Goal: Task Accomplishment & Management: Manage account settings

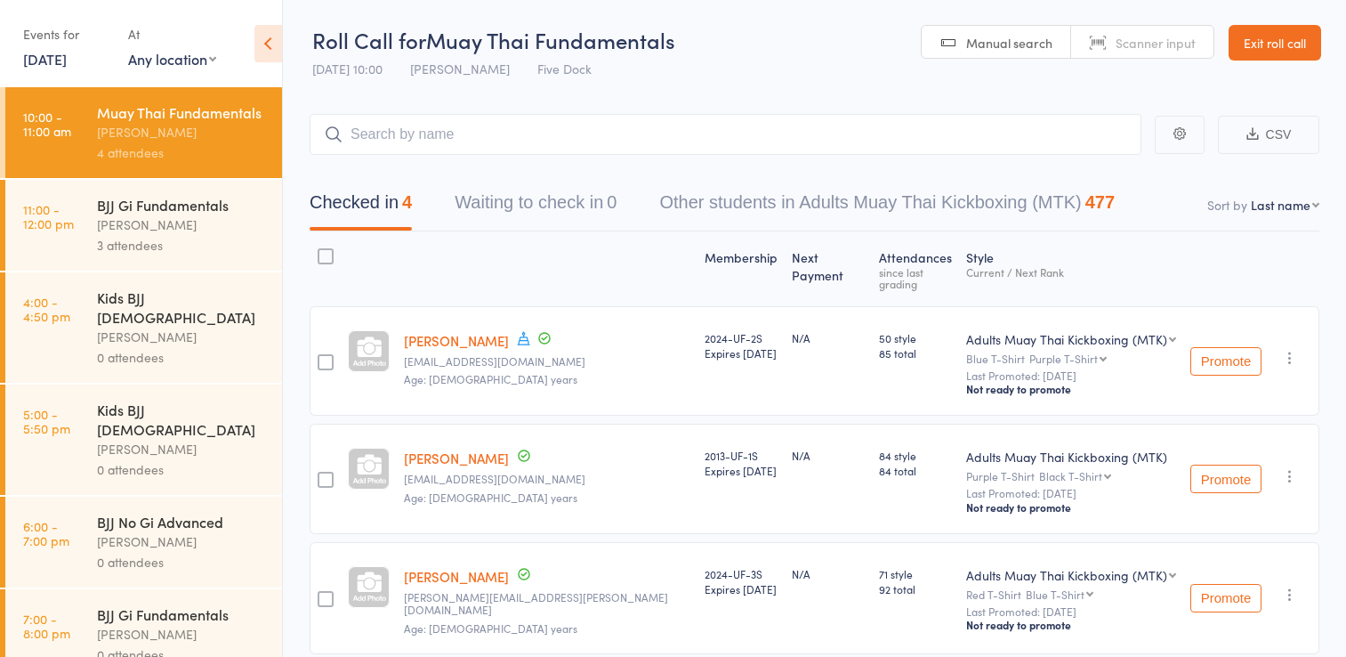
scroll to position [104, 0]
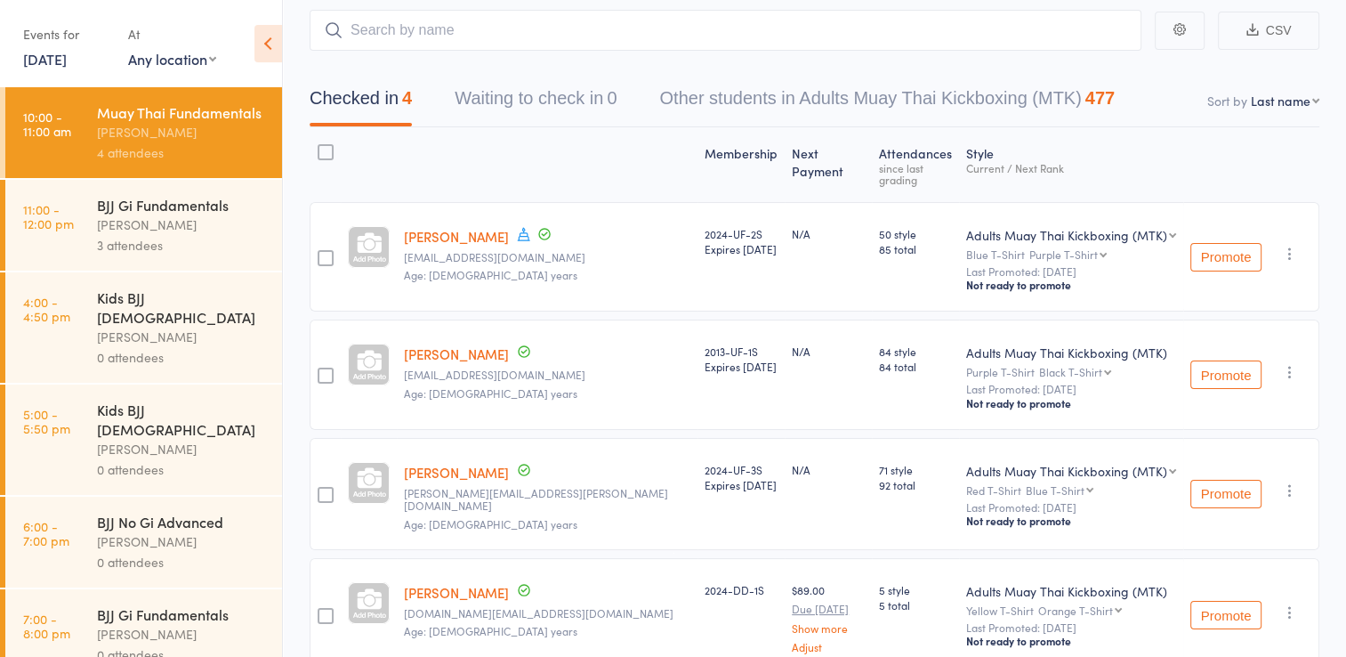
click at [146, 214] on div "BJJ Gi Fundamentals" at bounding box center [182, 205] width 170 height 20
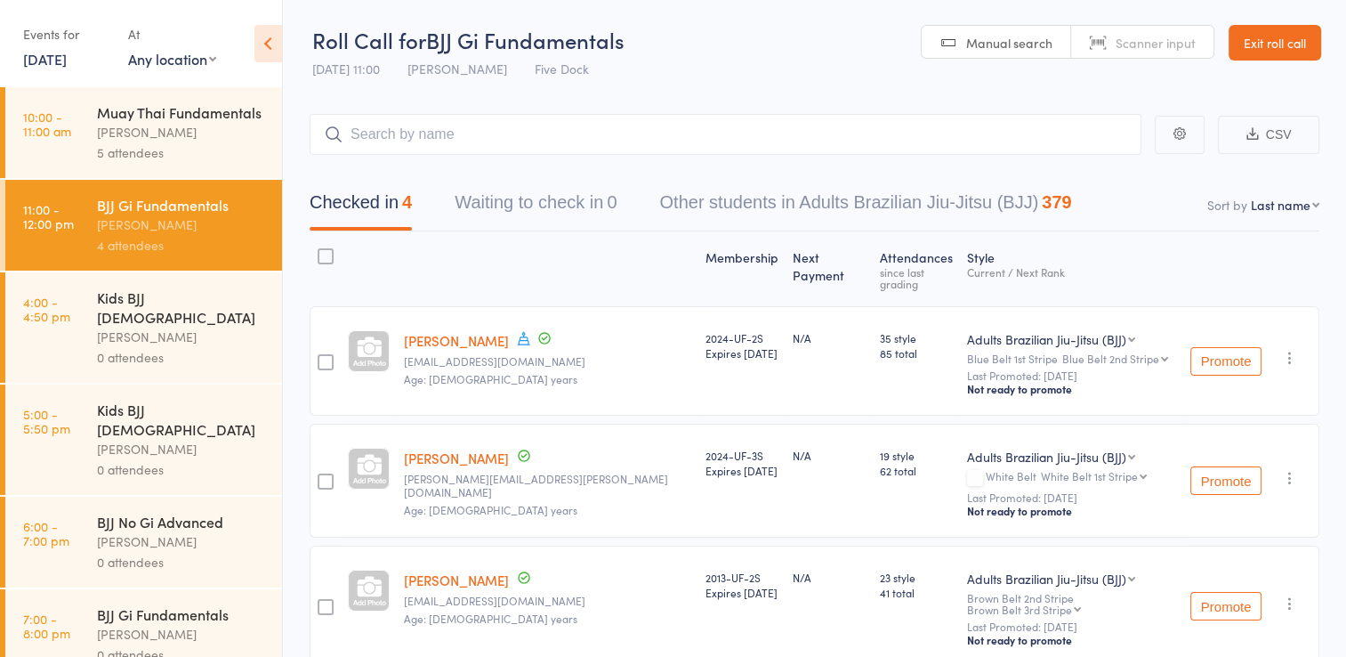
click at [172, 142] on div "Anthony Perosh" at bounding box center [182, 132] width 170 height 20
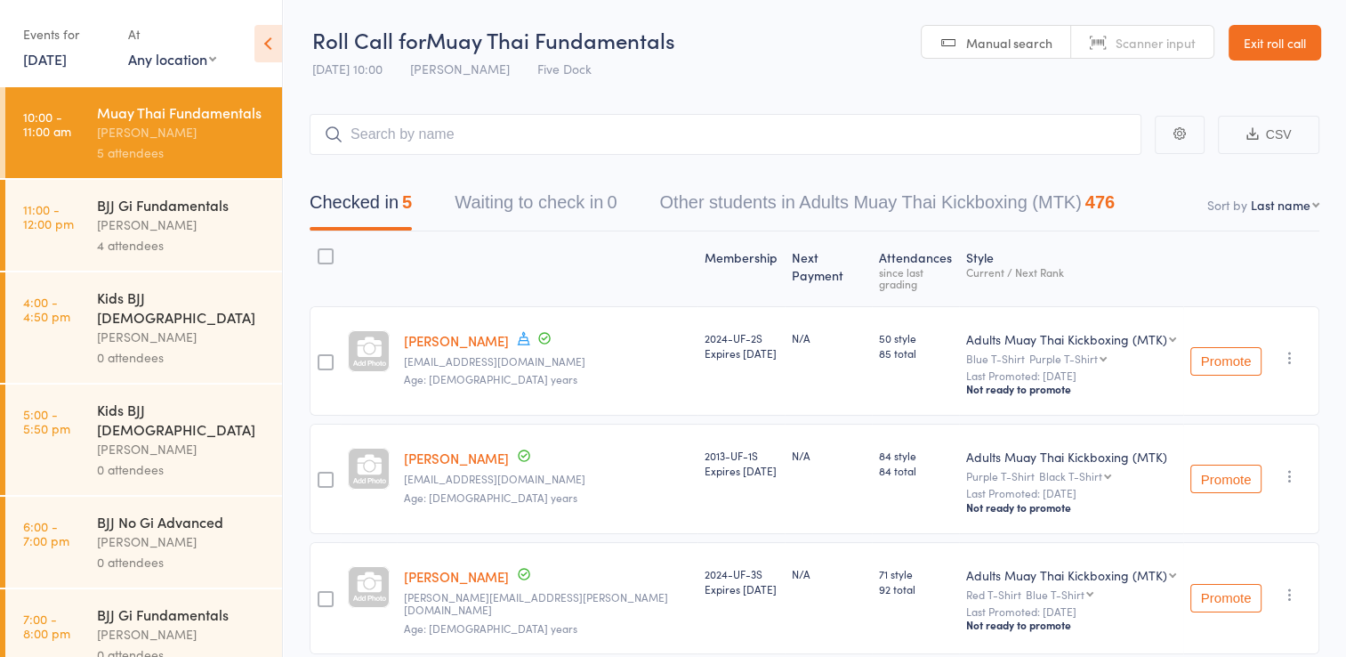
click at [1274, 32] on link "Exit roll call" at bounding box center [1275, 43] width 93 height 36
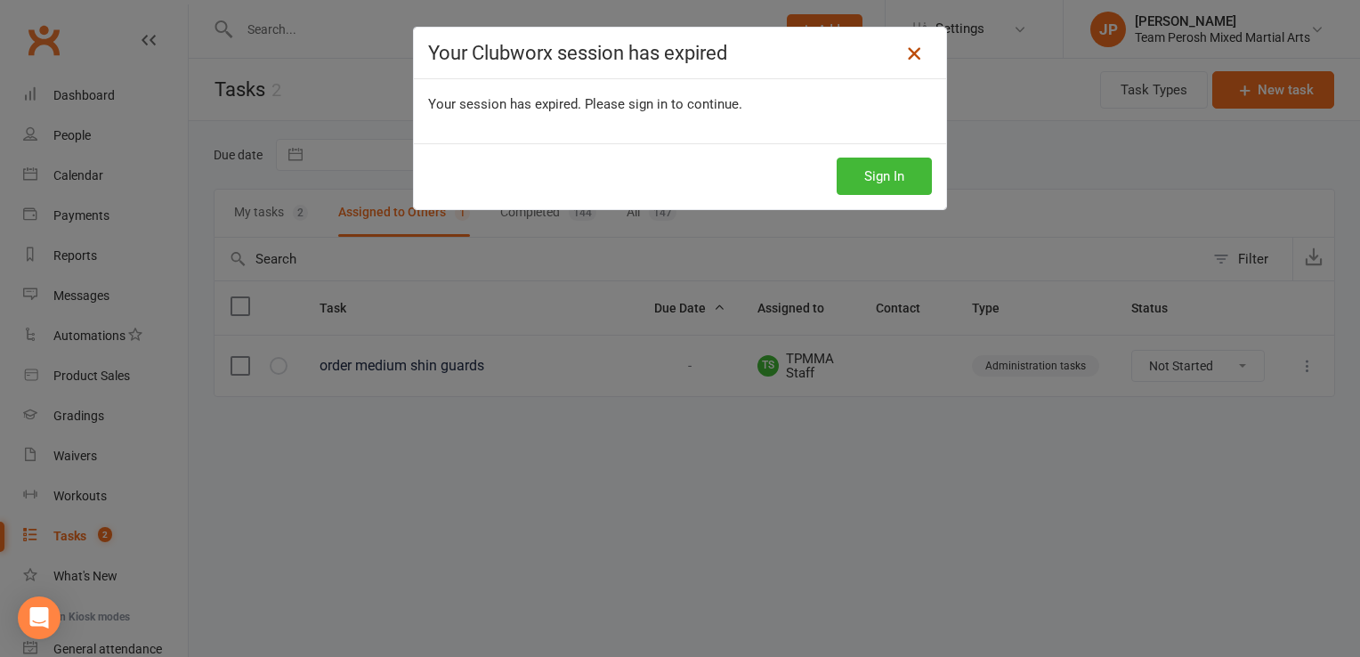
scroll to position [158, 0]
click at [900, 53] on link at bounding box center [914, 53] width 28 height 28
click at [908, 55] on icon at bounding box center [913, 53] width 21 height 21
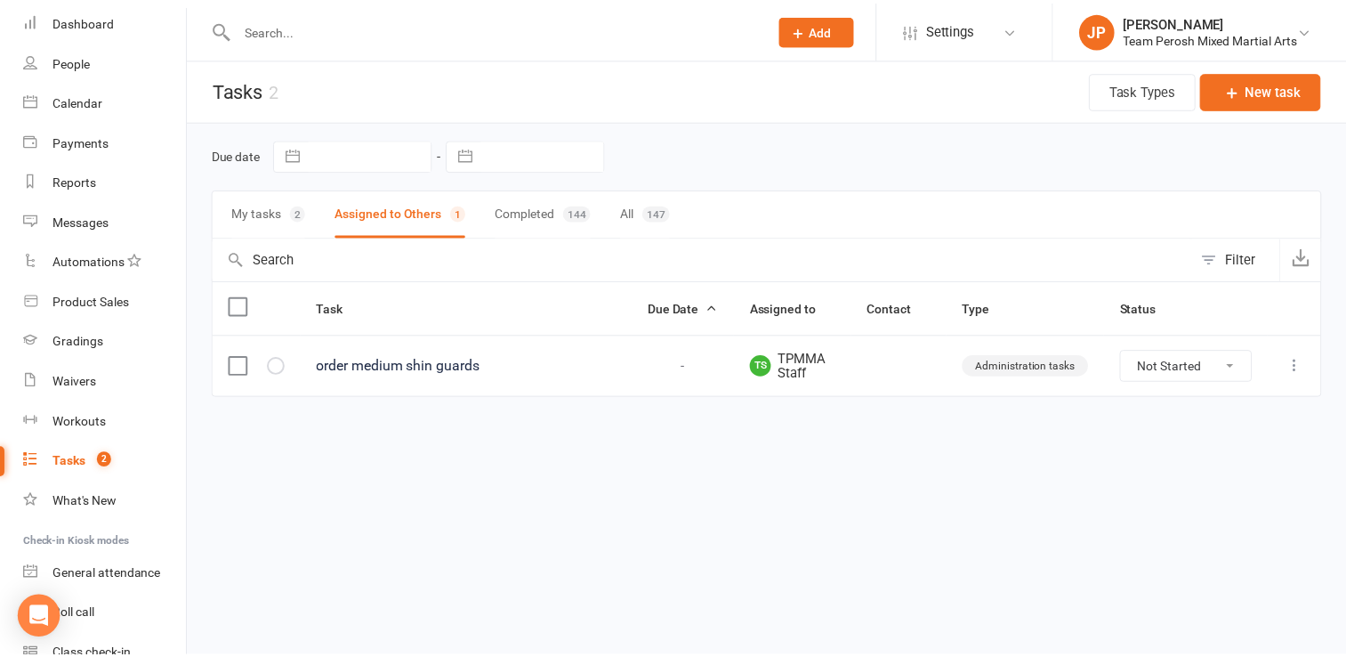
scroll to position [0, 0]
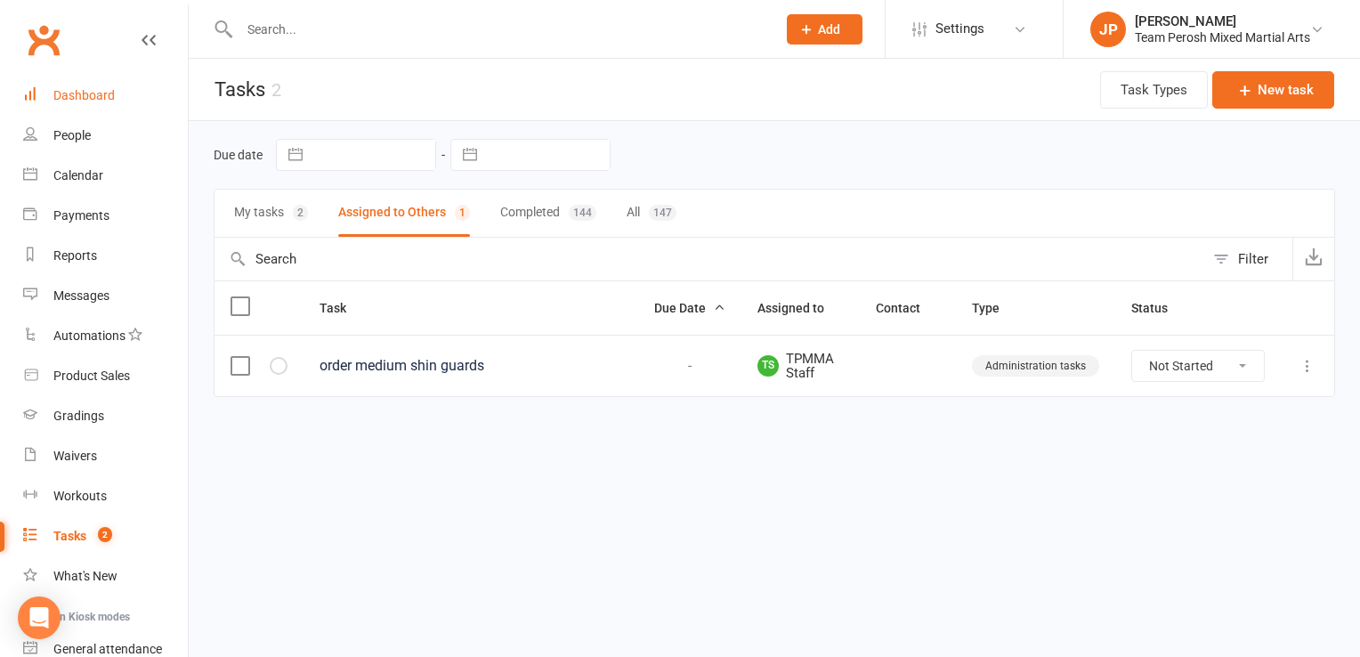
click at [101, 101] on div "Dashboard" at bounding box center [83, 95] width 61 height 14
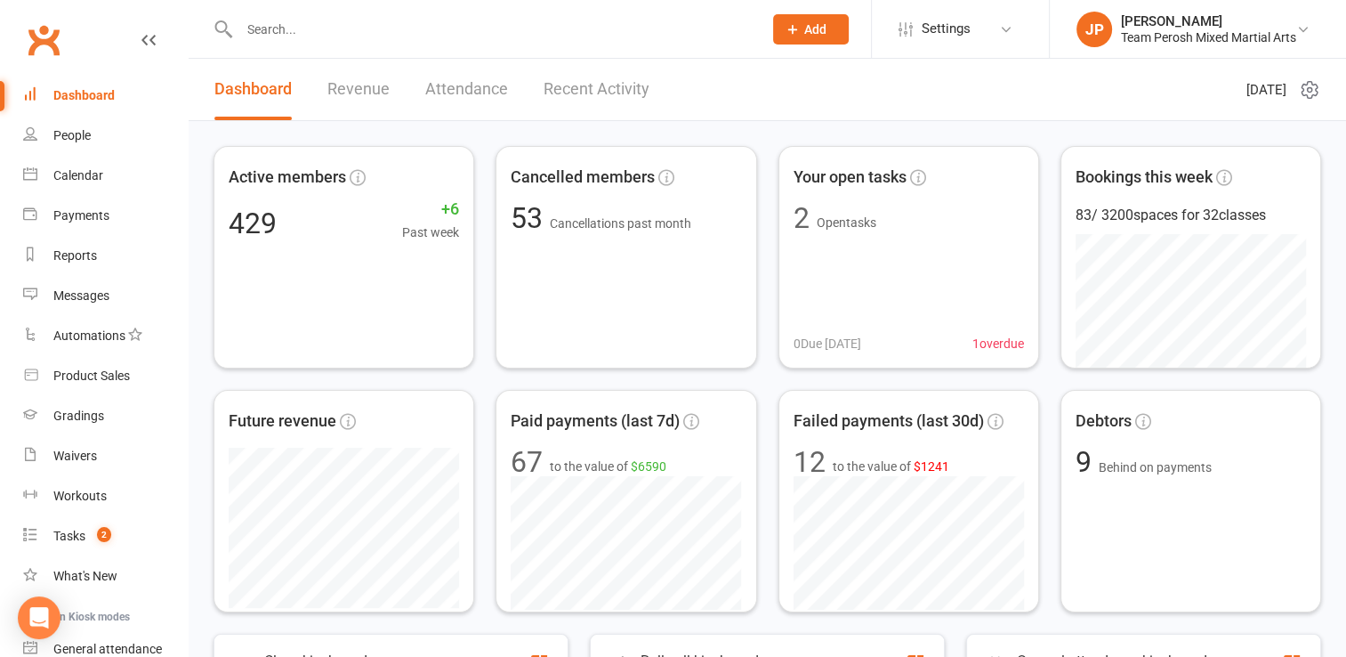
click at [580, 80] on link "Recent Activity" at bounding box center [597, 89] width 106 height 61
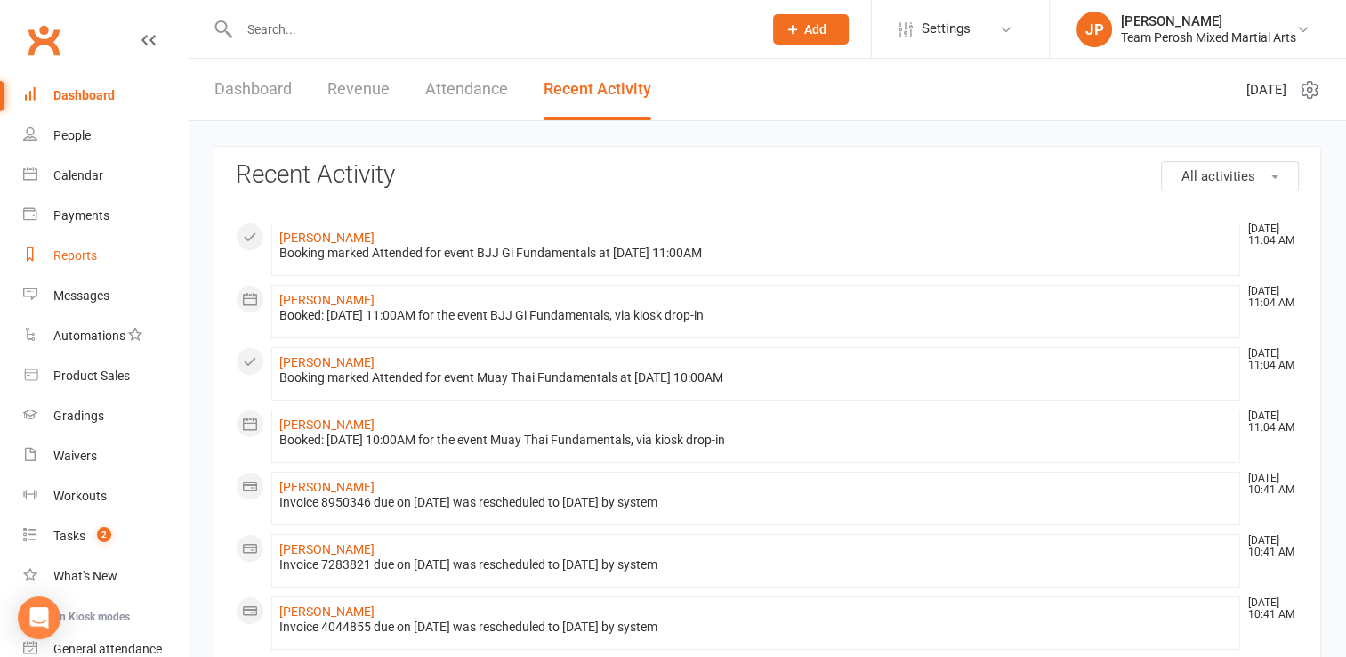
click at [88, 250] on div "Reports" at bounding box center [75, 255] width 44 height 14
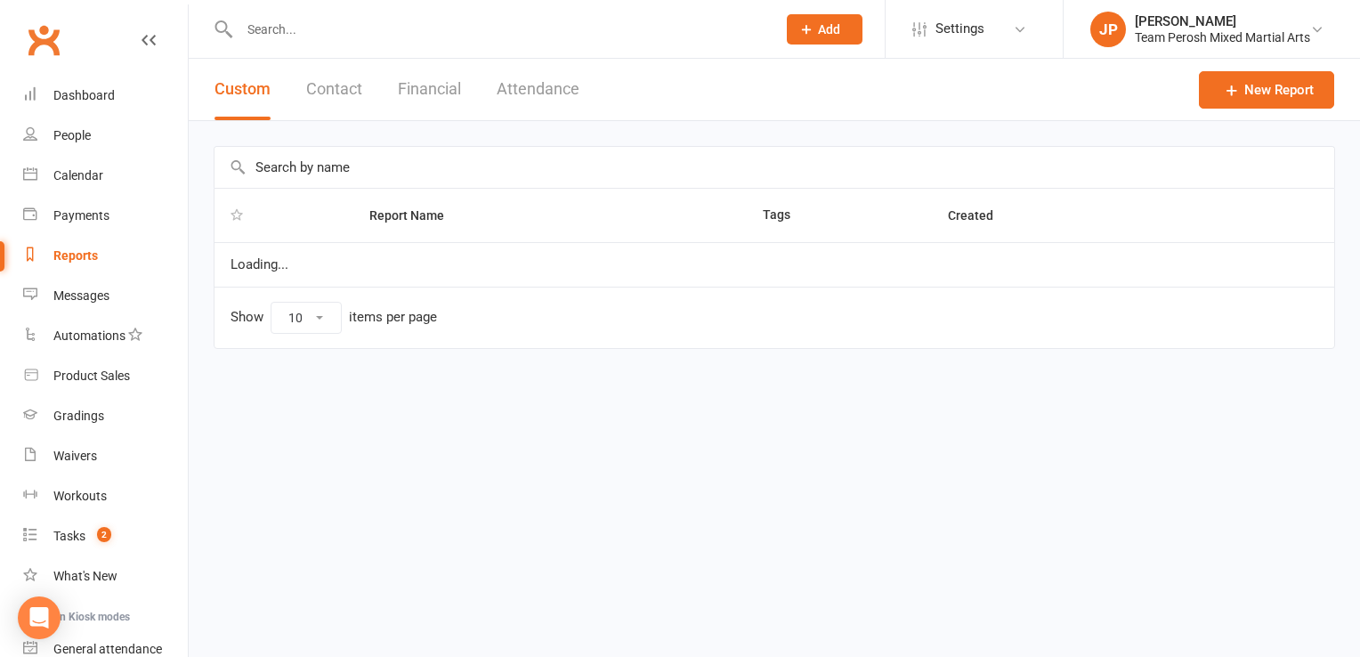
select select "100"
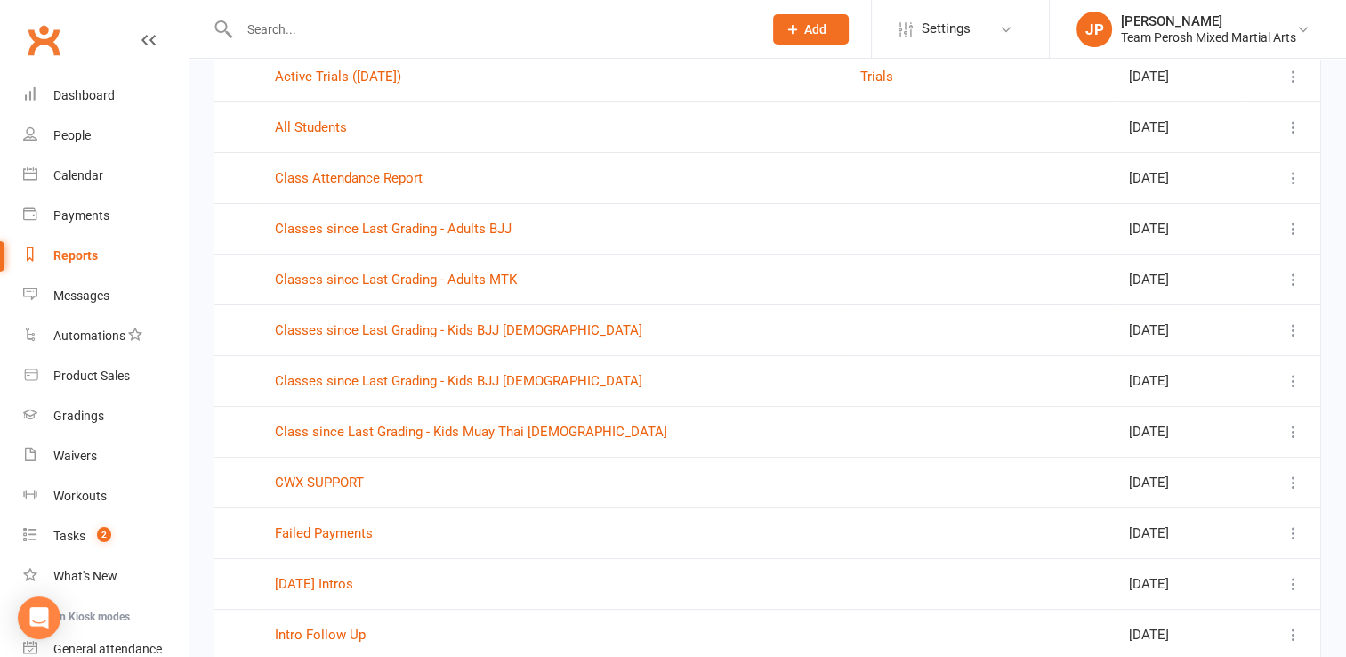
scroll to position [293, 0]
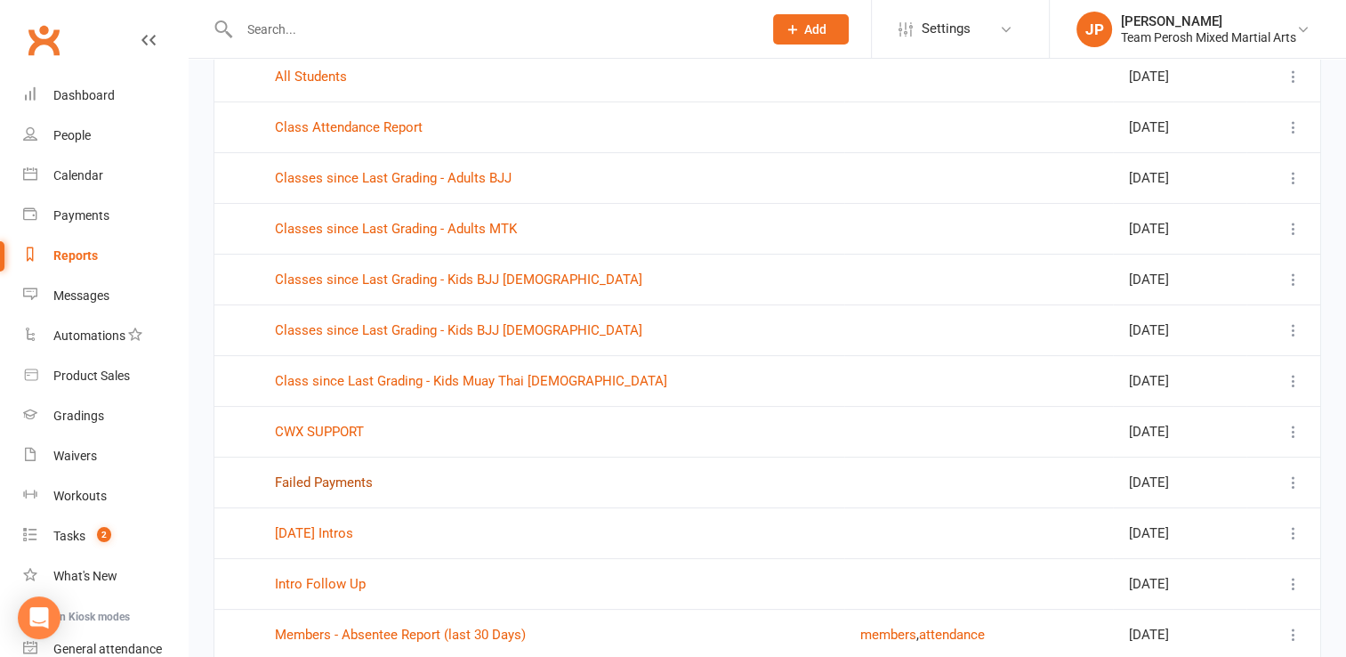
click at [335, 484] on link "Failed Payments" at bounding box center [324, 482] width 98 height 16
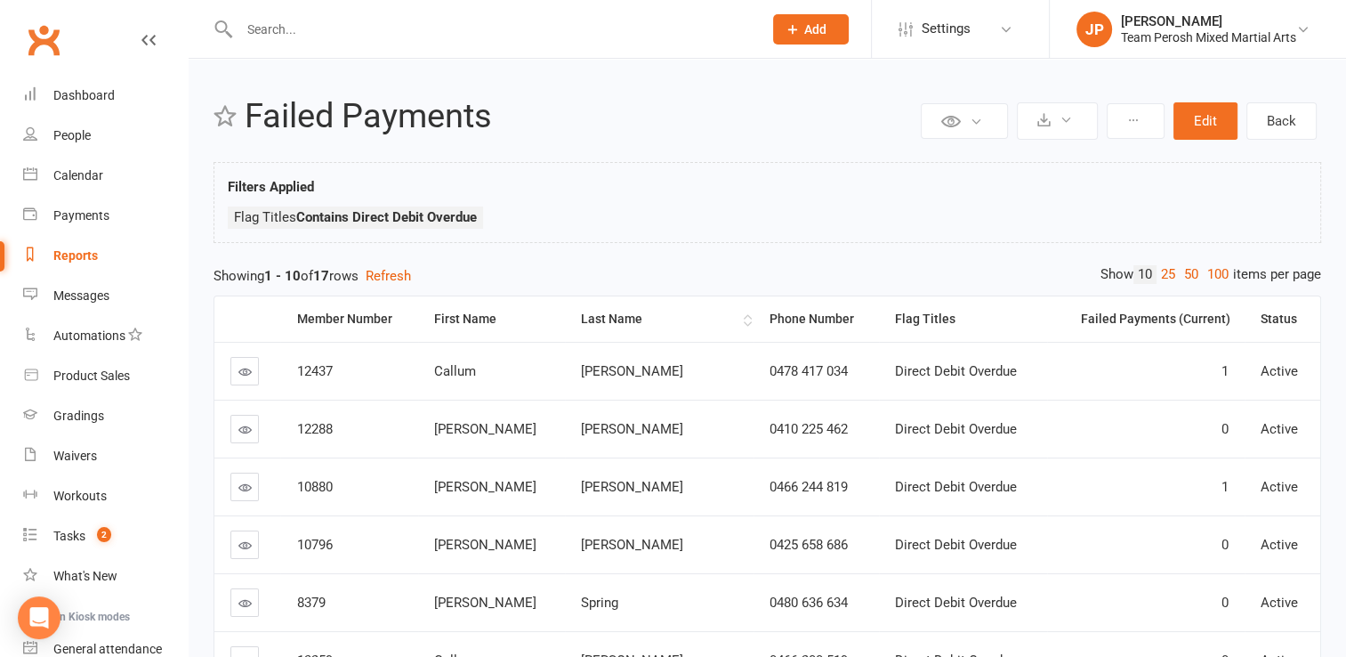
click at [639, 322] on div "Last Name" at bounding box center [659, 318] width 157 height 13
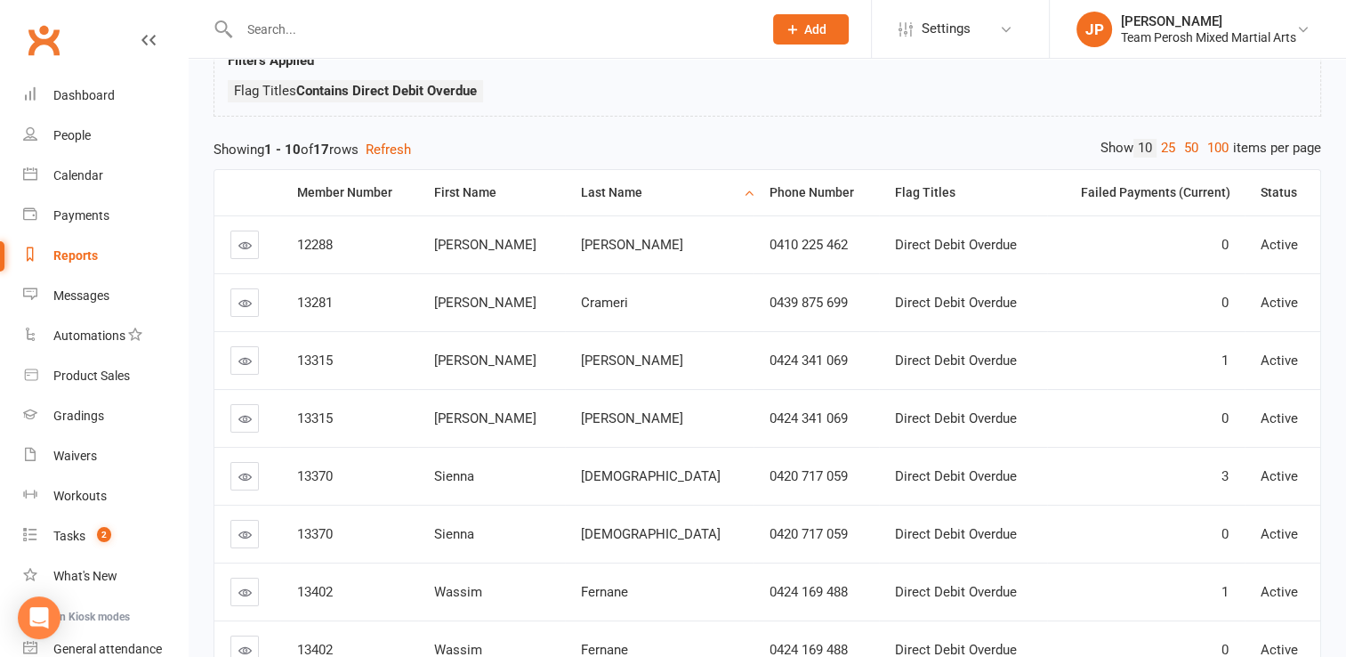
scroll to position [132, 0]
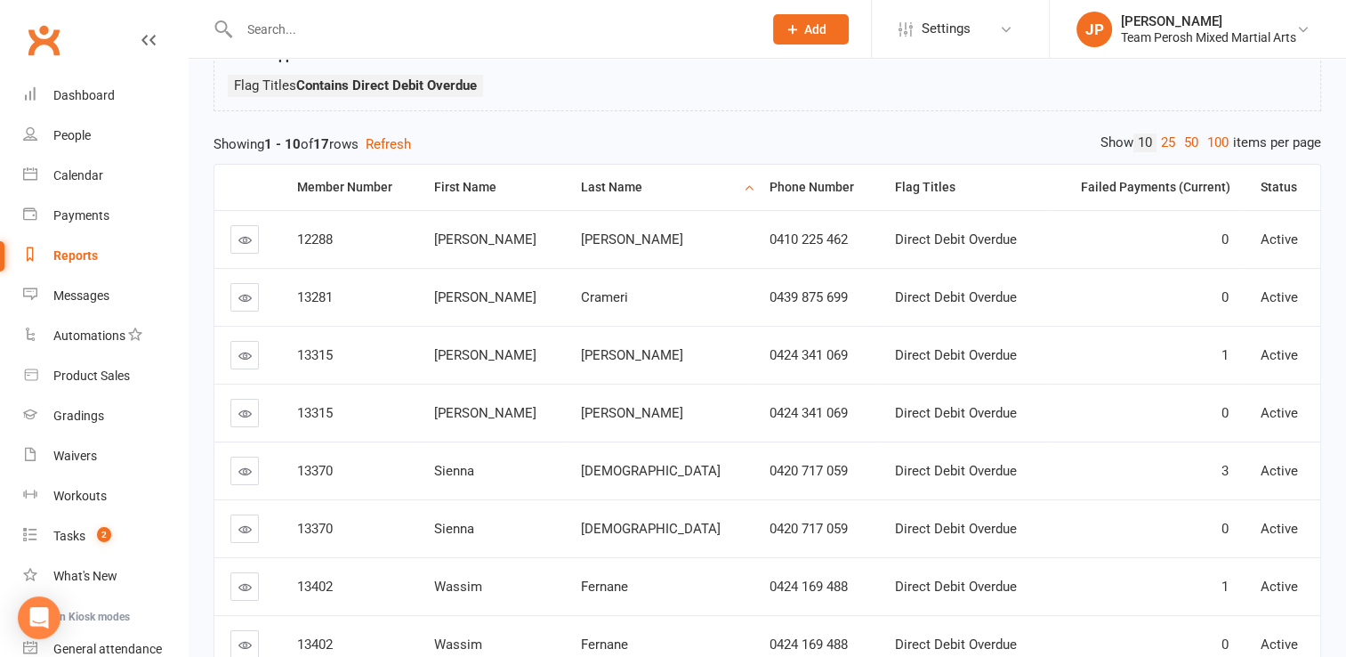
click at [248, 240] on icon at bounding box center [244, 239] width 13 height 13
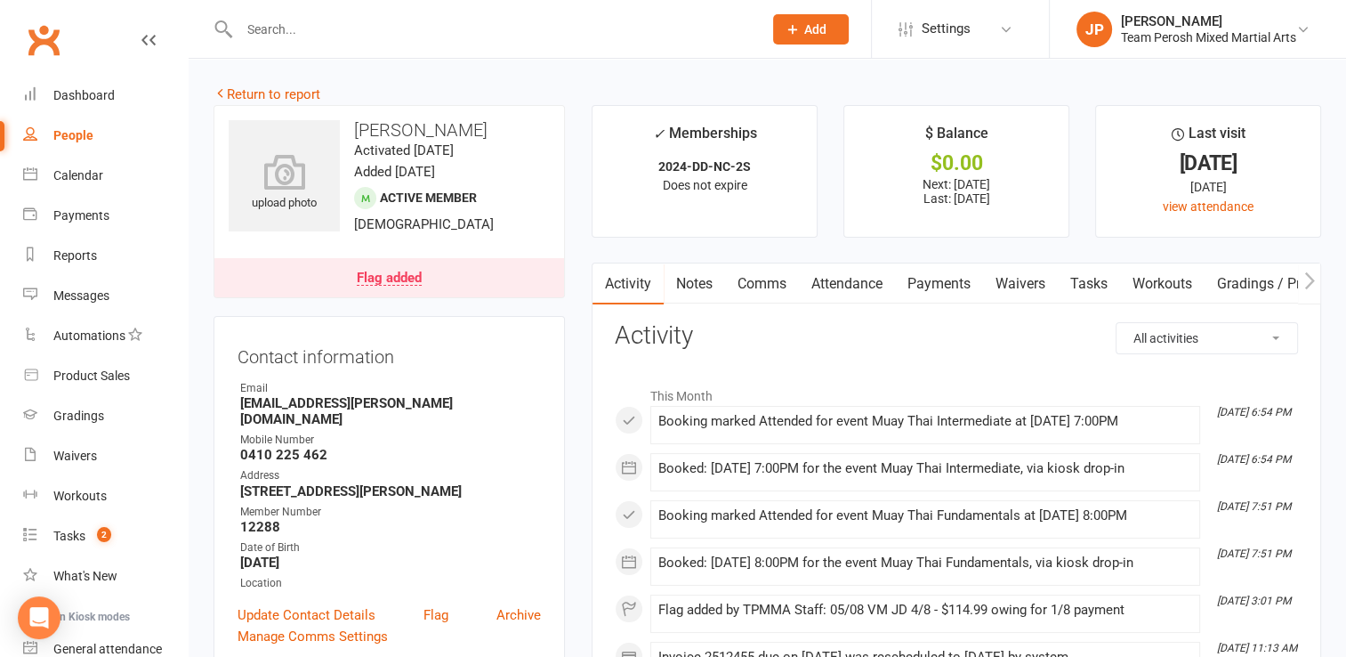
click at [941, 287] on link "Payments" at bounding box center [939, 283] width 88 height 41
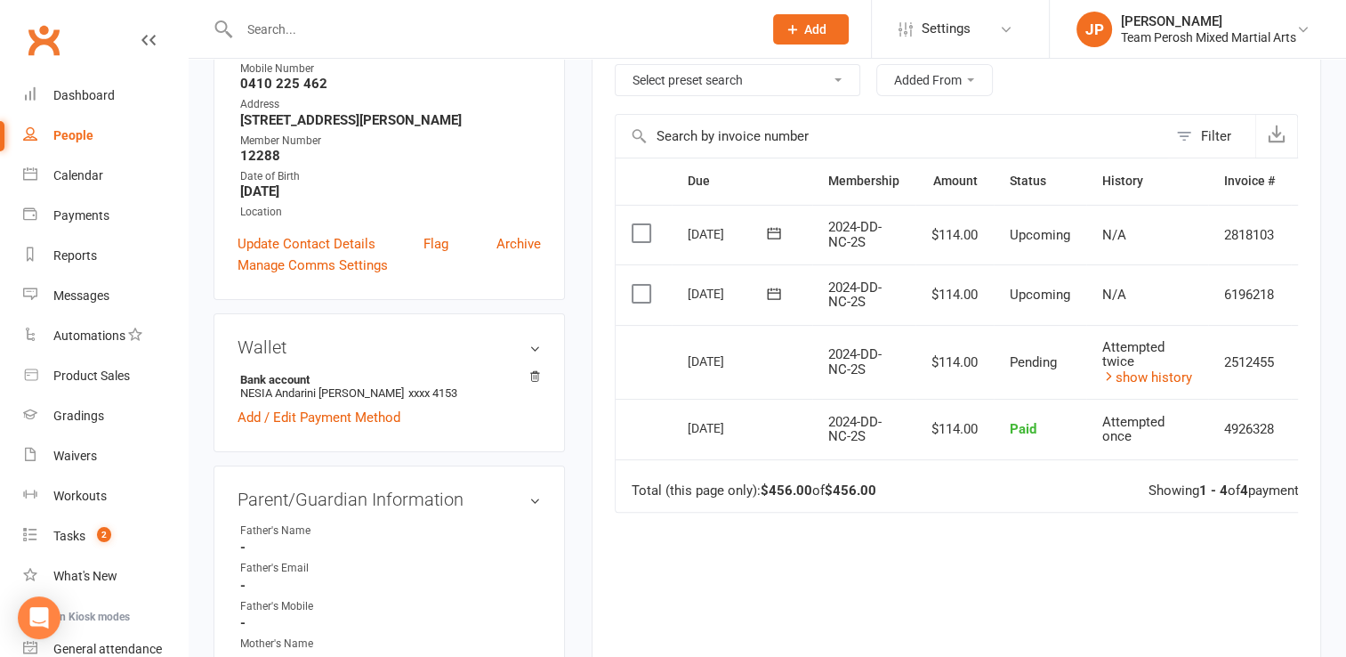
scroll to position [374, 0]
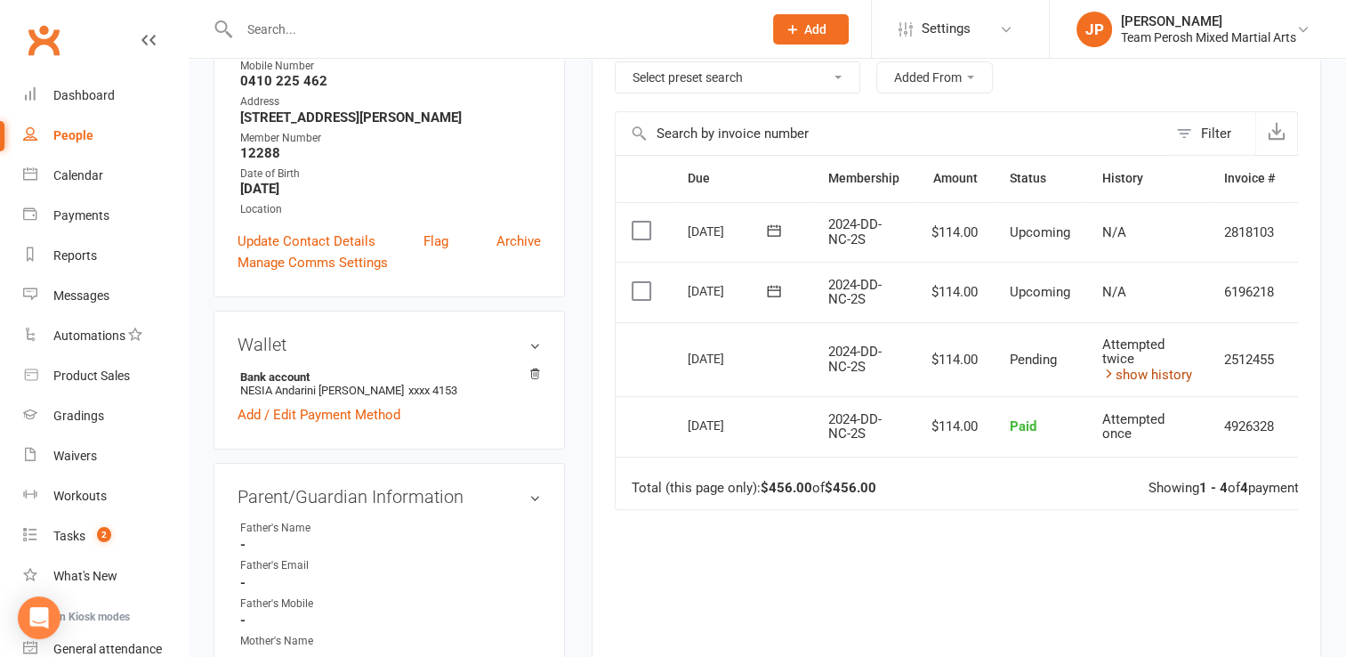
click at [1159, 373] on link "show history" at bounding box center [1147, 375] width 90 height 16
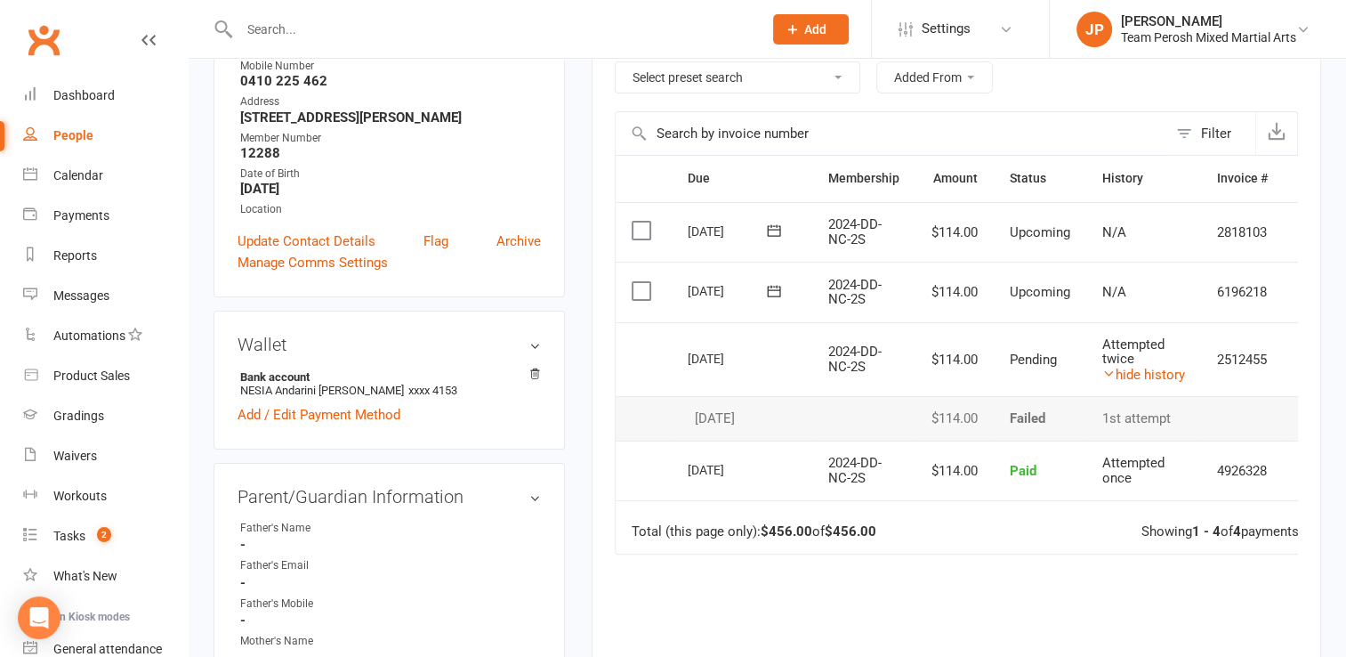
scroll to position [0, 0]
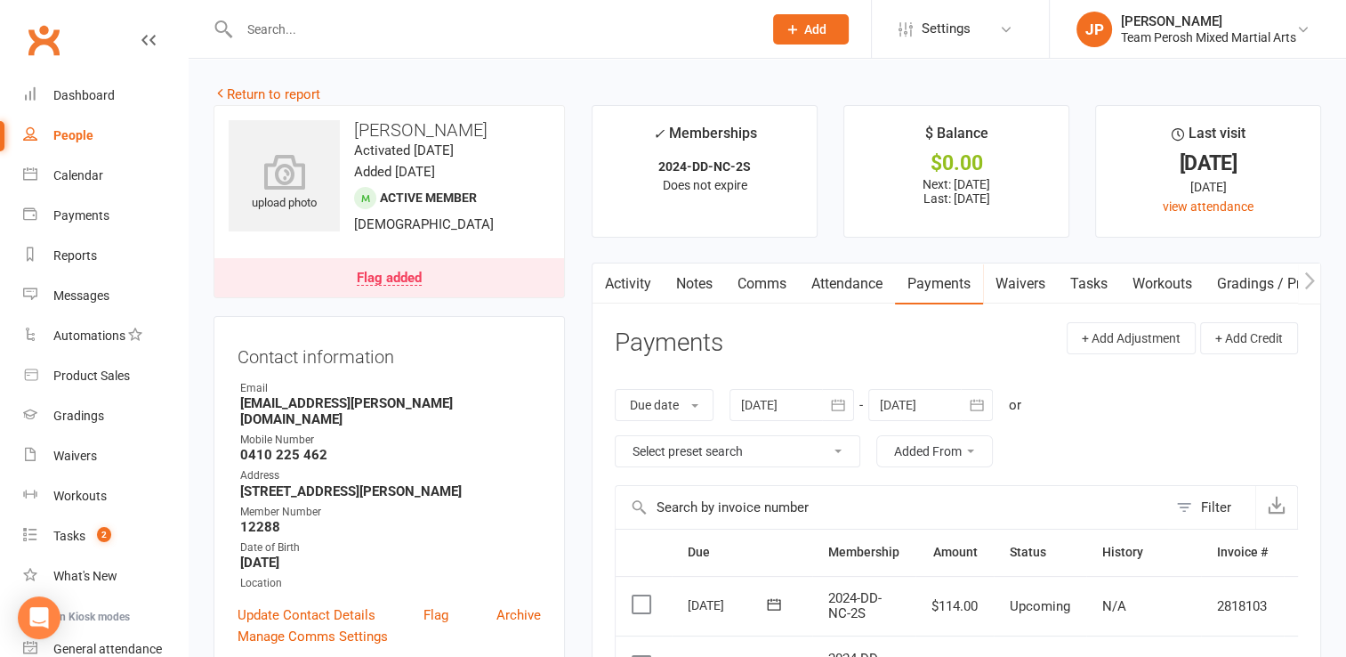
click at [395, 272] on div "Flag added" at bounding box center [389, 278] width 65 height 14
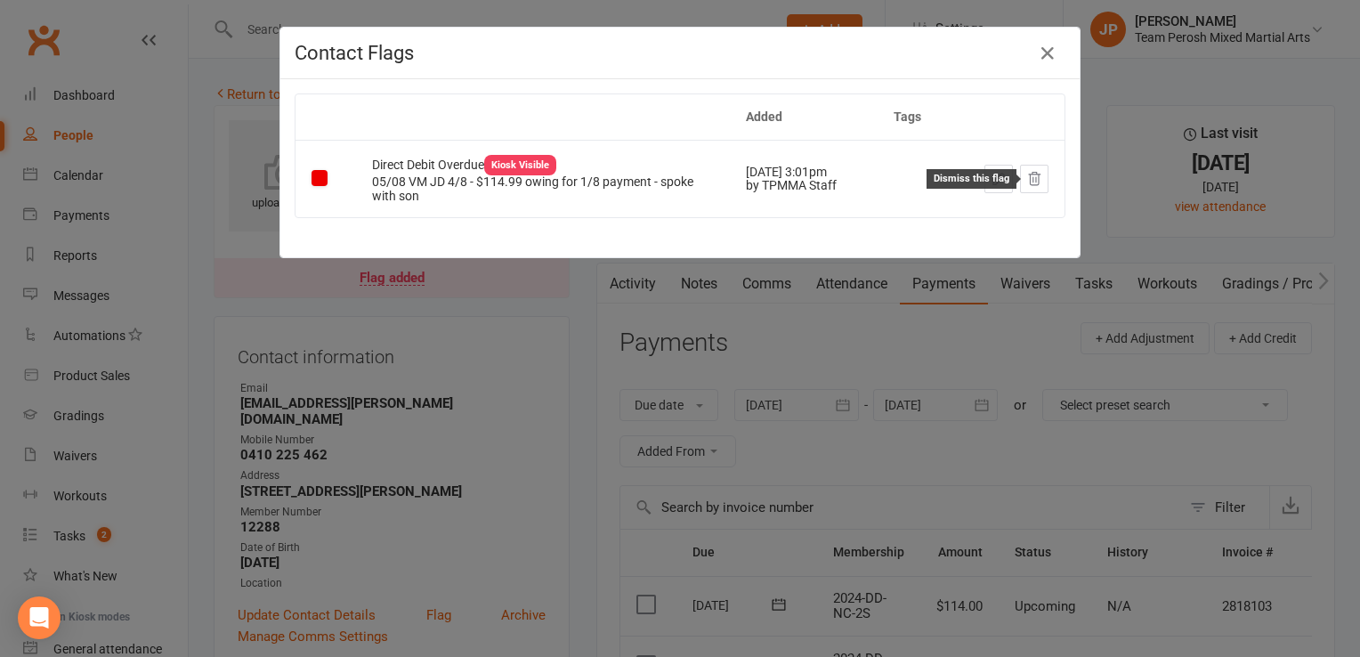
click at [1025, 190] on button at bounding box center [1034, 179] width 28 height 28
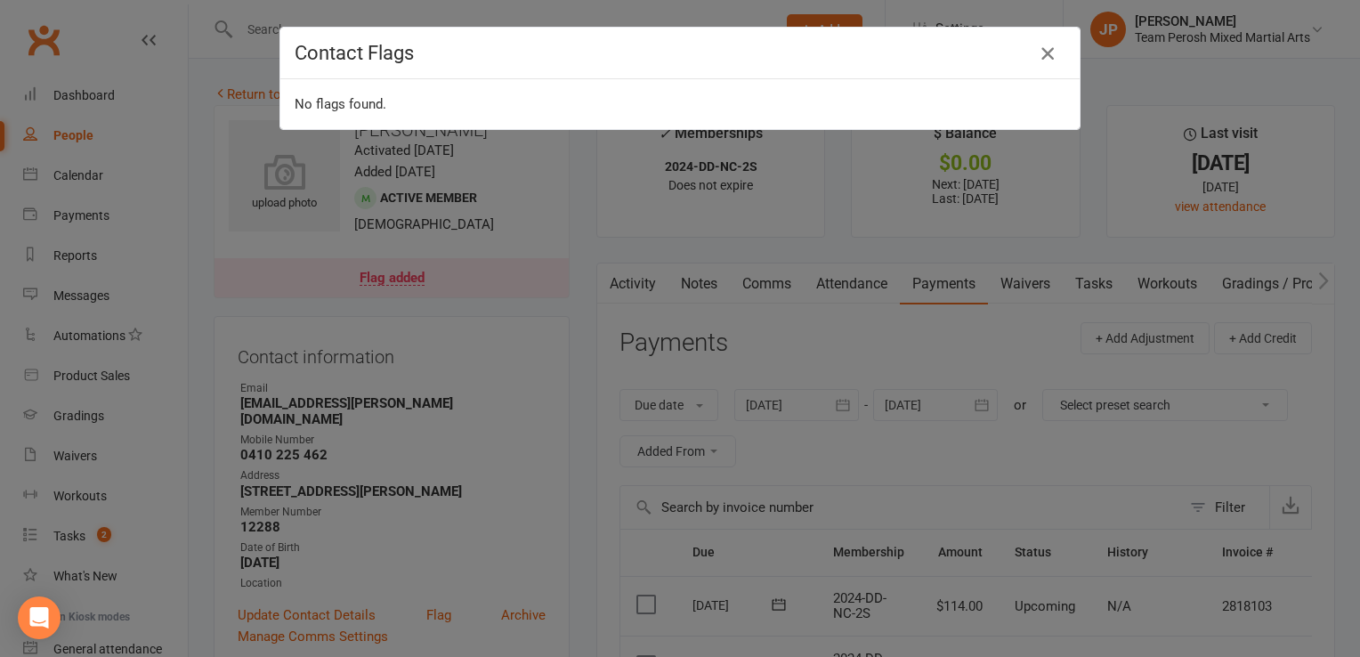
click at [1039, 49] on icon "button" at bounding box center [1047, 53] width 21 height 21
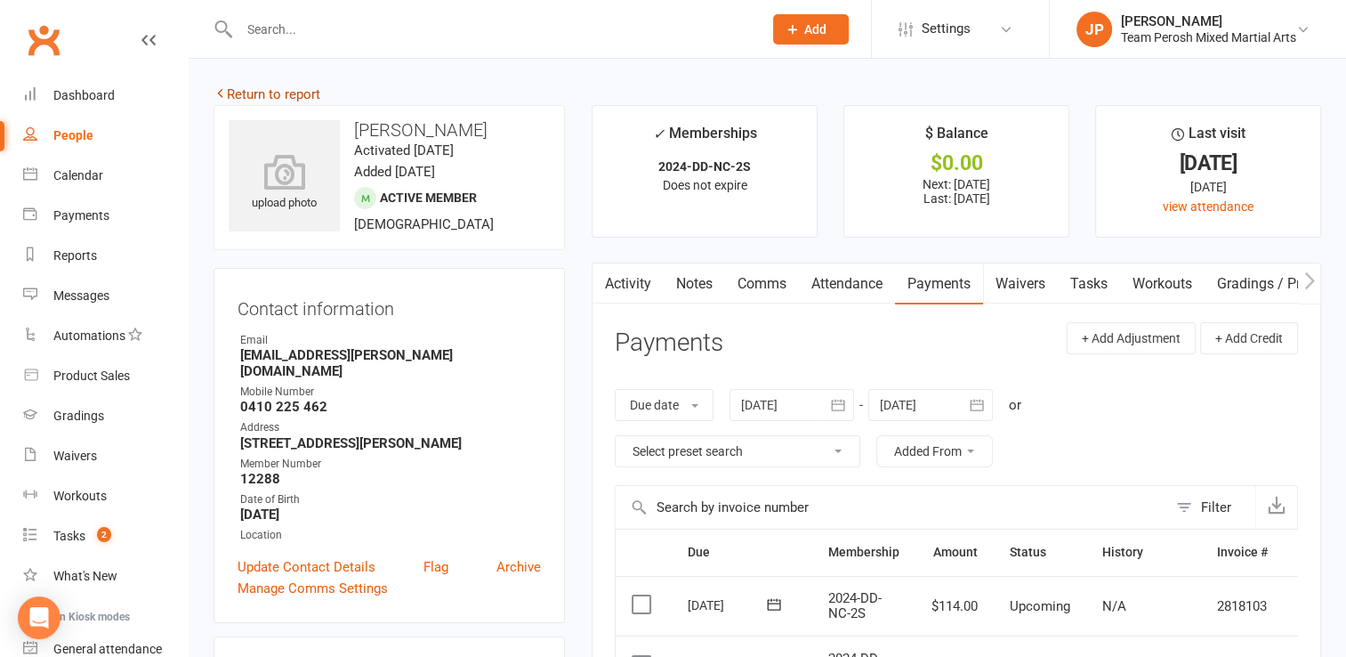
click at [287, 88] on link "Return to report" at bounding box center [267, 94] width 107 height 16
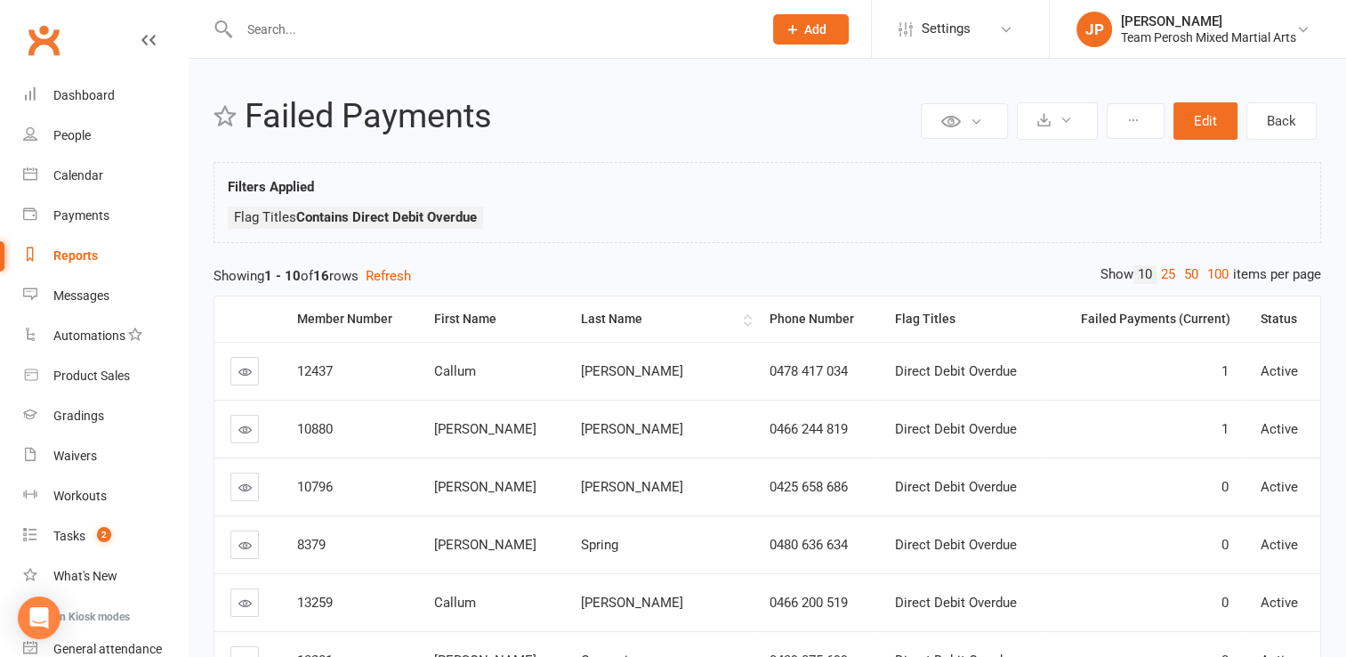
click at [608, 319] on div "Last Name" at bounding box center [659, 318] width 157 height 13
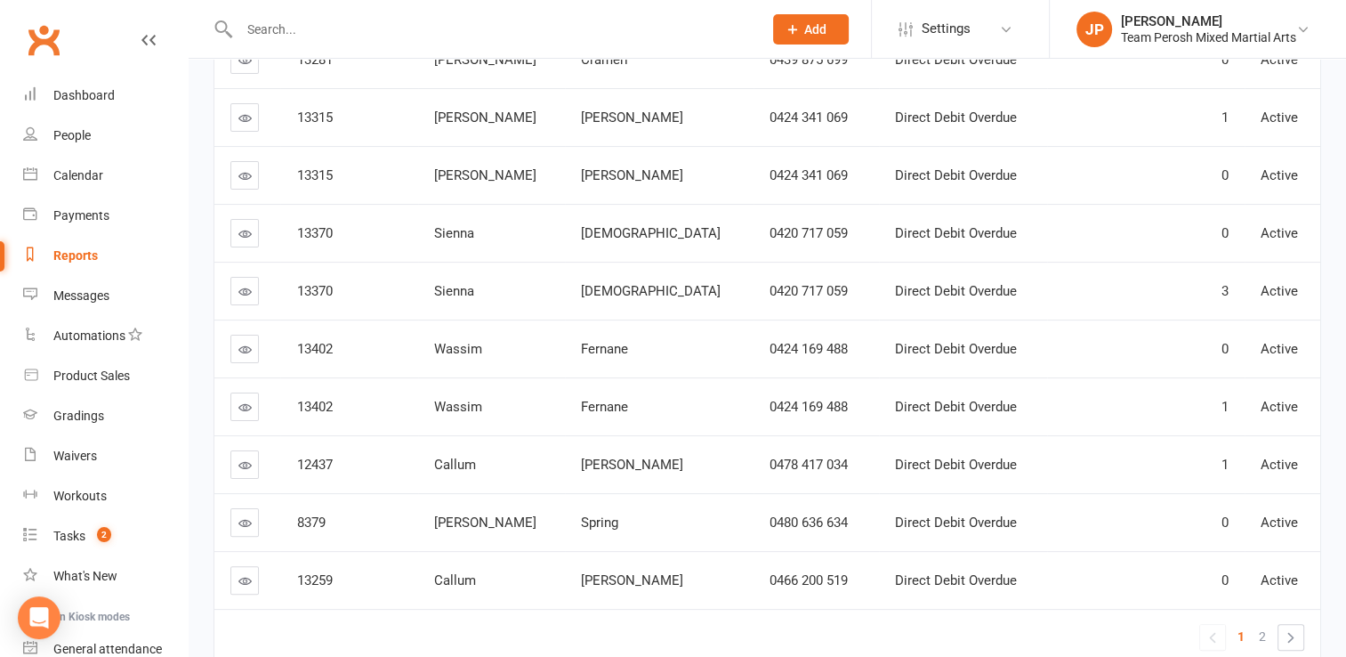
scroll to position [315, 0]
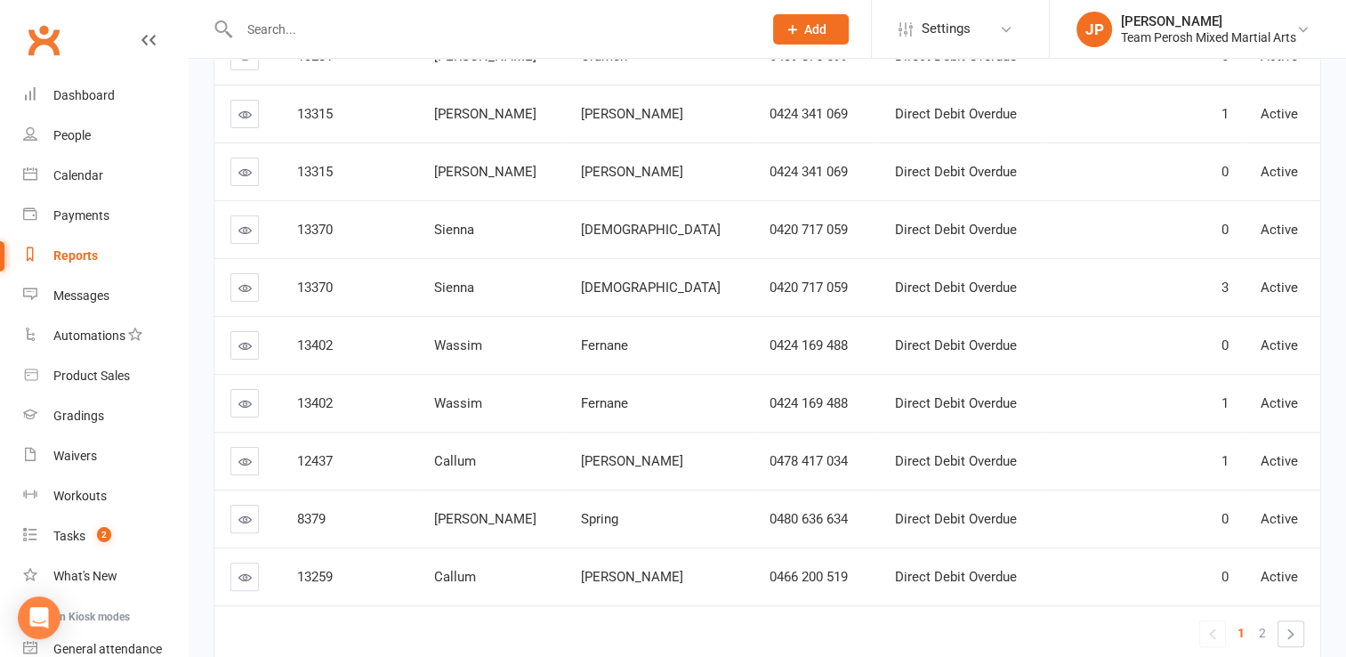
click at [251, 510] on link at bounding box center [244, 519] width 28 height 28
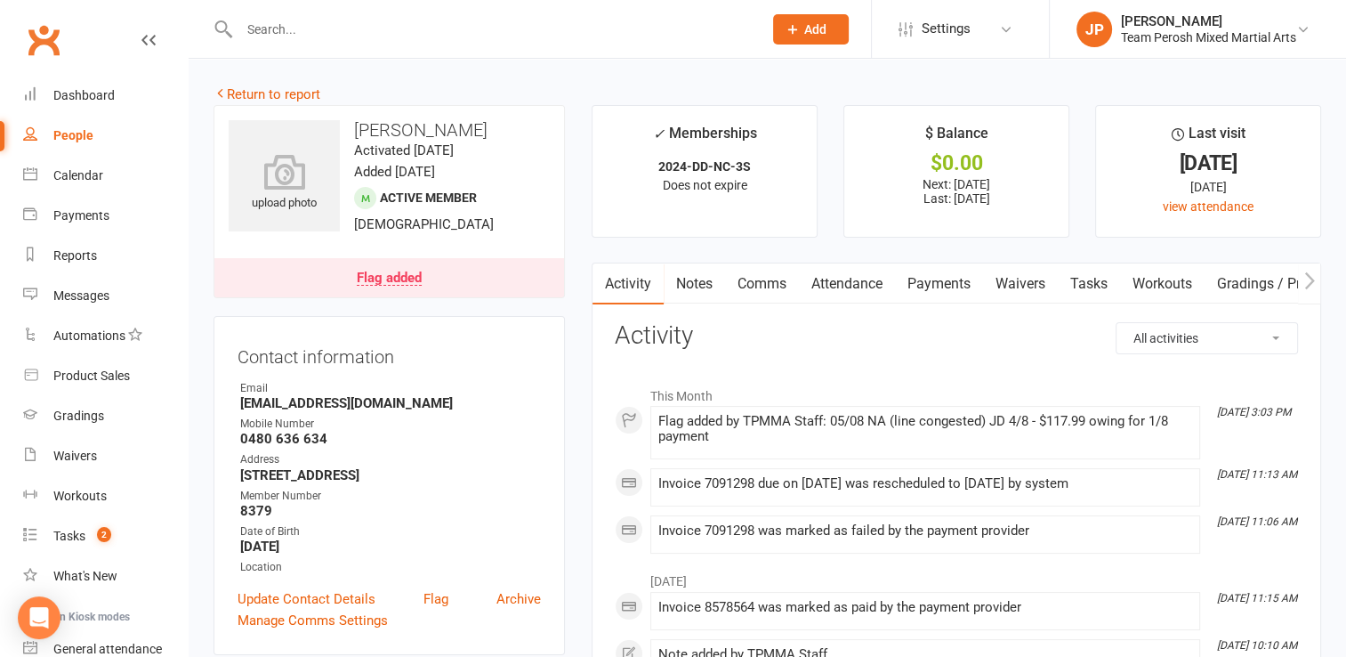
click at [402, 275] on div "Flag added" at bounding box center [389, 278] width 65 height 14
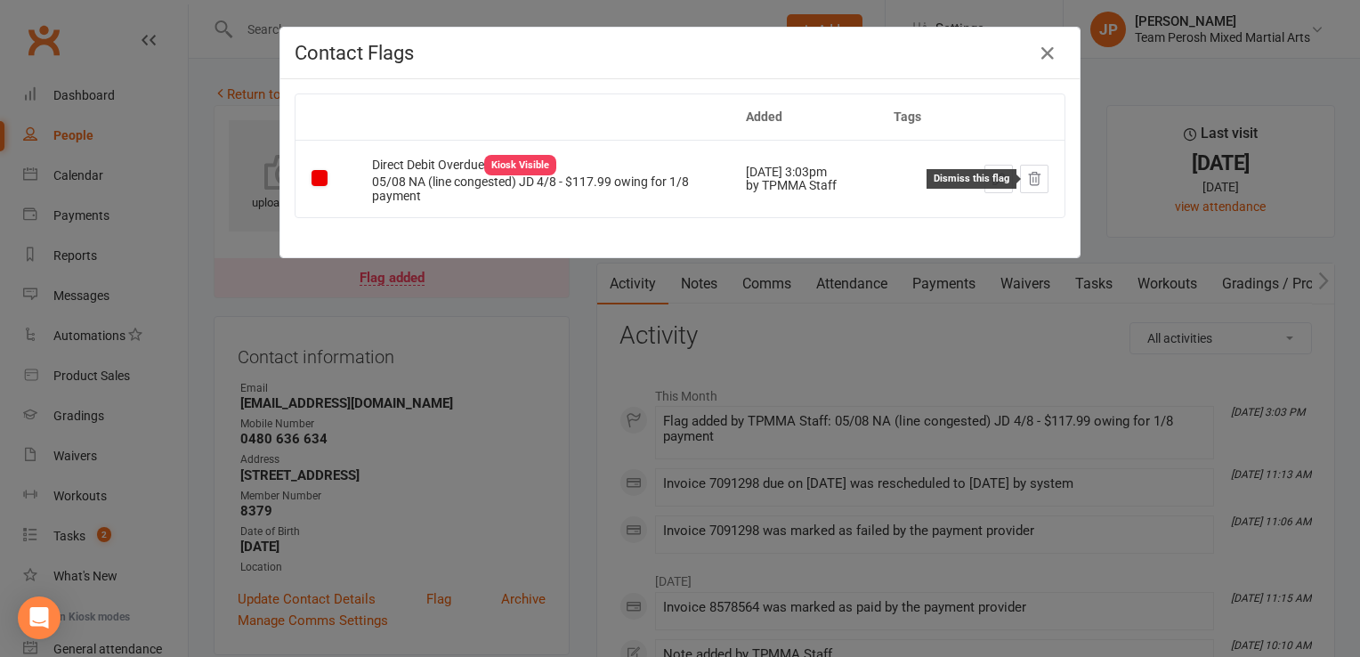
click at [1030, 174] on icon at bounding box center [1035, 179] width 12 height 12
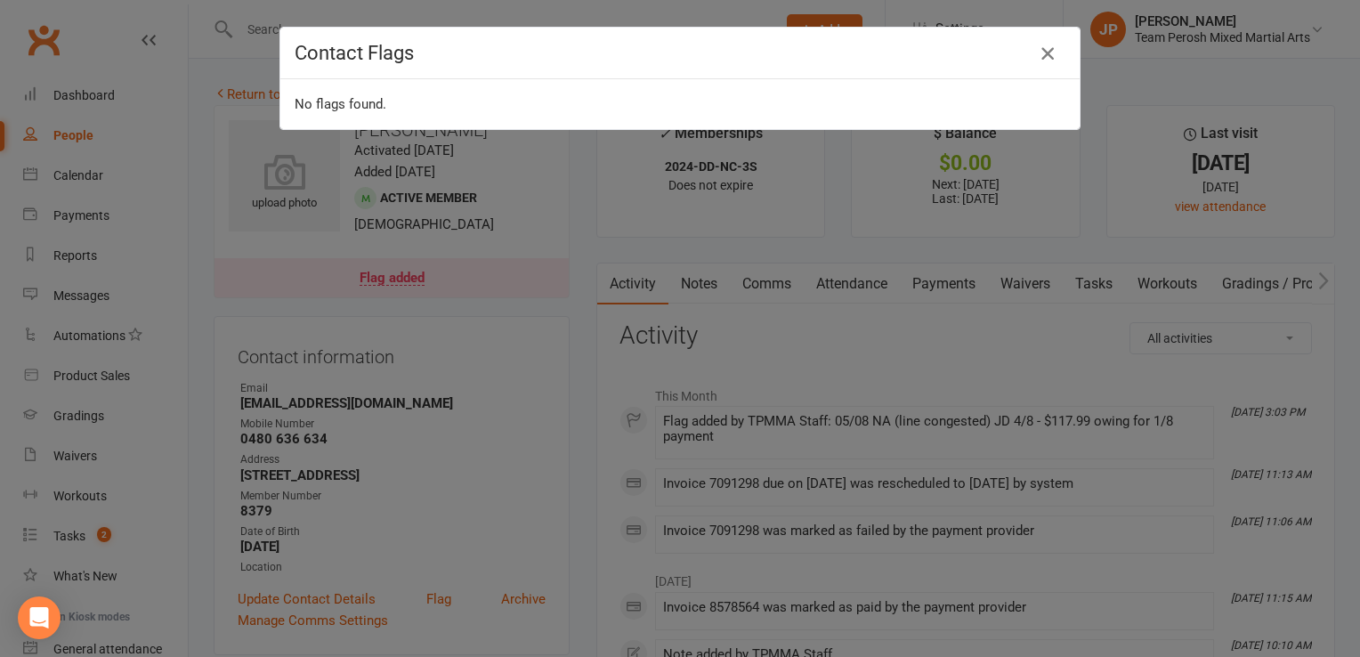
click at [1042, 47] on icon "button" at bounding box center [1047, 53] width 21 height 21
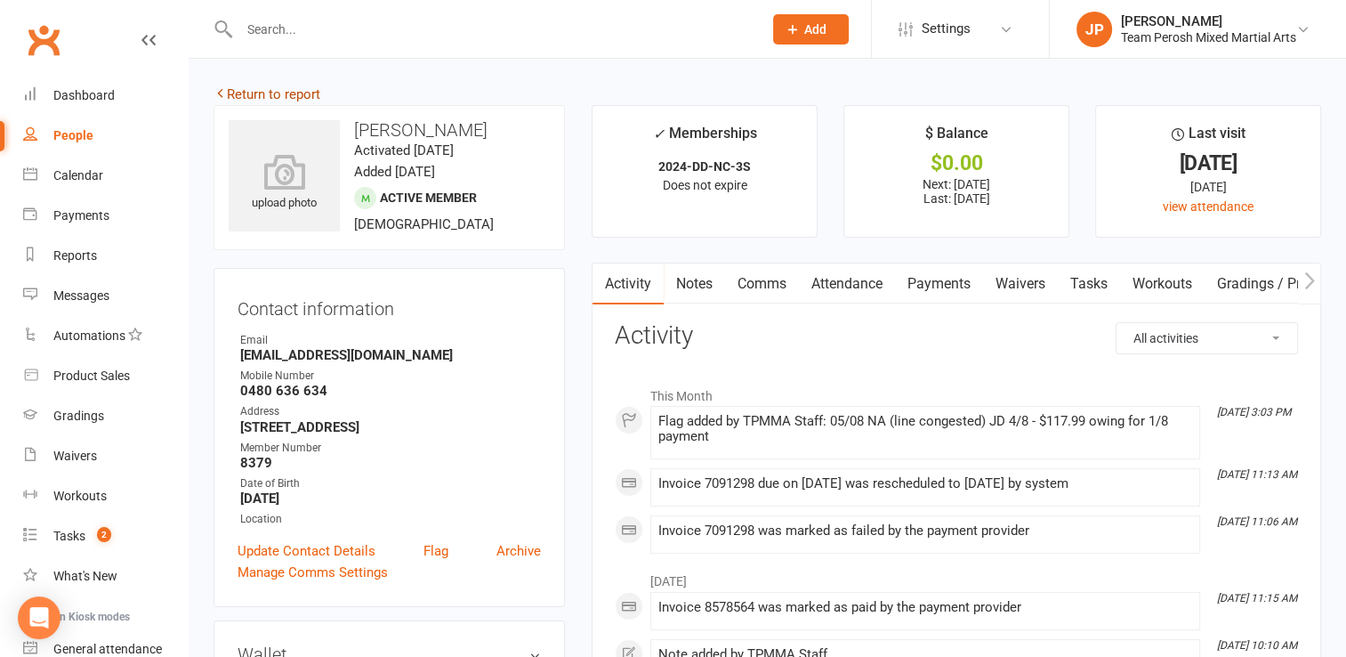
click at [271, 94] on link "Return to report" at bounding box center [267, 94] width 107 height 16
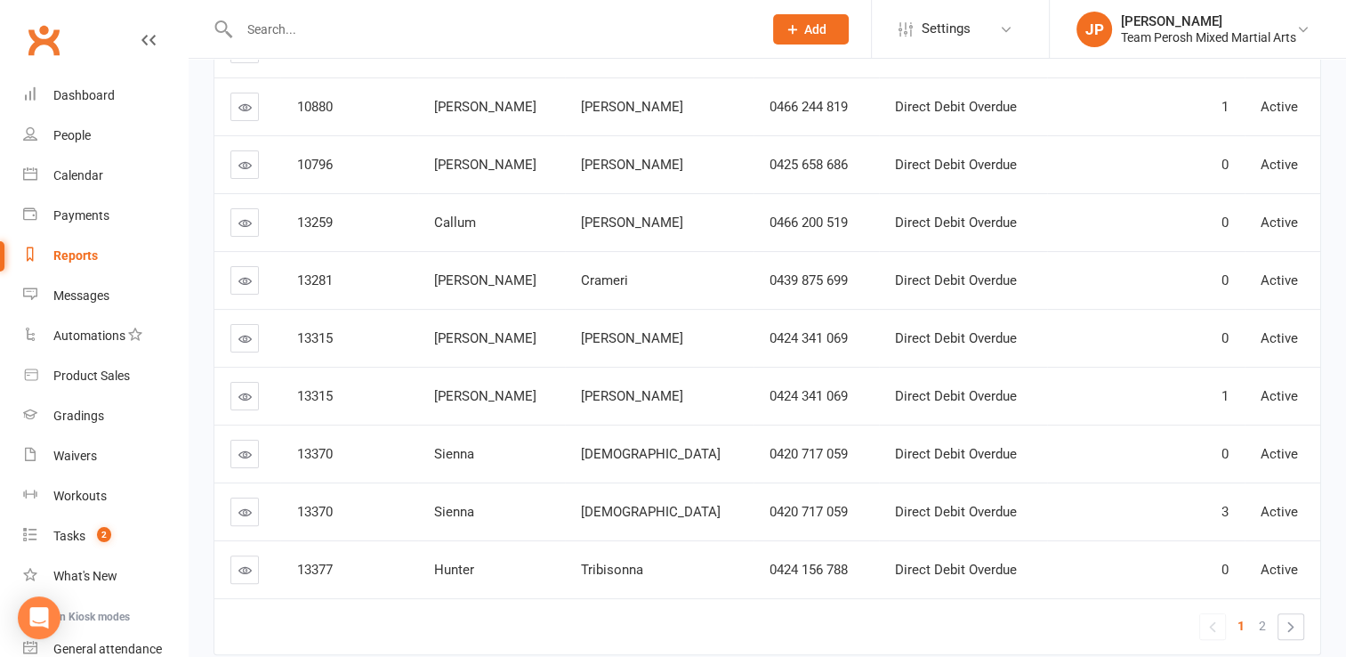
scroll to position [401, 0]
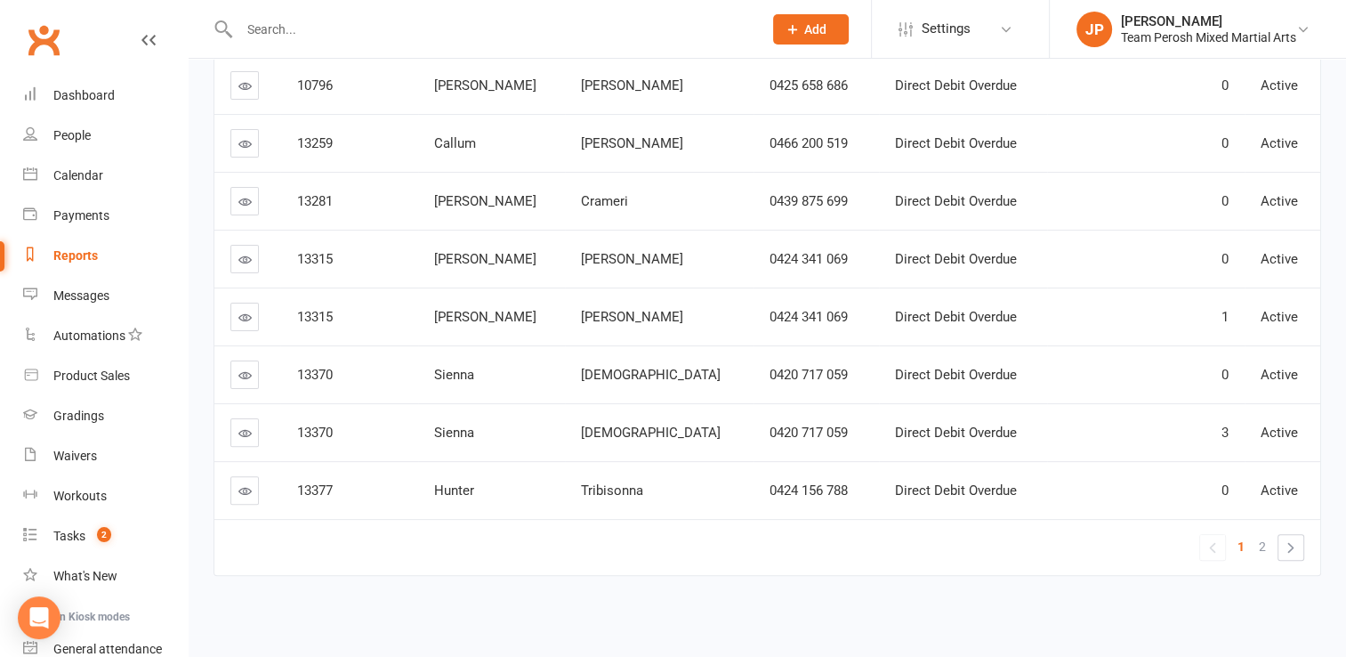
click at [255, 489] on link at bounding box center [244, 490] width 28 height 28
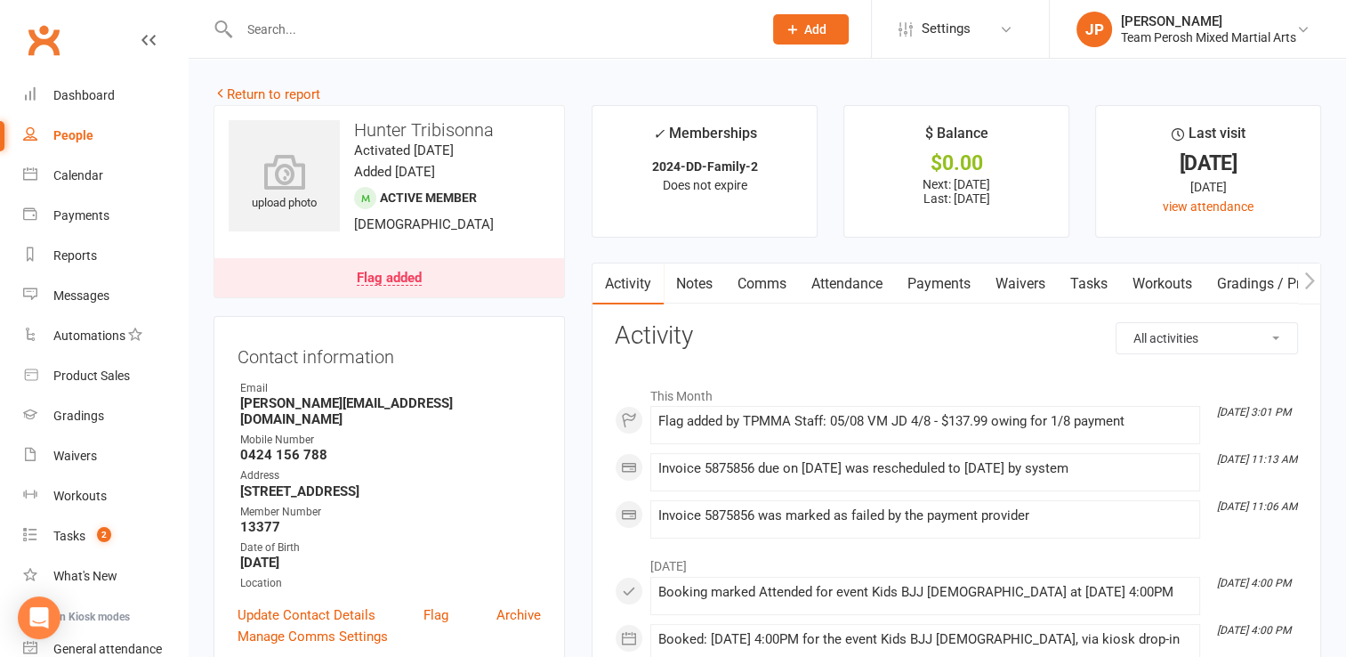
click at [392, 274] on div "Flag added" at bounding box center [389, 278] width 65 height 14
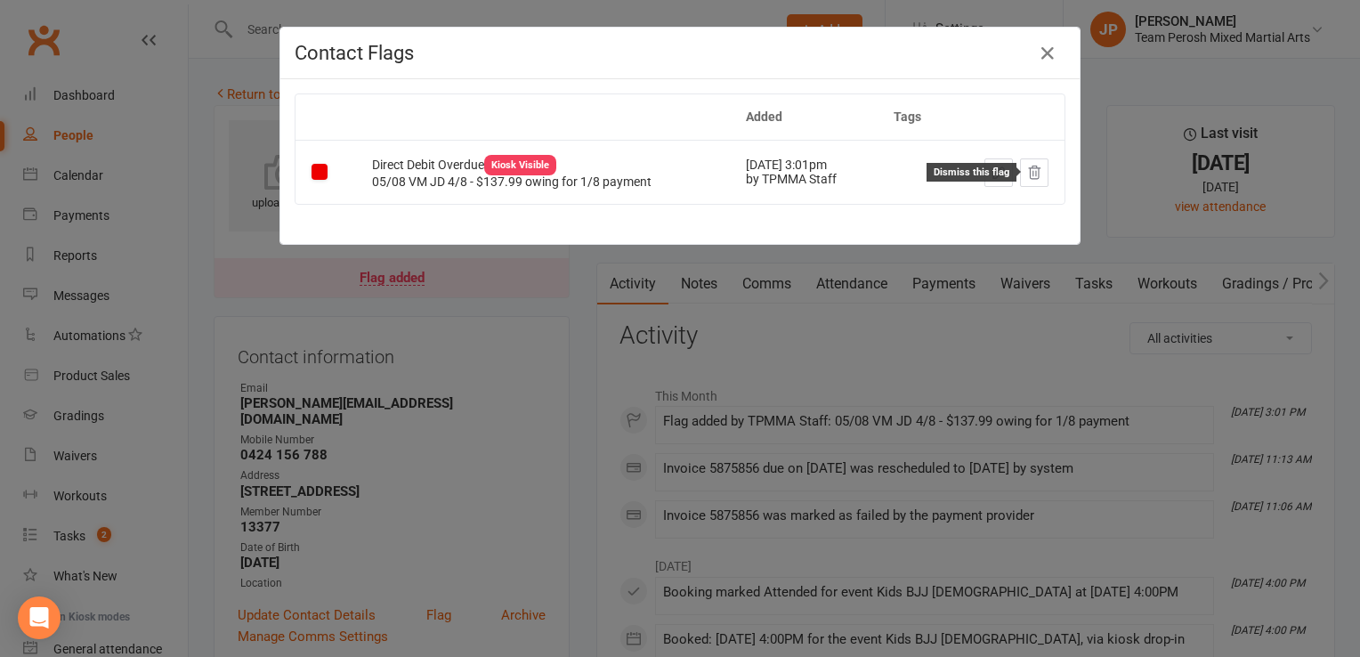
click at [1029, 176] on icon at bounding box center [1035, 172] width 12 height 12
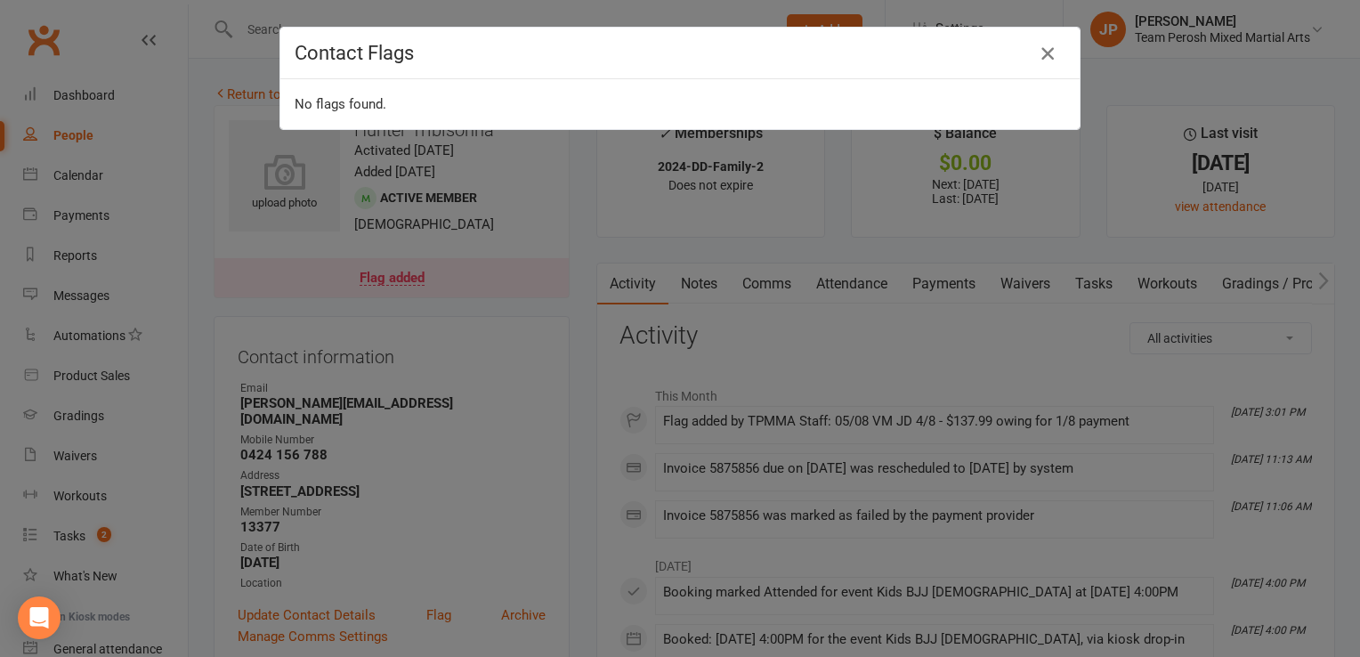
click at [1037, 56] on icon "button" at bounding box center [1047, 53] width 21 height 21
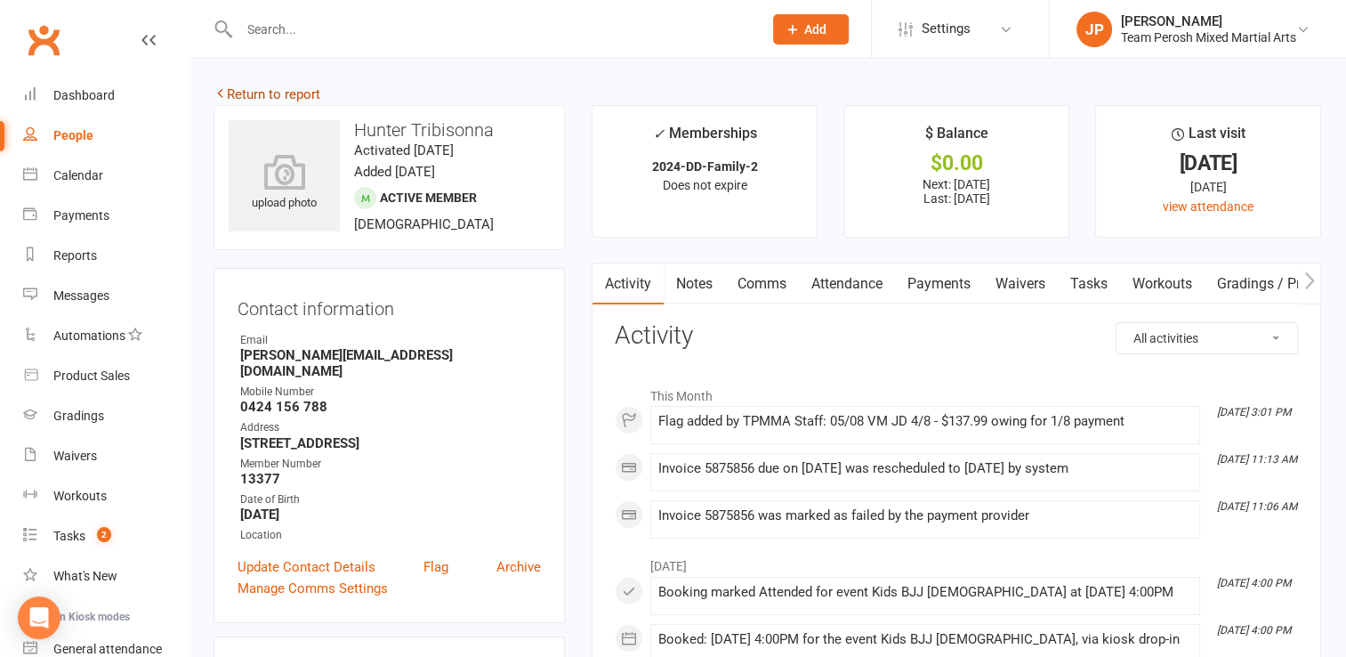
click at [309, 87] on link "Return to report" at bounding box center [267, 94] width 107 height 16
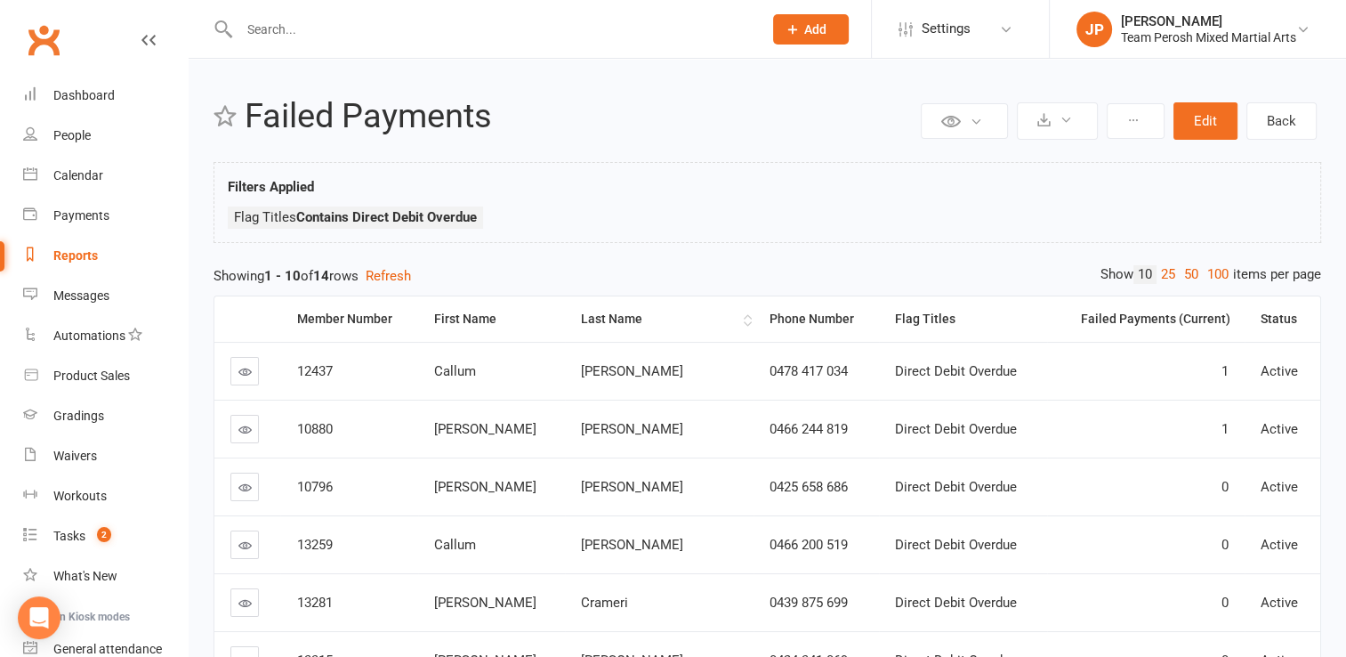
click at [618, 313] on div "Last Name" at bounding box center [659, 318] width 157 height 13
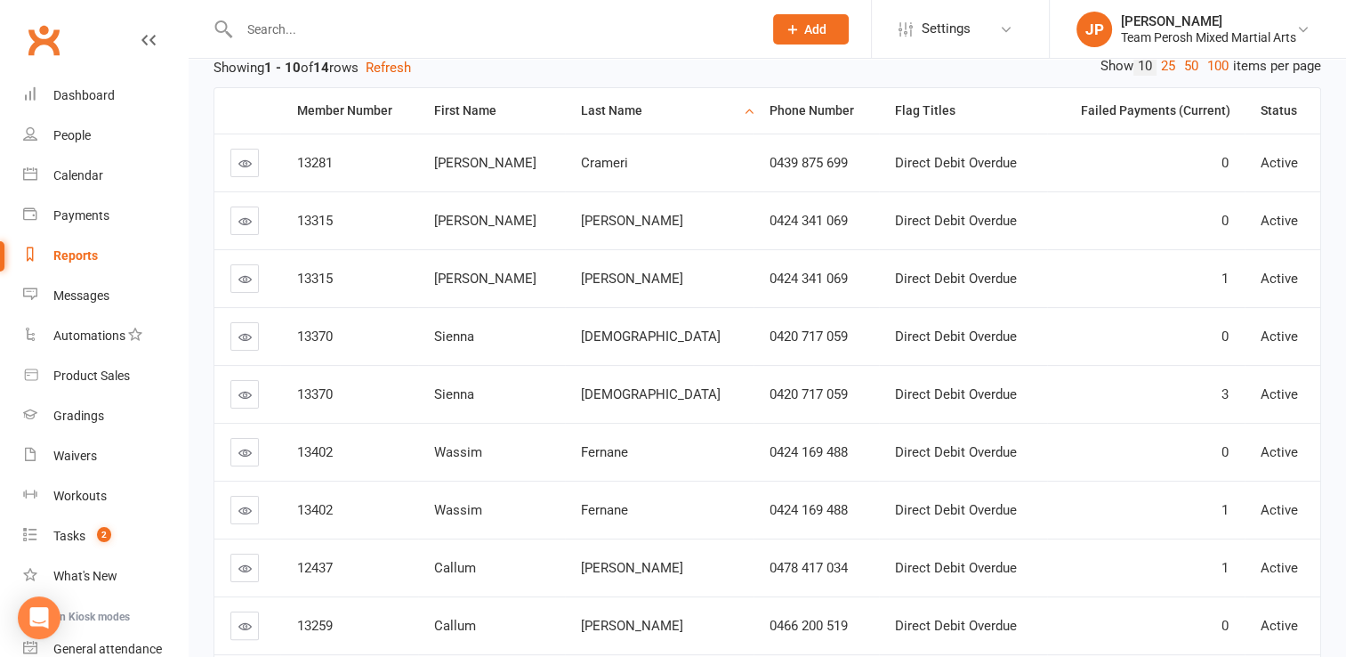
scroll to position [375, 0]
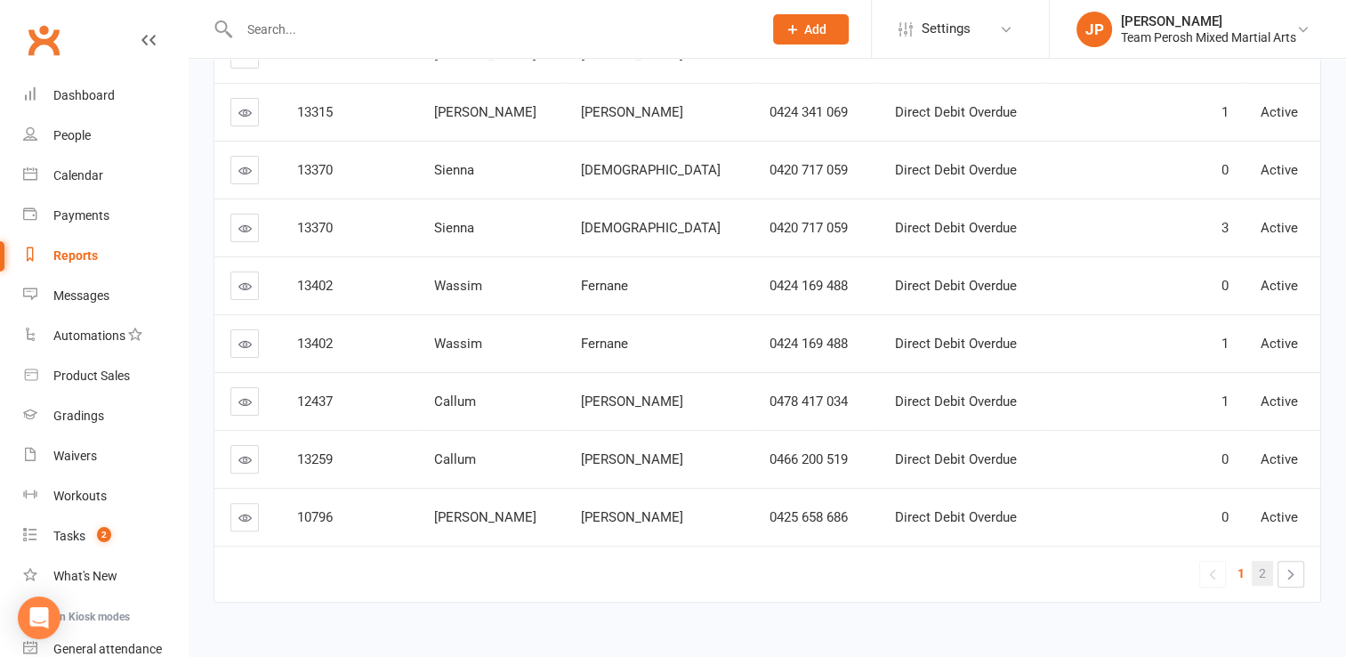
click at [1264, 569] on span "2" at bounding box center [1262, 573] width 7 height 25
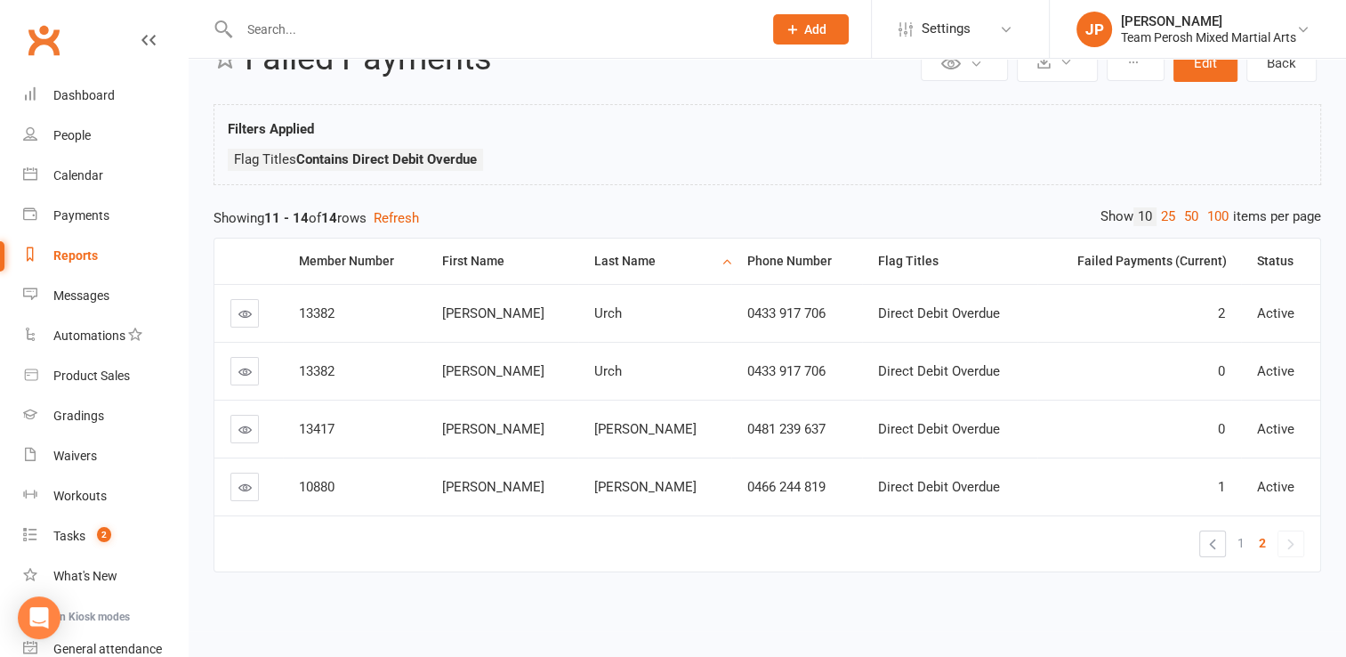
scroll to position [55, 0]
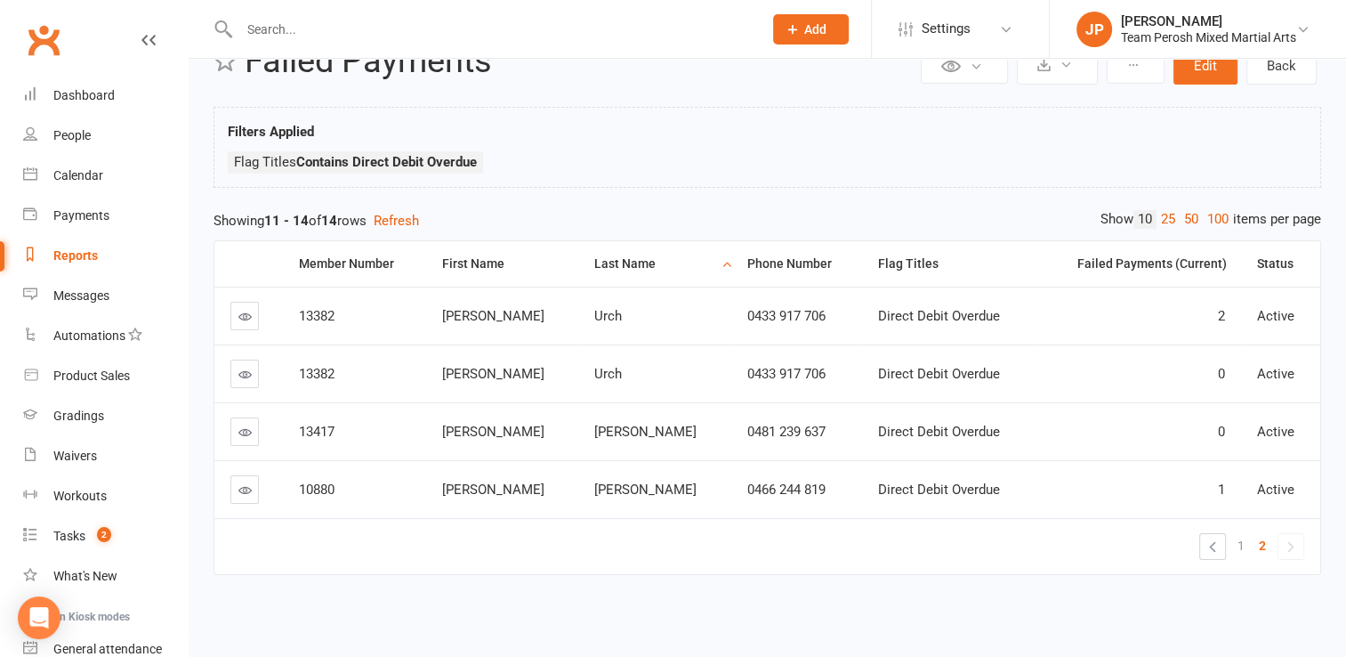
click at [242, 493] on icon at bounding box center [244, 489] width 13 height 13
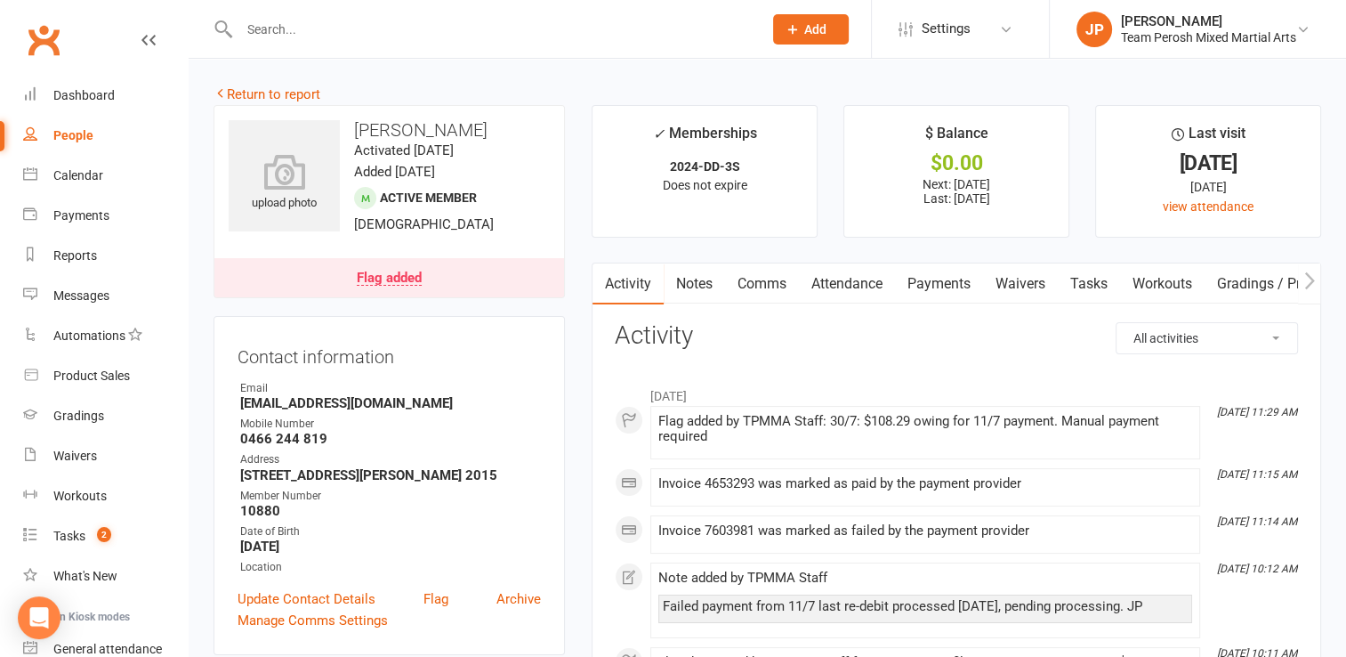
click at [965, 269] on link "Payments" at bounding box center [939, 283] width 88 height 41
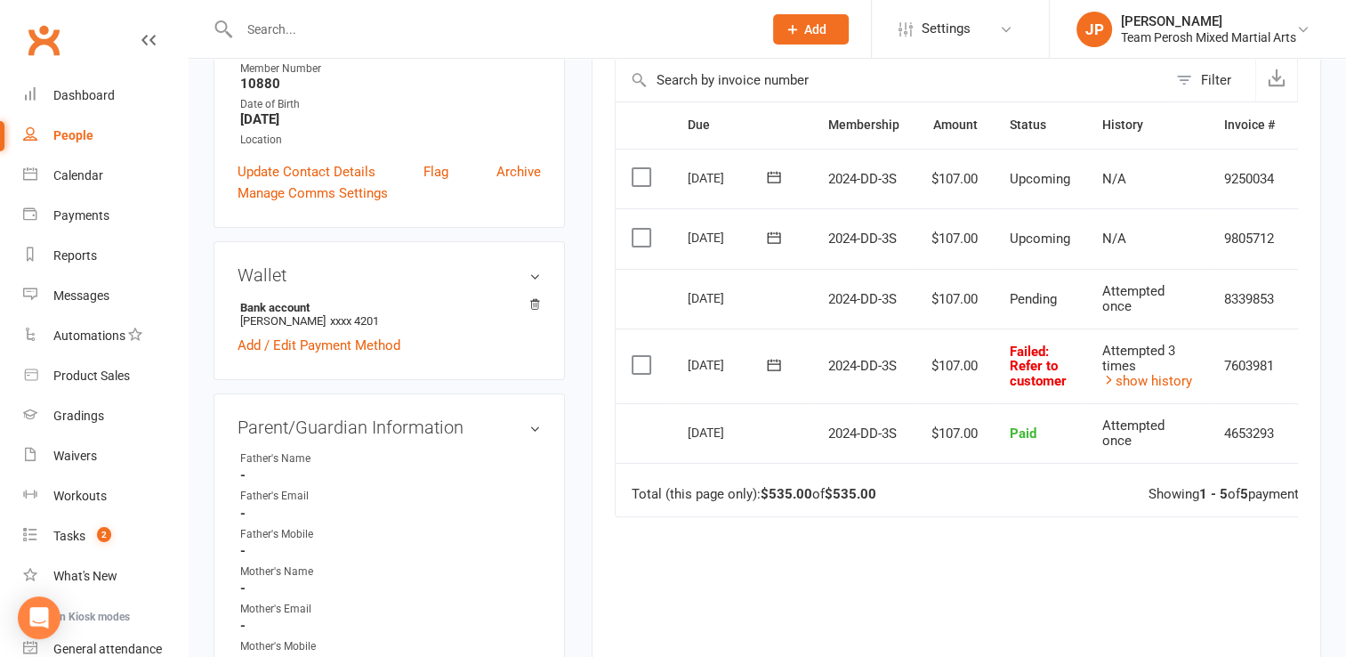
scroll to position [432, 0]
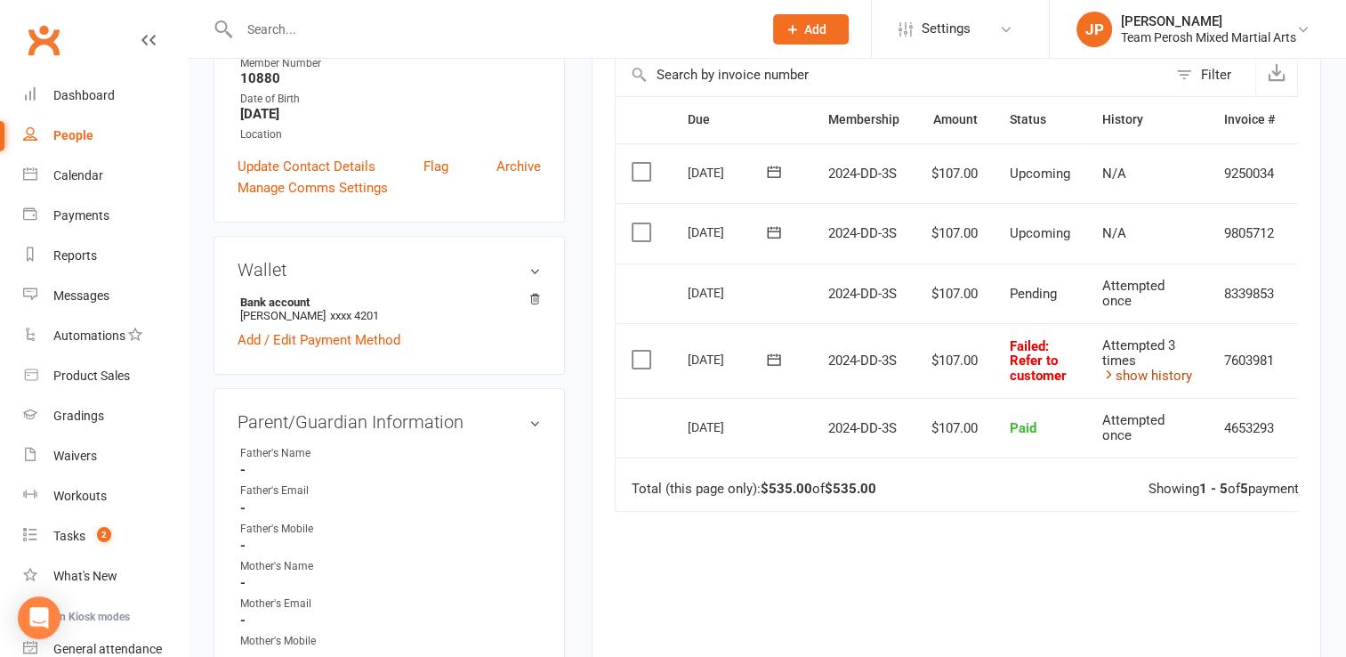
click at [1173, 370] on link "show history" at bounding box center [1147, 375] width 90 height 16
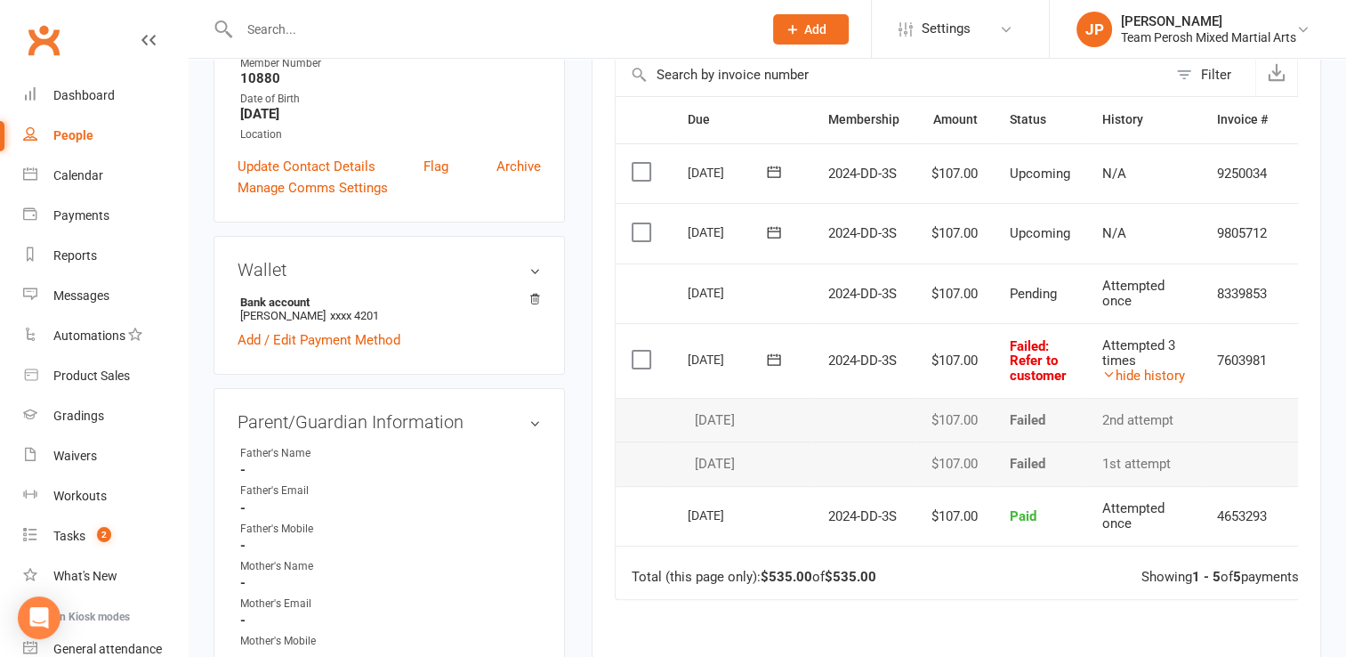
click at [1085, 585] on td "Total (this page only): $535.00 of $535.00 Showing 1 - 5 of 5 payments" at bounding box center [977, 571] width 722 height 53
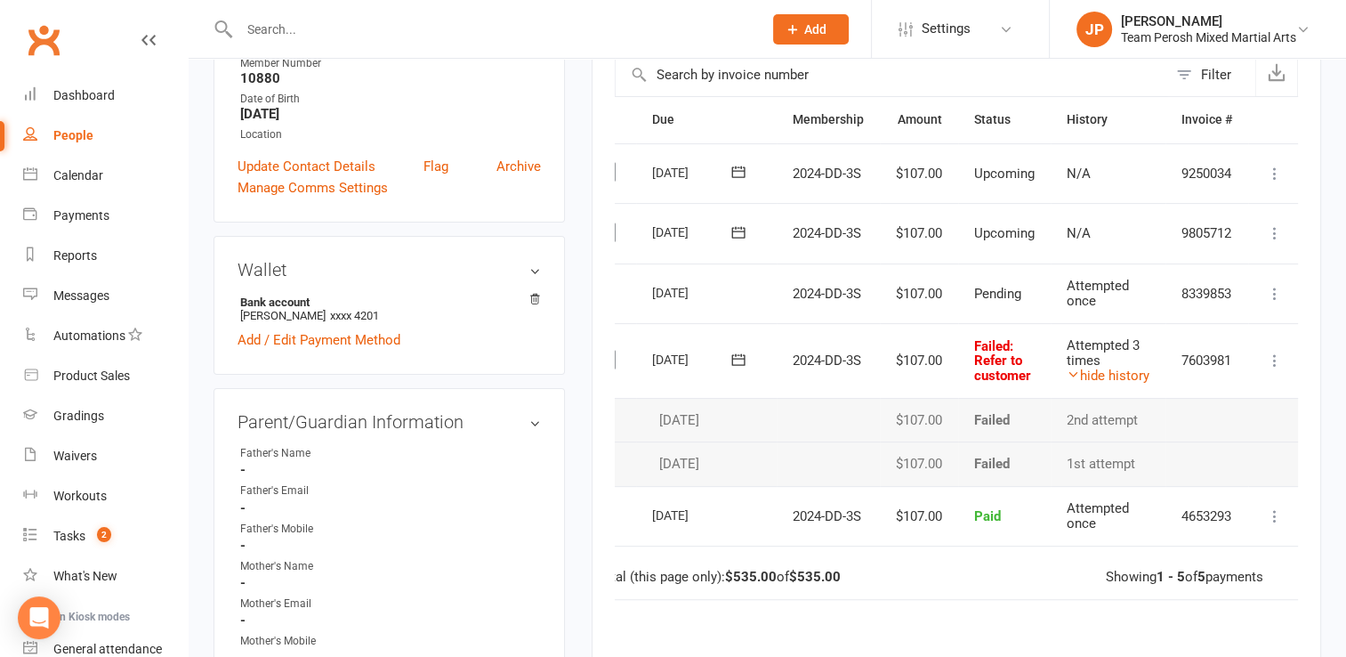
scroll to position [0, 44]
click at [1271, 357] on icon at bounding box center [1271, 360] width 18 height 18
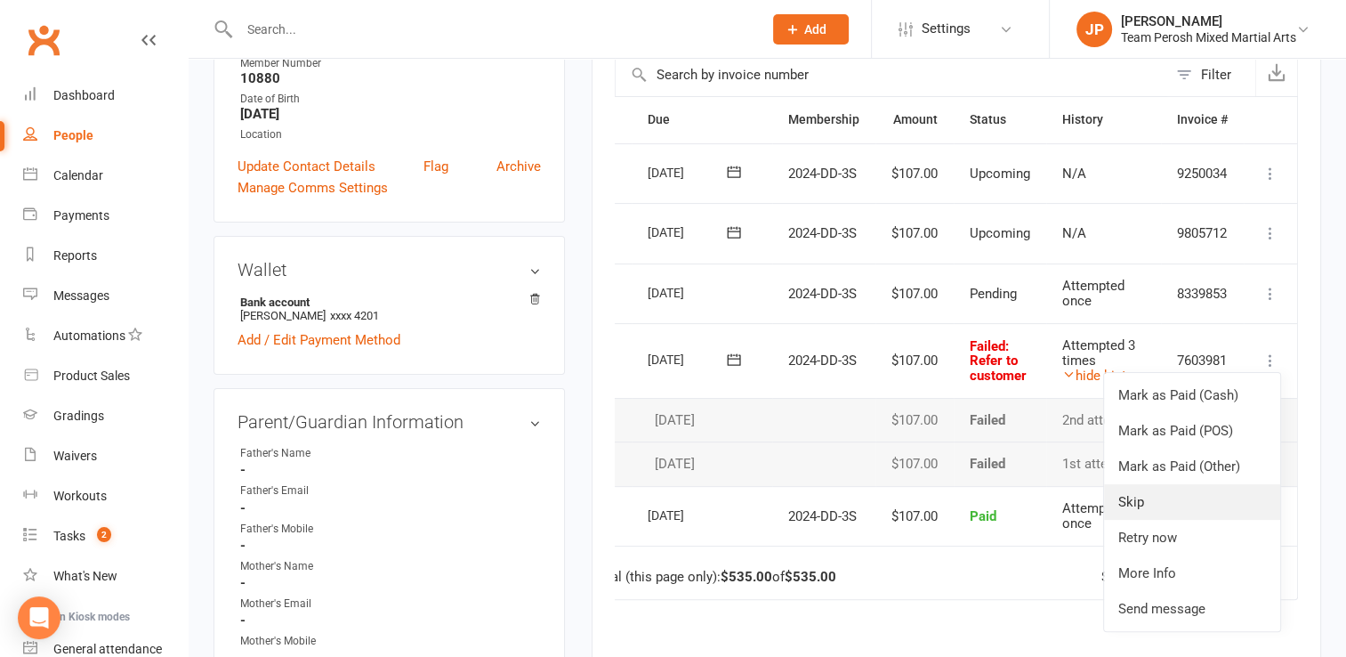
click at [1157, 502] on link "Skip" at bounding box center [1192, 502] width 176 height 36
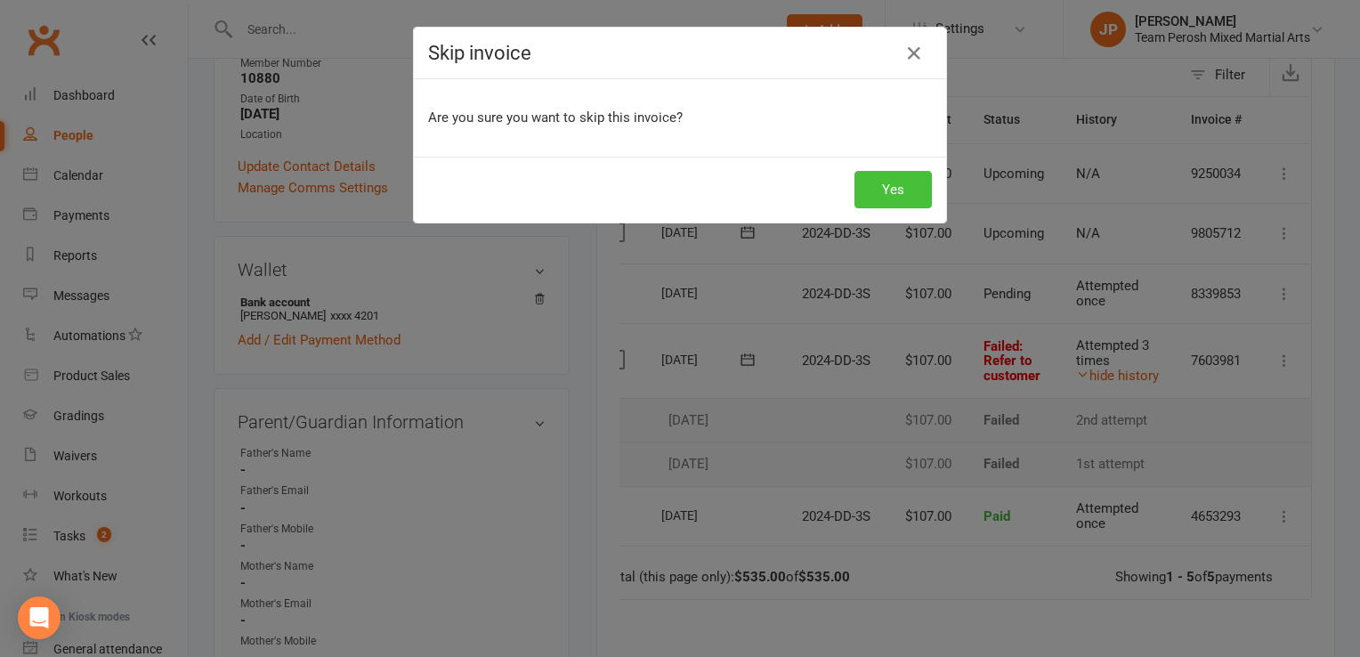
click at [884, 190] on button "Yes" at bounding box center [892, 189] width 77 height 37
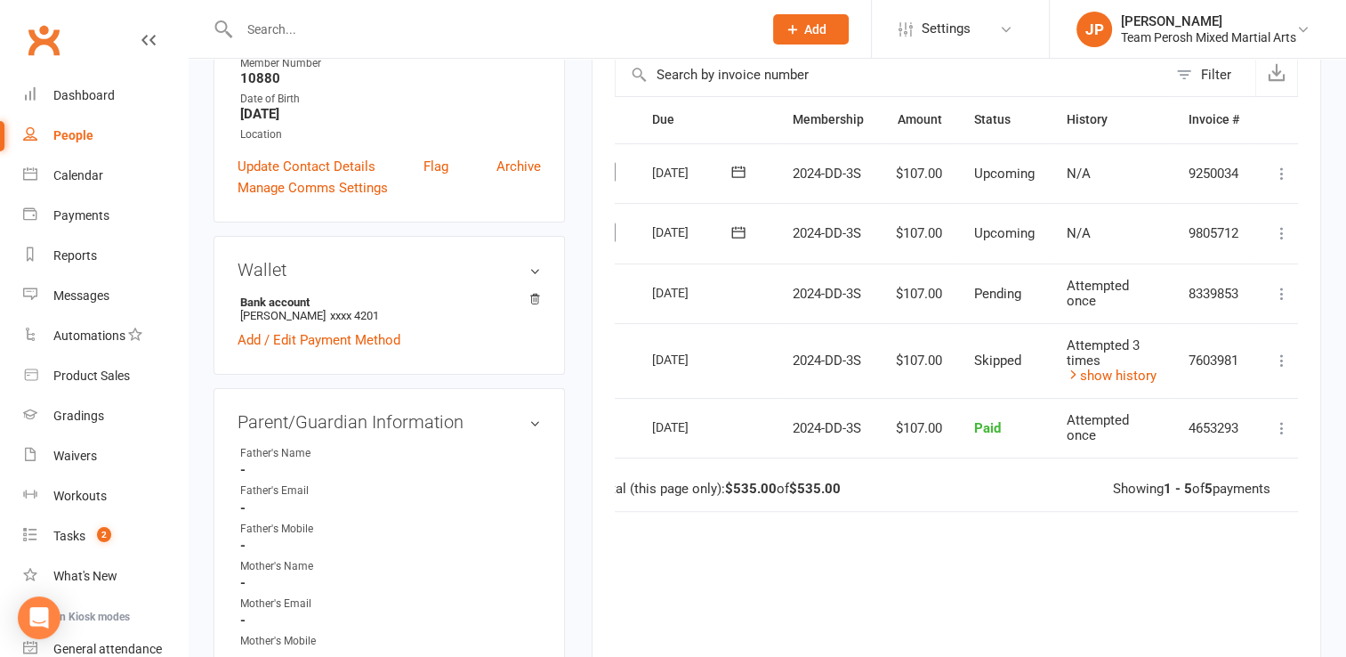
scroll to position [0, 0]
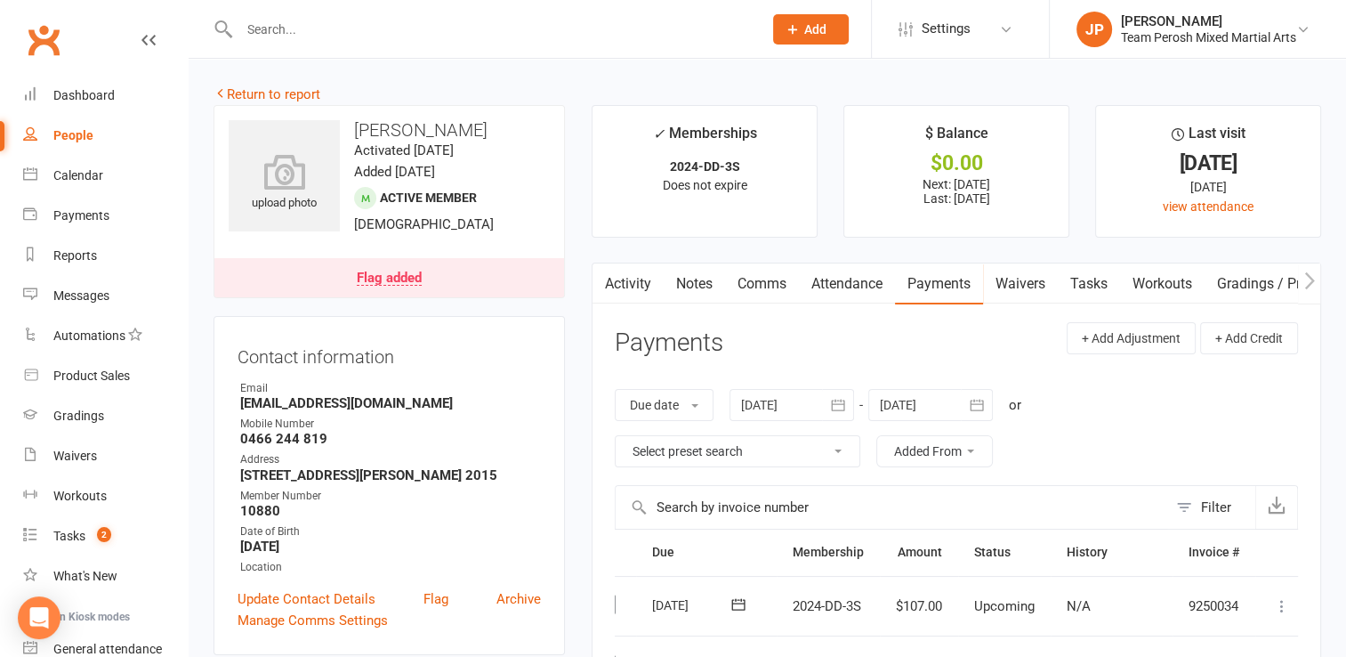
click at [351, 270] on link "Flag added" at bounding box center [389, 277] width 350 height 39
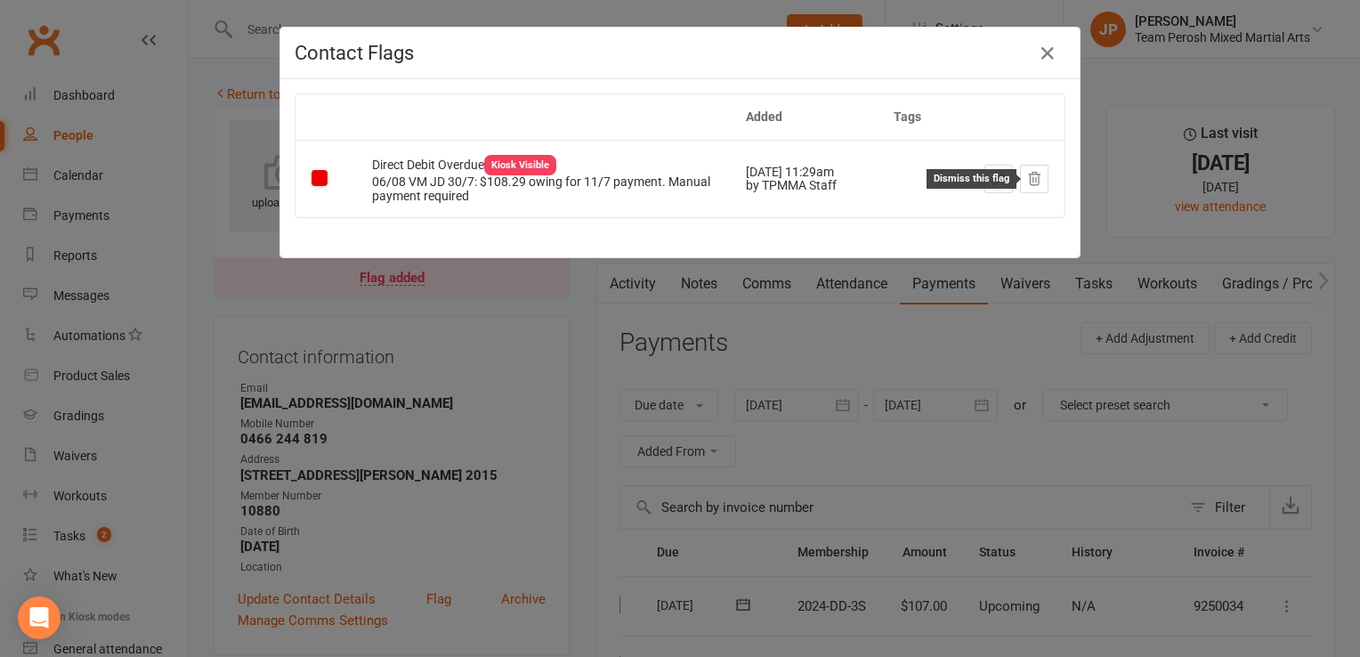
click at [1029, 174] on icon at bounding box center [1035, 179] width 12 height 12
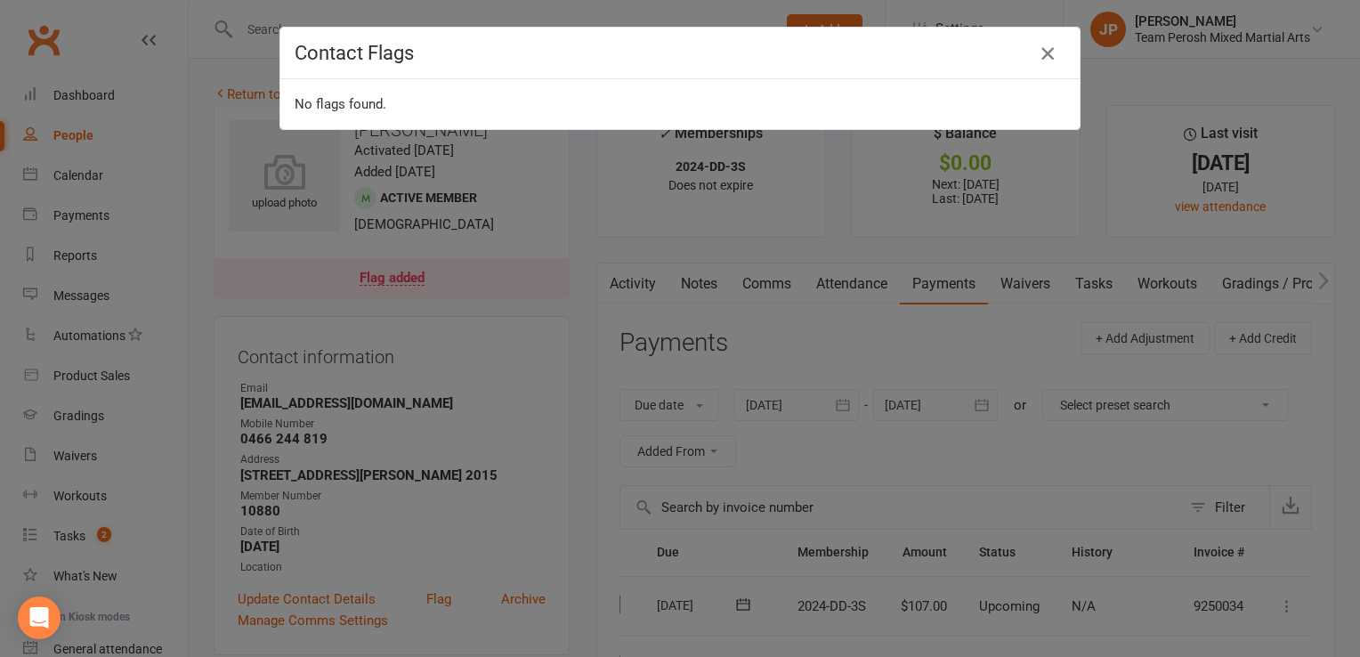
click at [1039, 55] on icon "button" at bounding box center [1047, 53] width 21 height 21
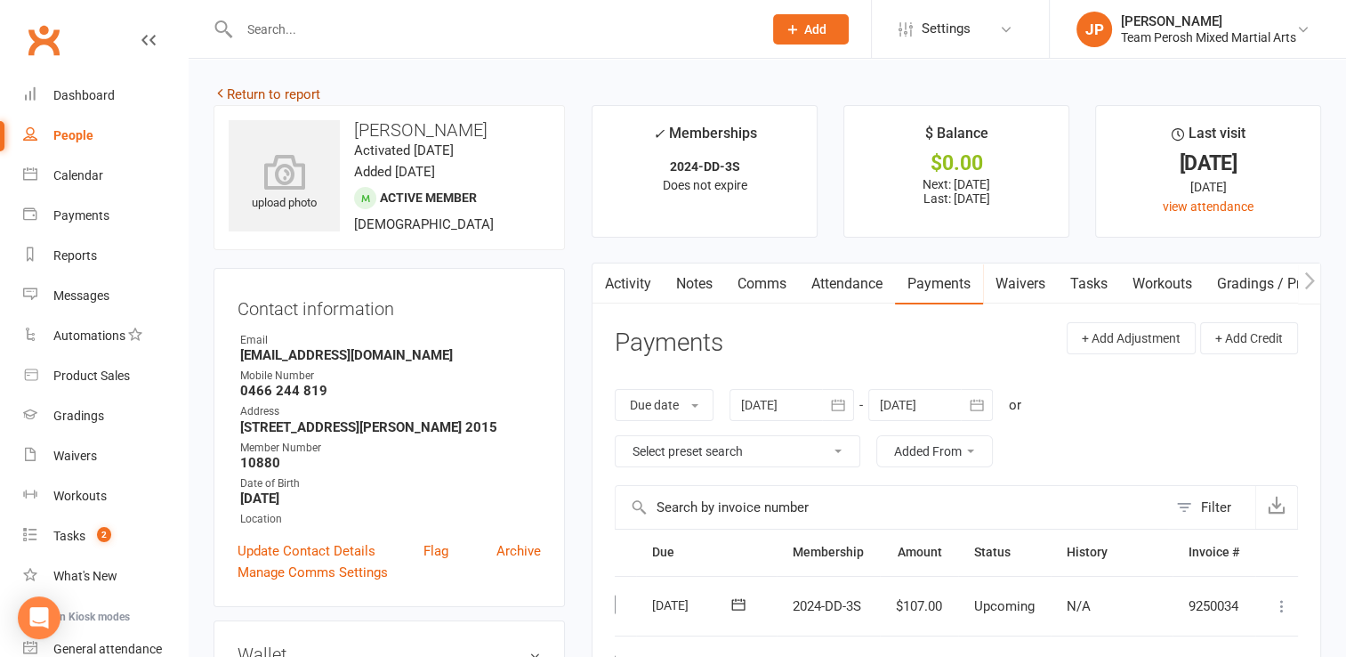
click at [241, 94] on link "Return to report" at bounding box center [267, 94] width 107 height 16
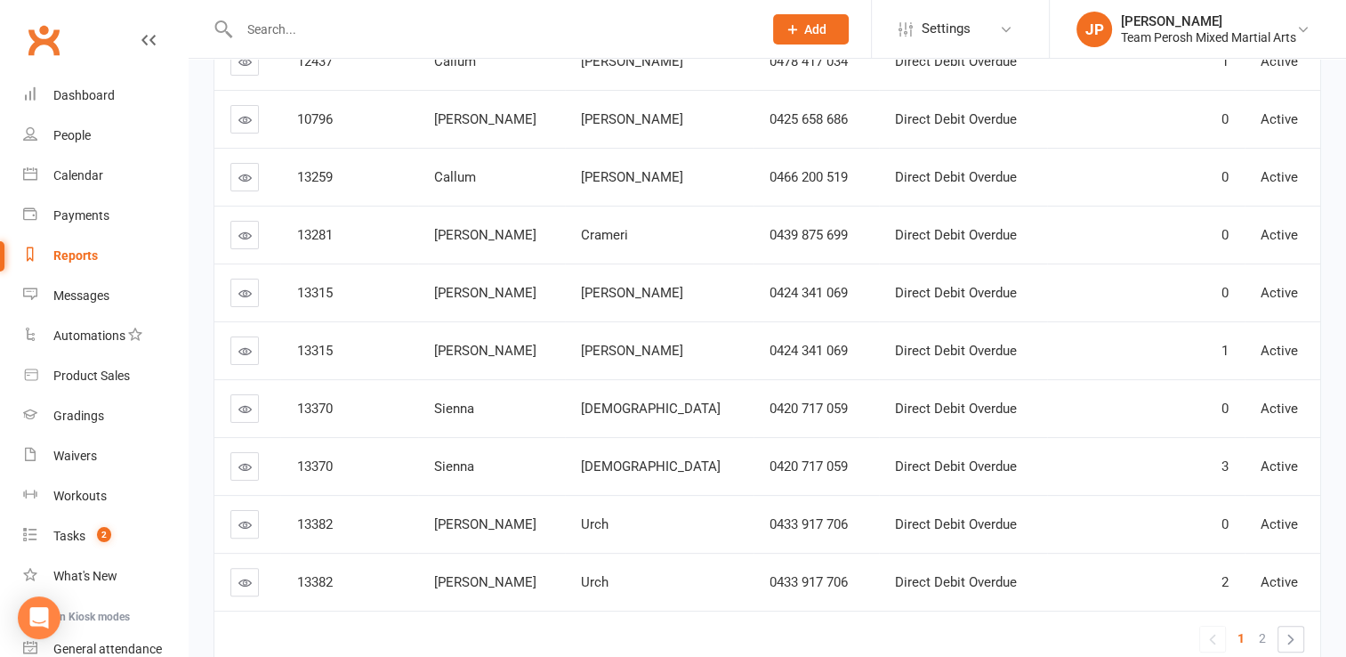
scroll to position [84, 0]
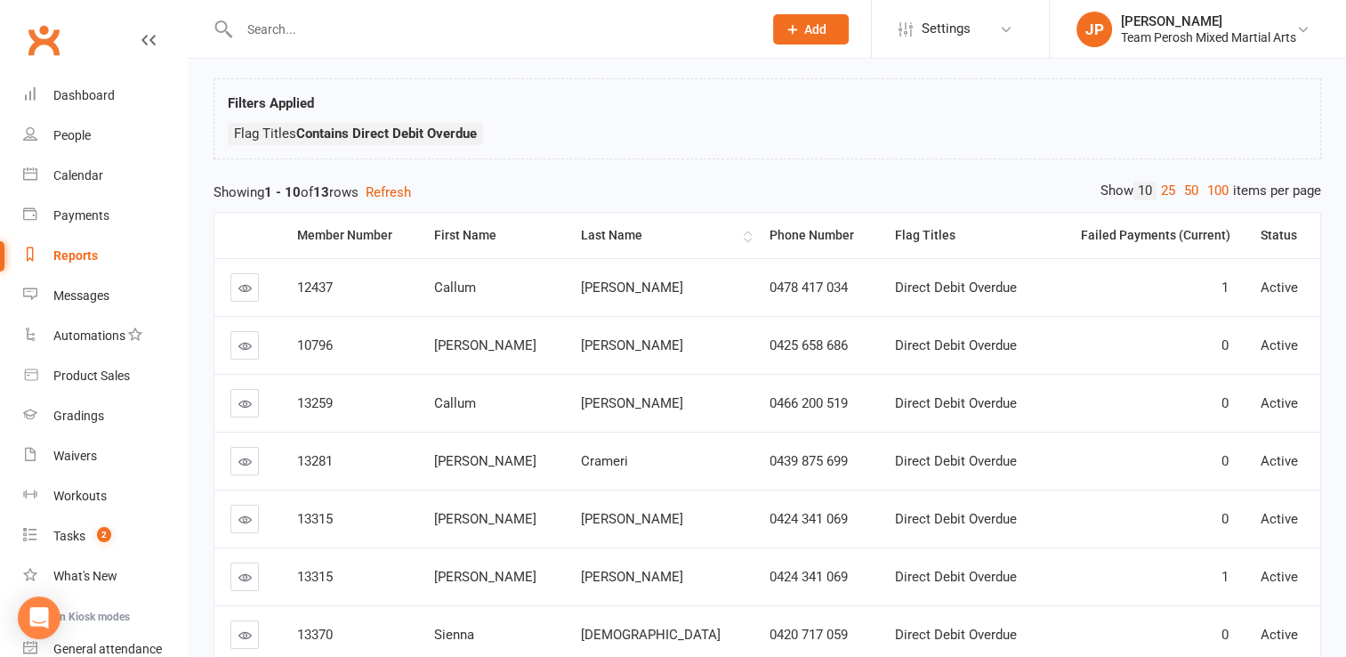
click at [619, 229] on div "Last Name" at bounding box center [659, 235] width 157 height 13
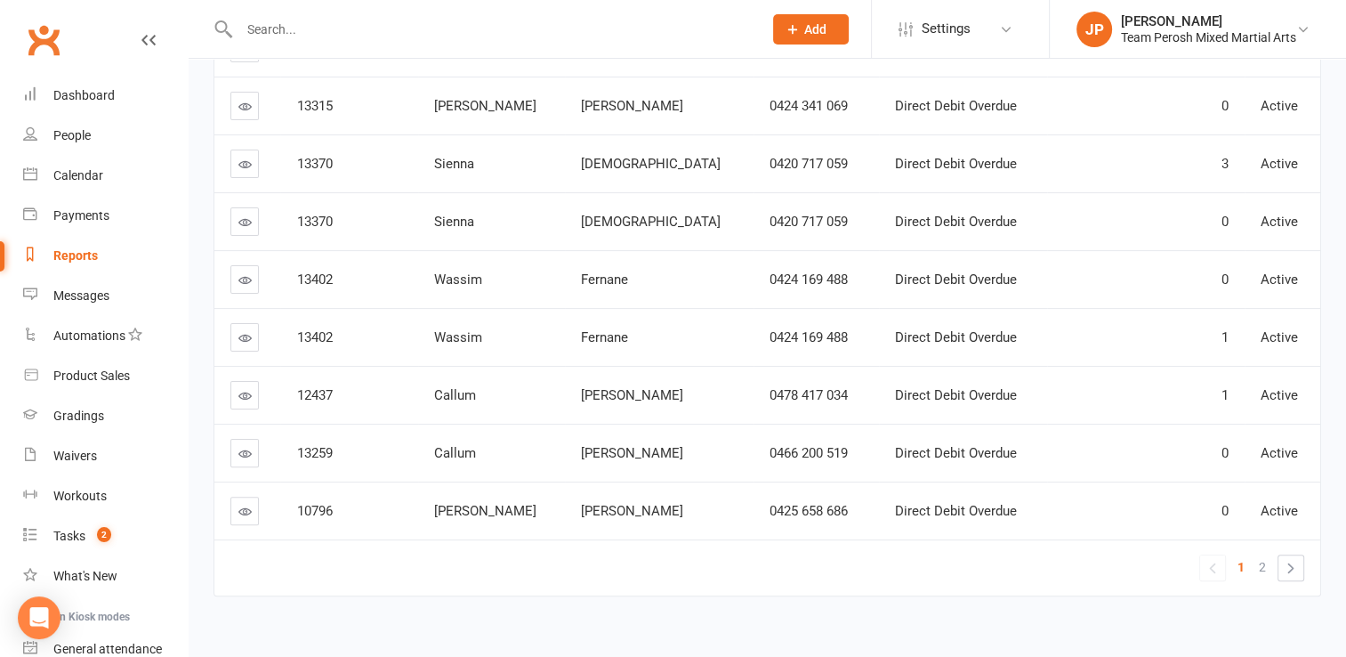
scroll to position [401, 0]
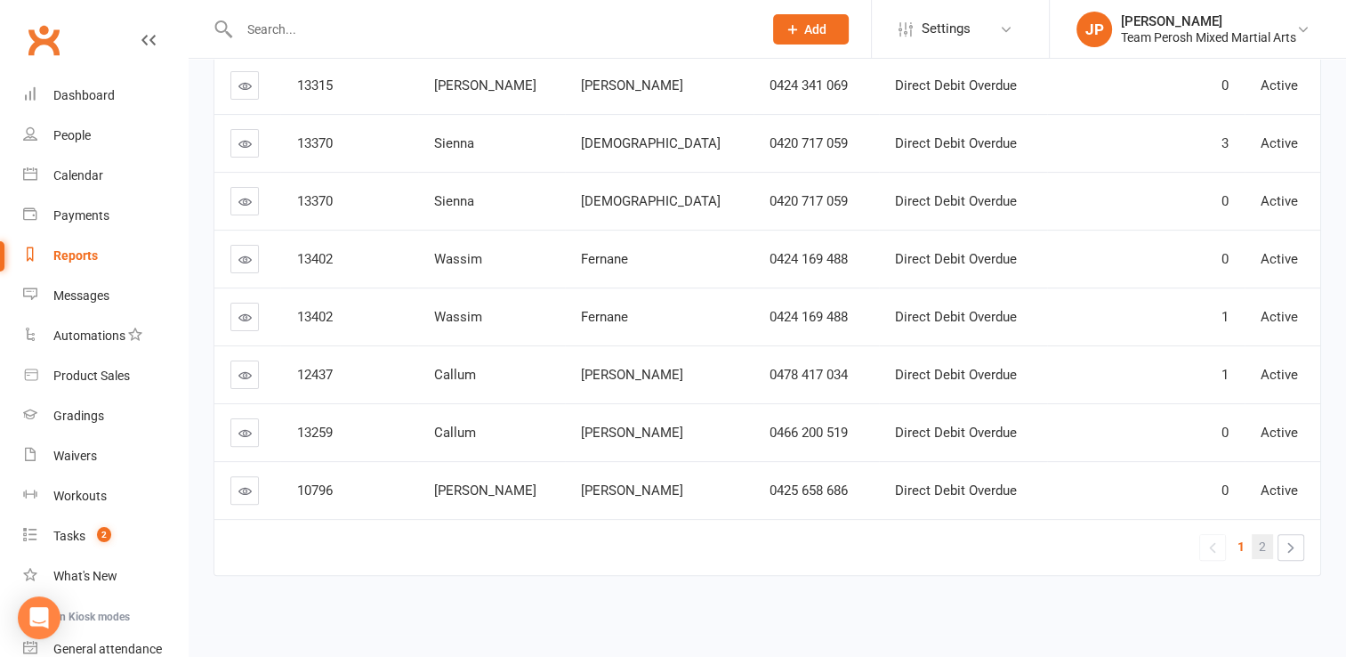
click at [1260, 537] on span "2" at bounding box center [1262, 546] width 7 height 25
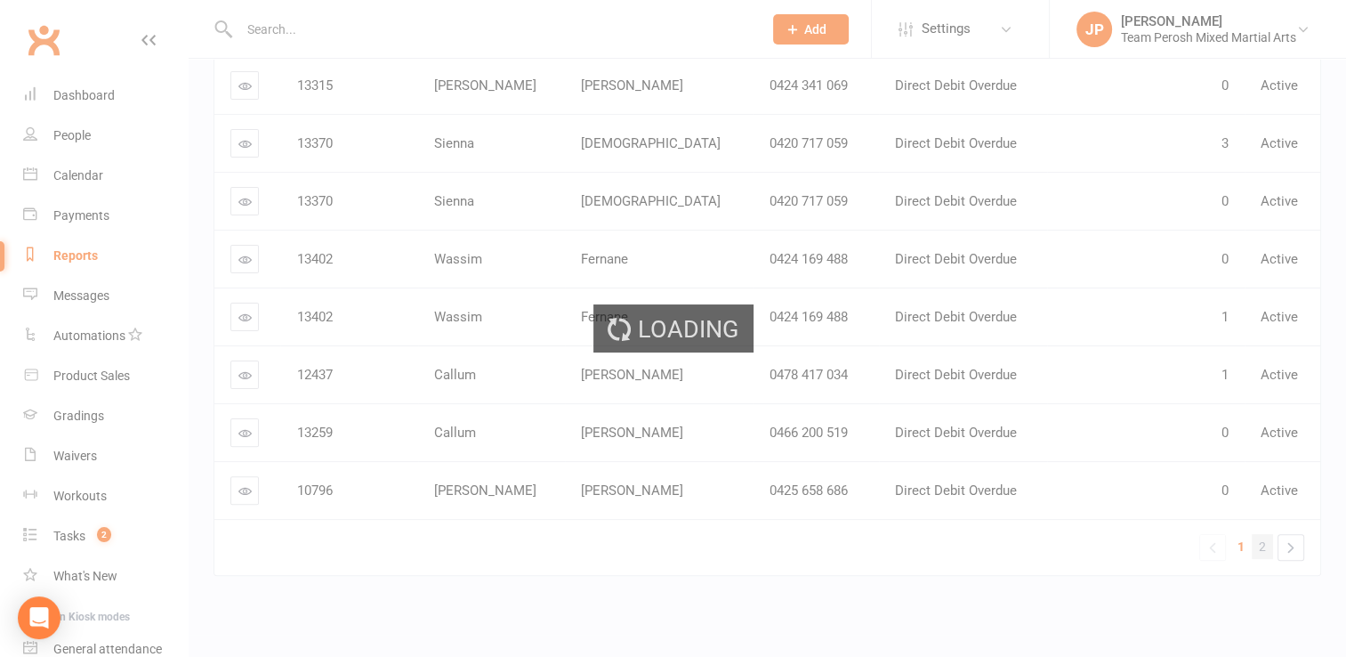
scroll to position [0, 0]
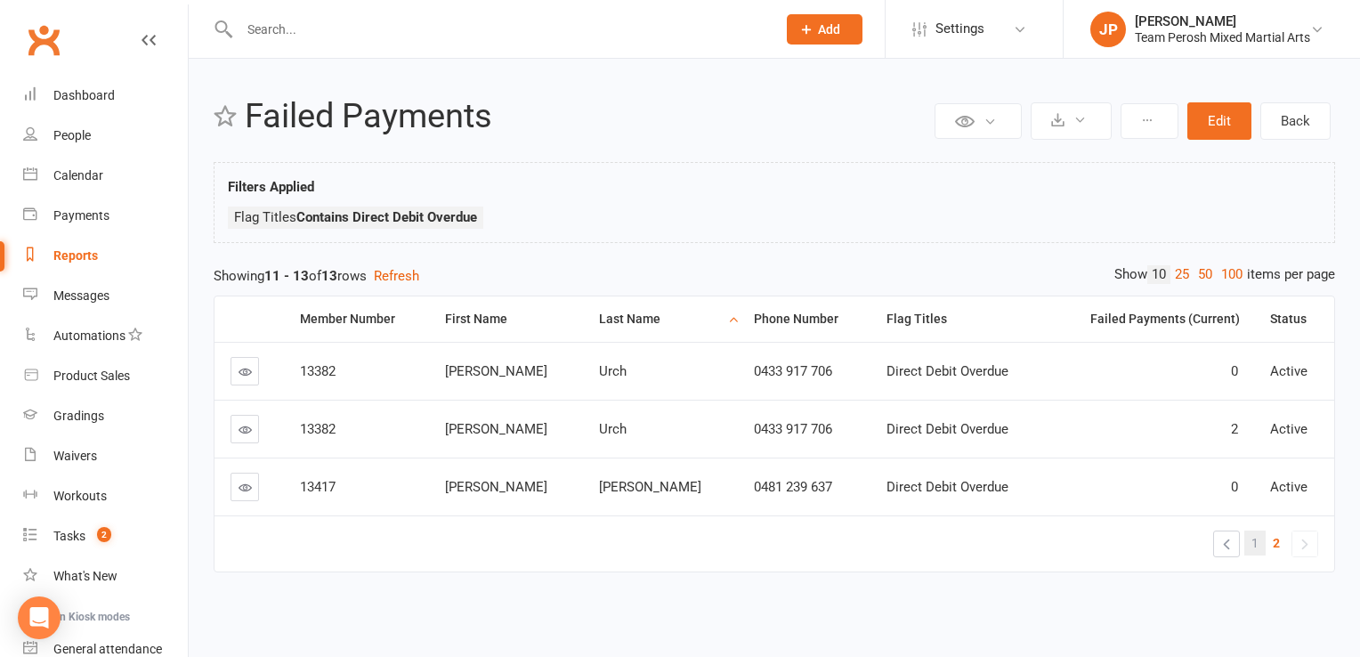
click at [1249, 544] on link "1" at bounding box center [1254, 542] width 21 height 25
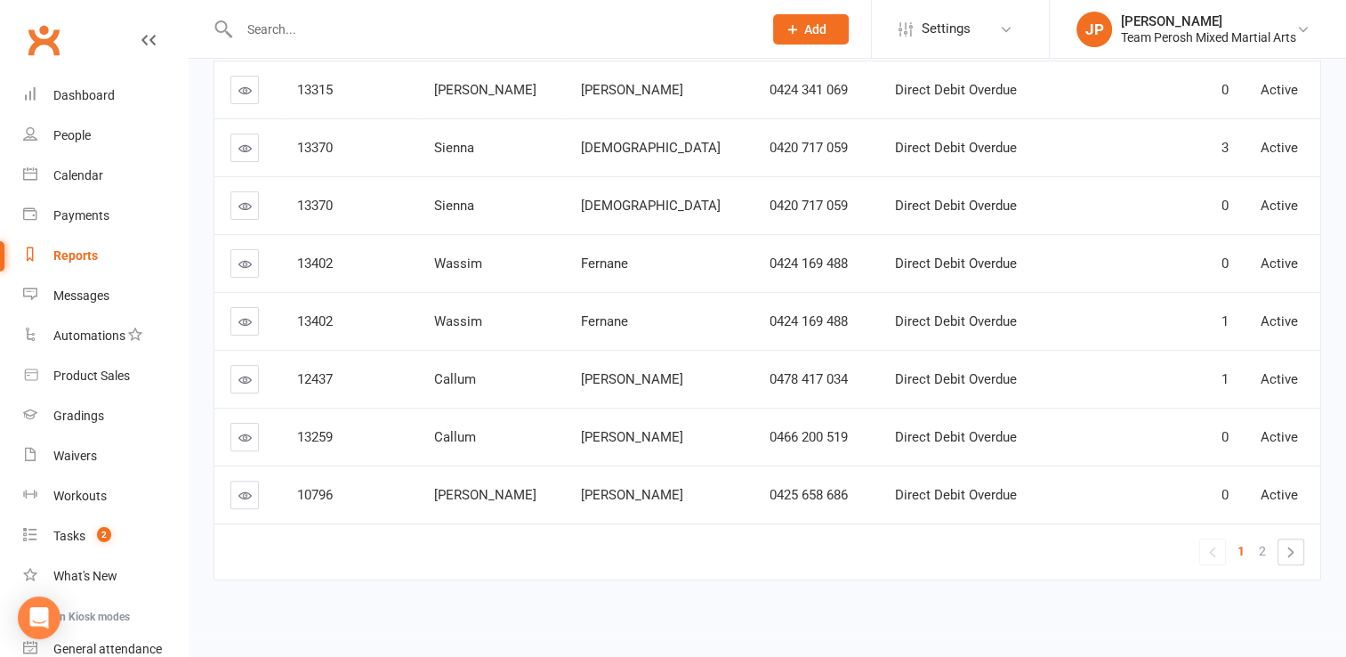
scroll to position [401, 0]
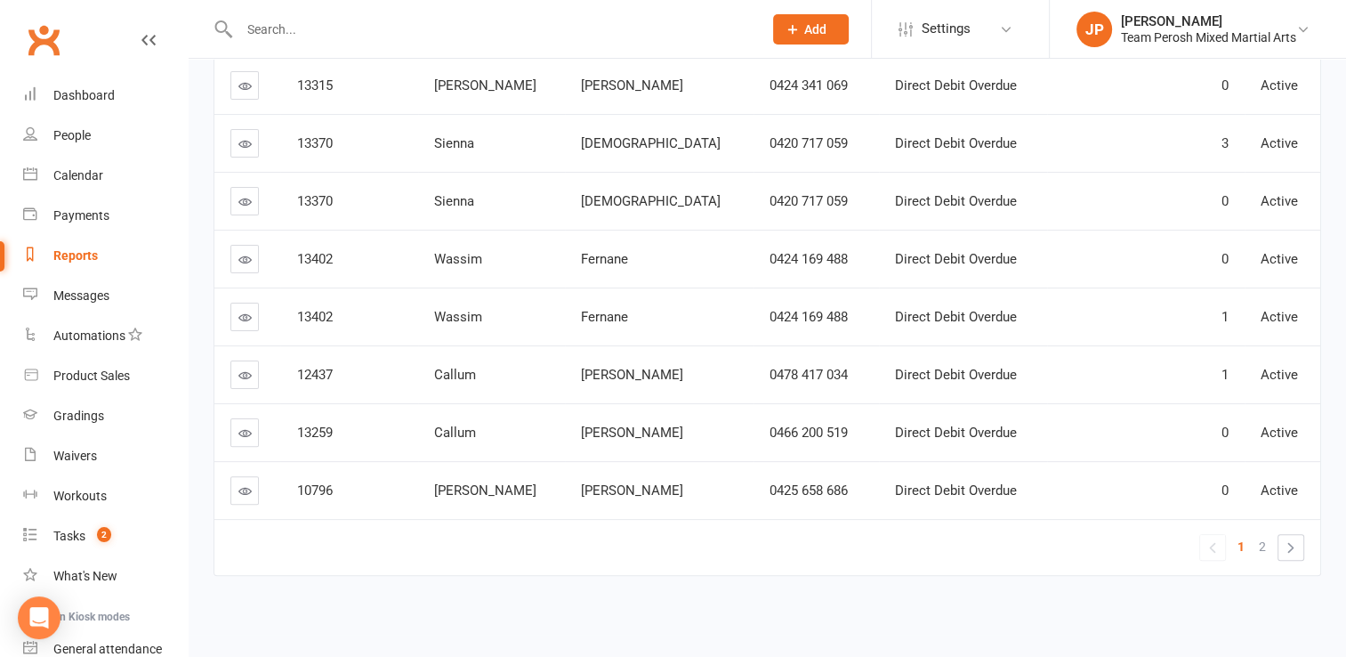
click at [355, 22] on input "text" at bounding box center [492, 29] width 516 height 25
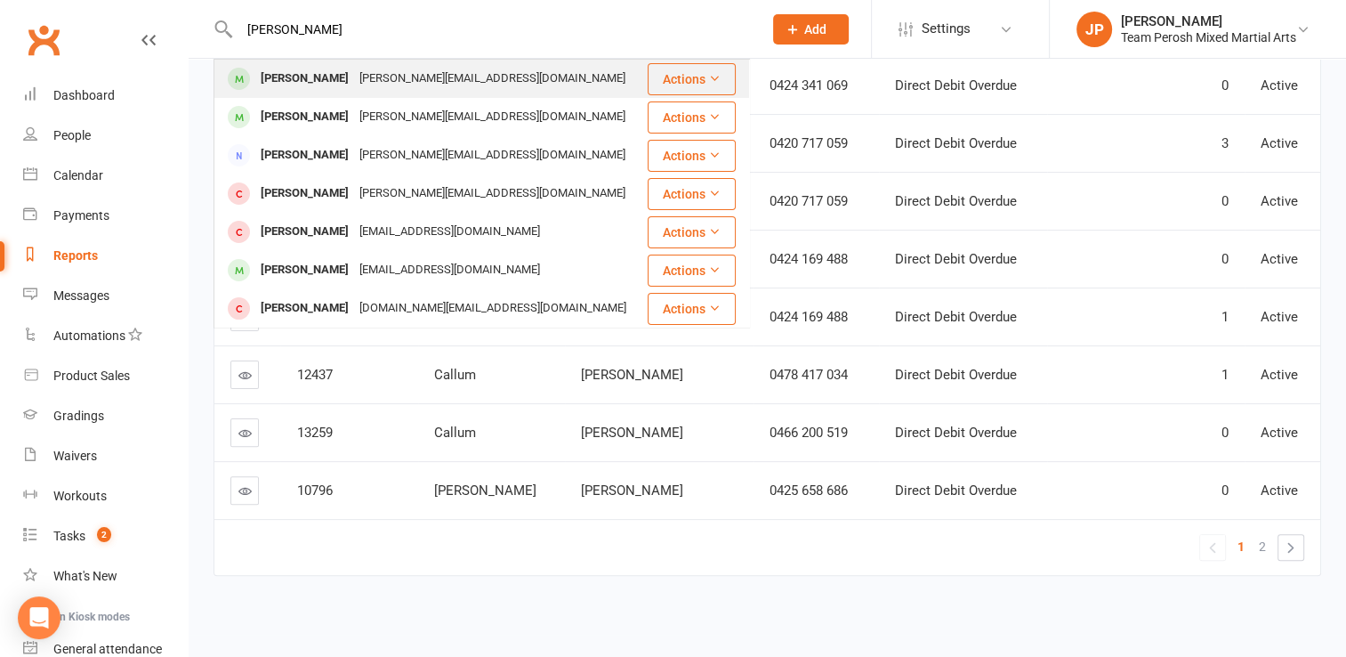
type input "hollis"
click at [354, 79] on div "grayson.hollis2@hotmail.com" at bounding box center [492, 79] width 277 height 26
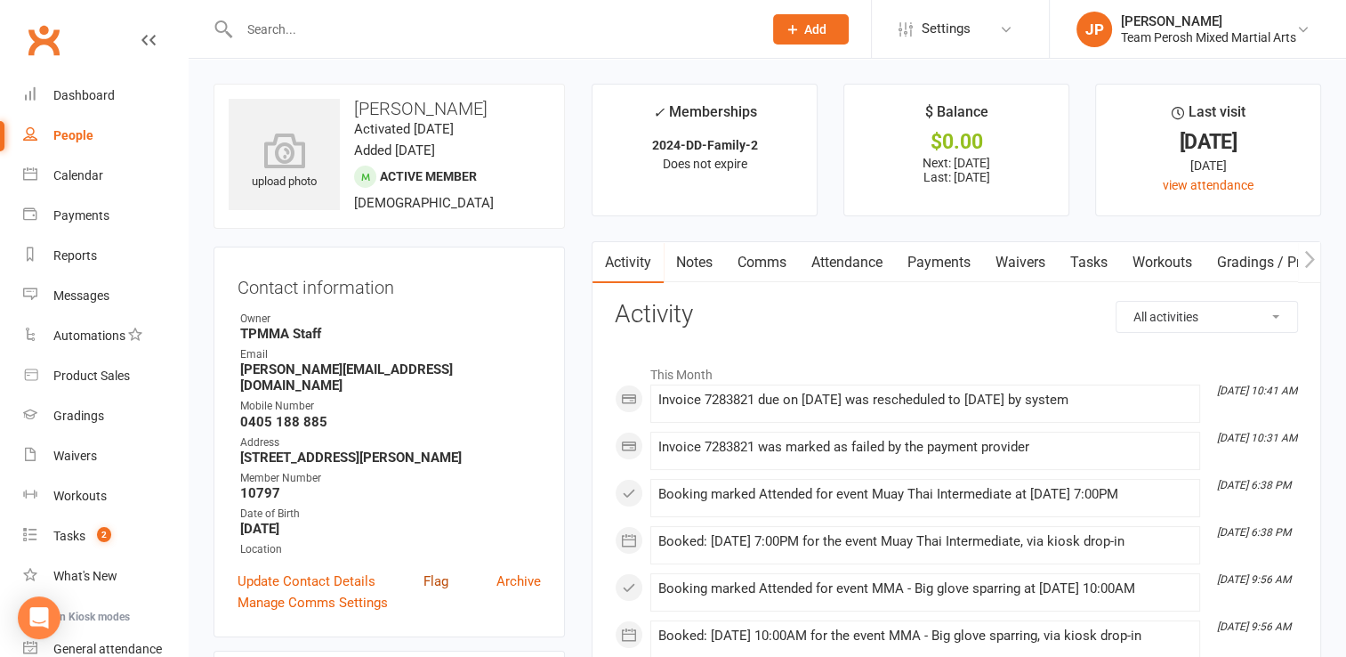
click at [425, 570] on link "Flag" at bounding box center [436, 580] width 25 height 21
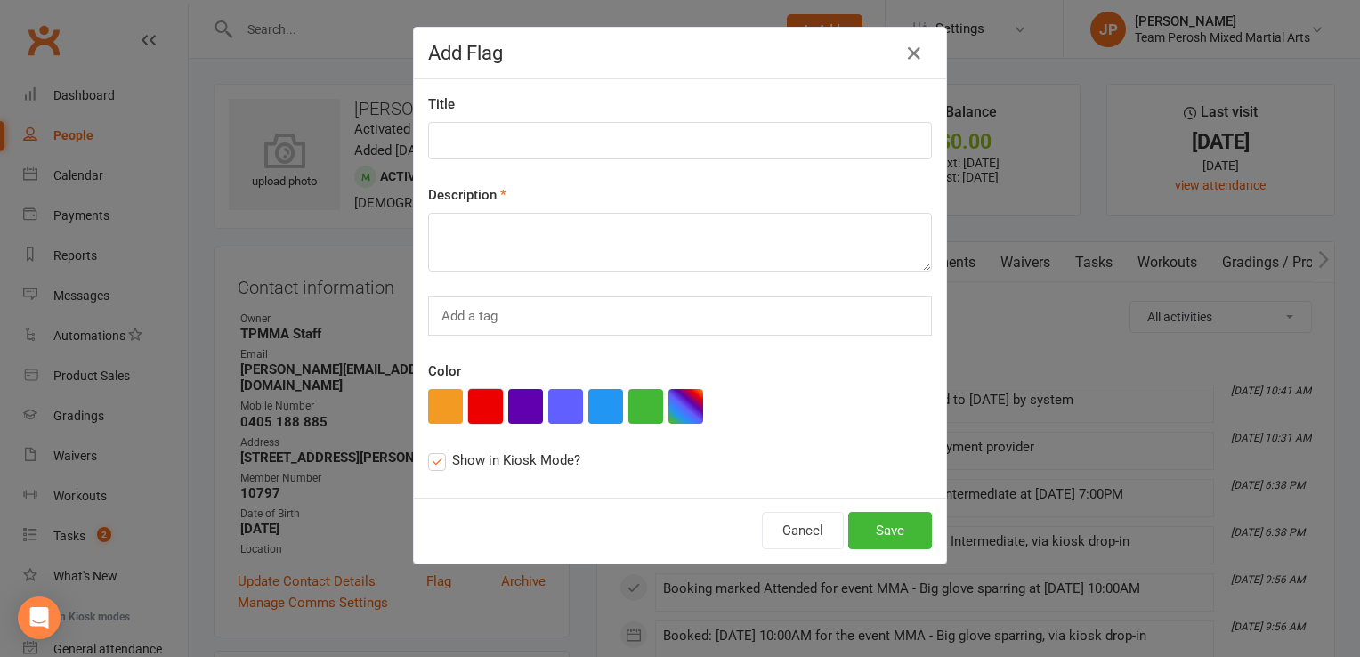
click at [480, 403] on button "button" at bounding box center [485, 406] width 35 height 35
click at [482, 133] on input at bounding box center [680, 140] width 504 height 37
click at [498, 138] on input "Direct debit Owing" at bounding box center [680, 140] width 504 height 37
type input "Direct Debit Owing"
click at [520, 226] on textarea at bounding box center [680, 242] width 504 height 59
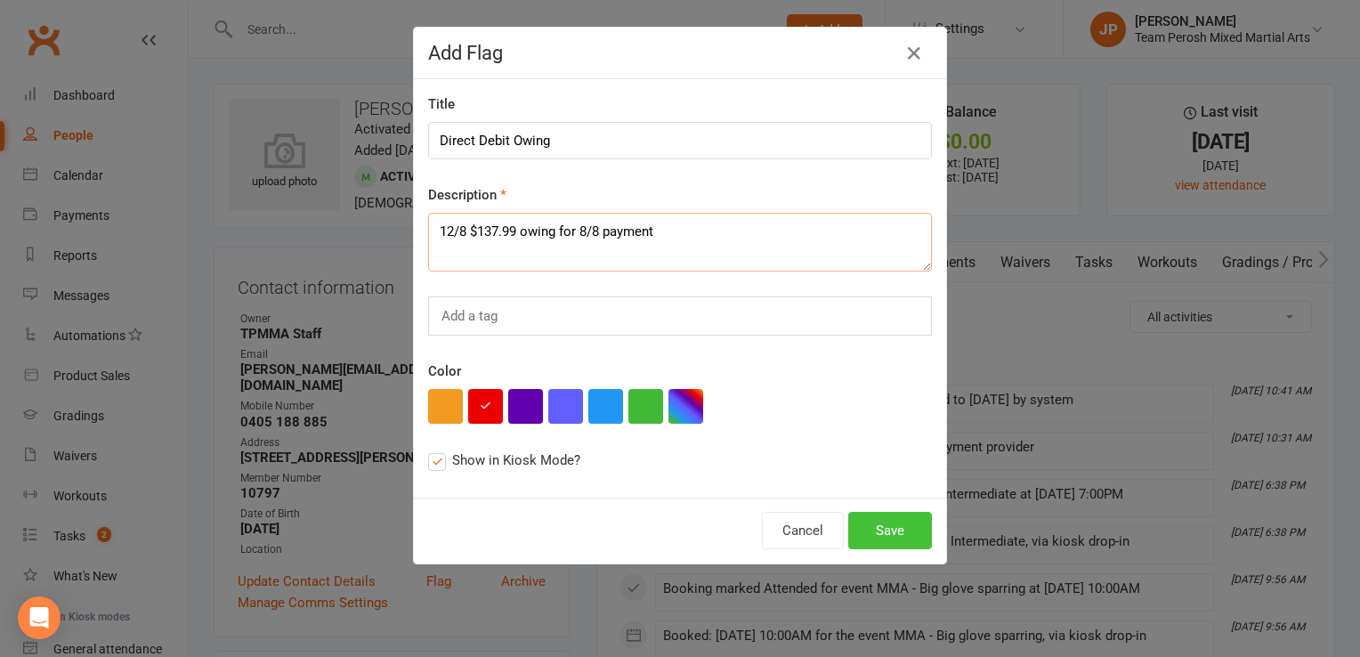
type textarea "12/8 $137.99 owing for 8/8 payment"
click at [907, 530] on button "Save" at bounding box center [890, 530] width 84 height 37
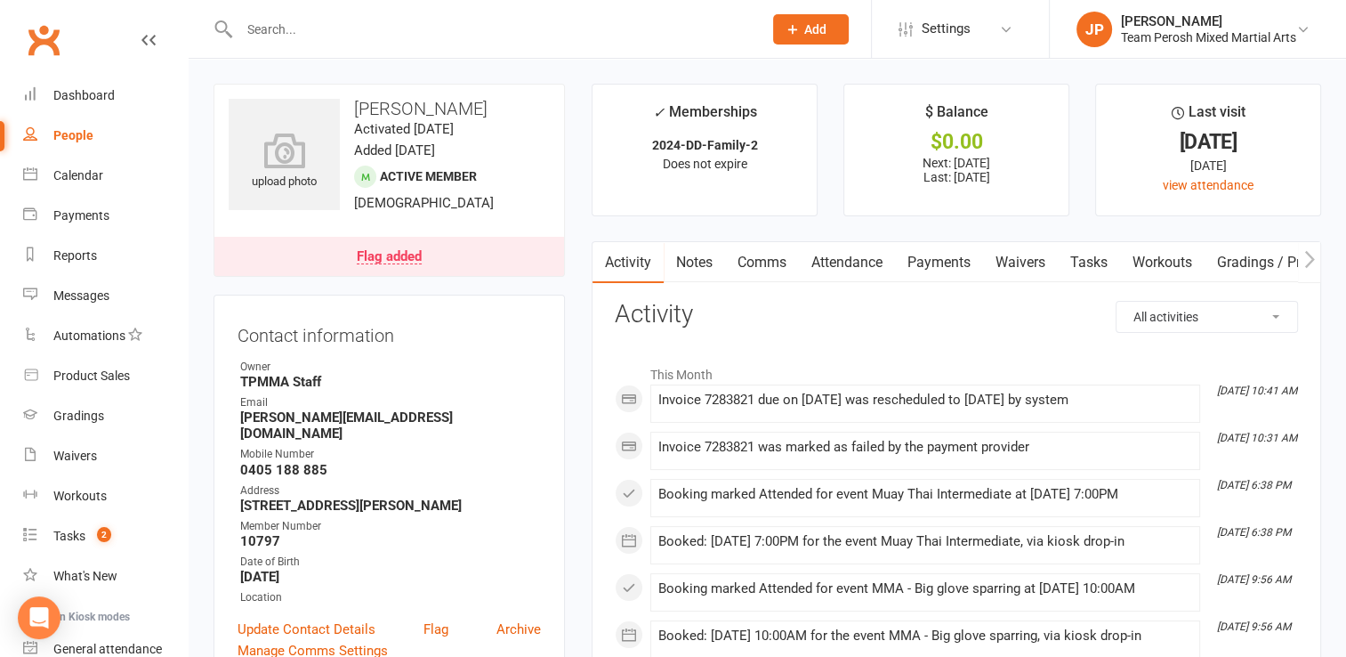
click at [324, 23] on input "text" at bounding box center [492, 29] width 516 height 25
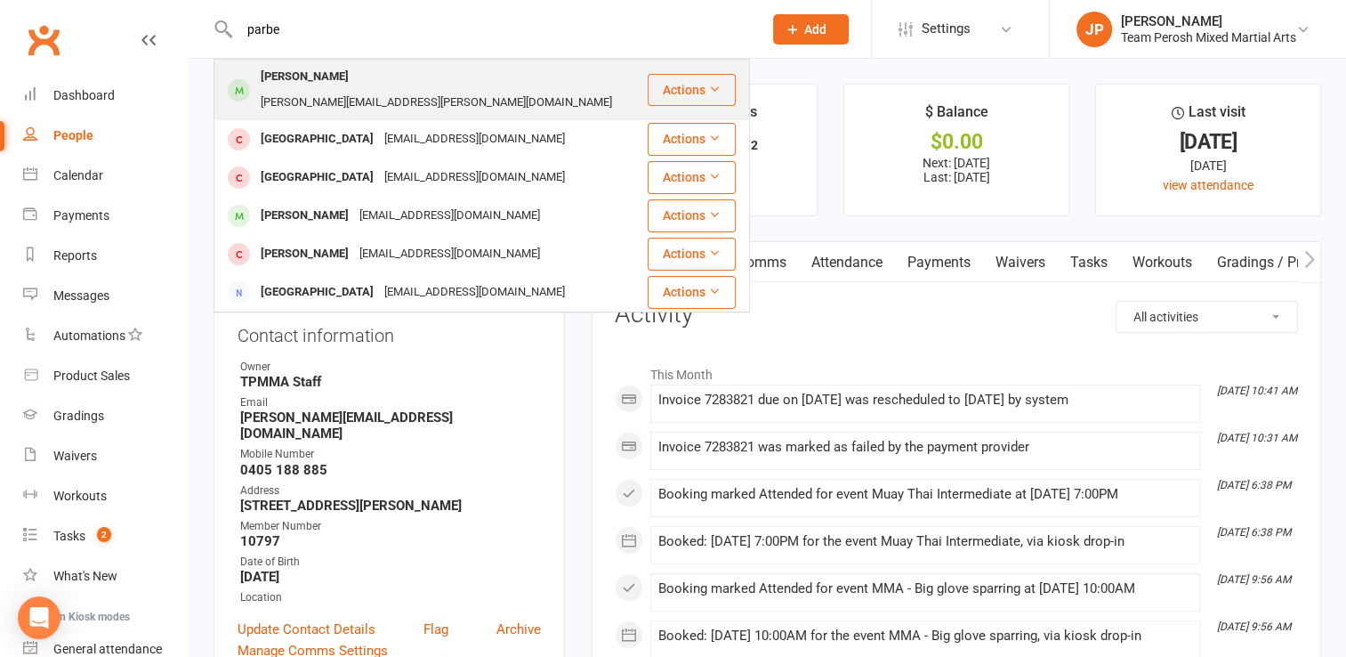
type input "parbe"
click at [297, 73] on div "Liam Parbery" at bounding box center [304, 77] width 99 height 26
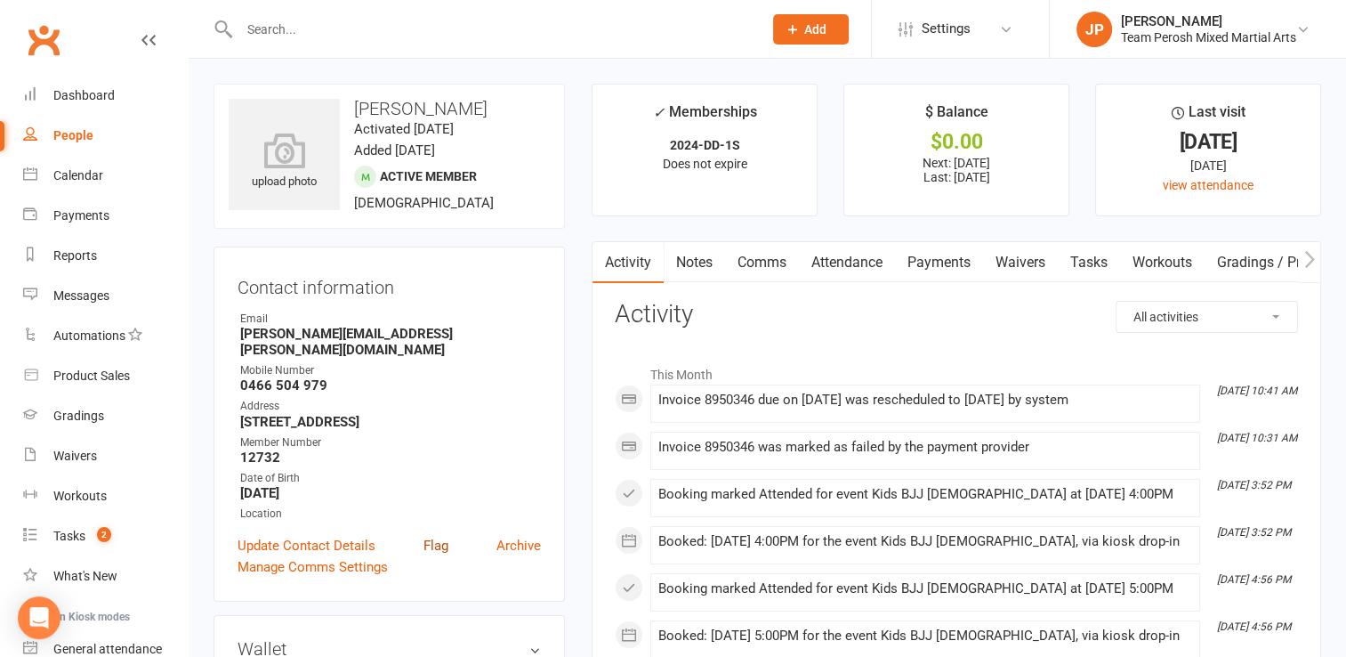
click at [434, 553] on link "Flag" at bounding box center [436, 545] width 25 height 21
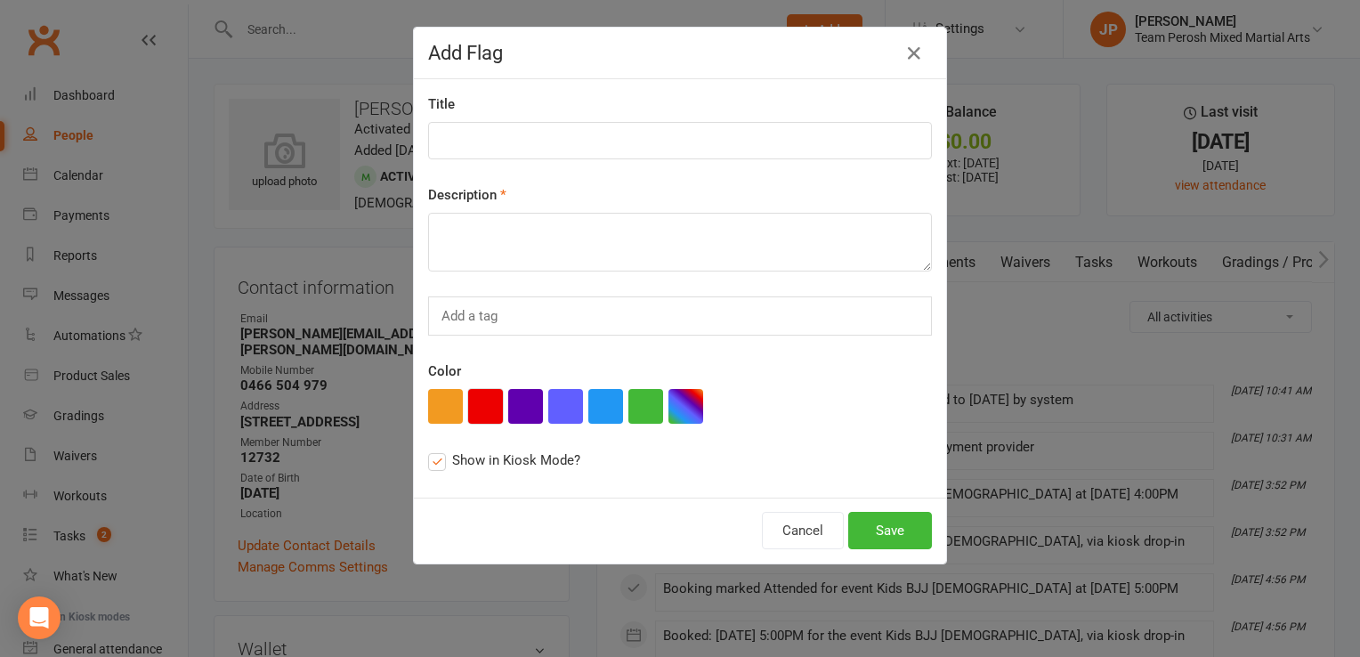
click at [482, 408] on button "button" at bounding box center [485, 406] width 35 height 35
click at [468, 148] on input at bounding box center [680, 140] width 504 height 37
type input "Direct Debit Overdue"
click at [468, 224] on textarea at bounding box center [680, 242] width 504 height 59
type textarea "12/8: $89.99 owing for 8/8 payment"
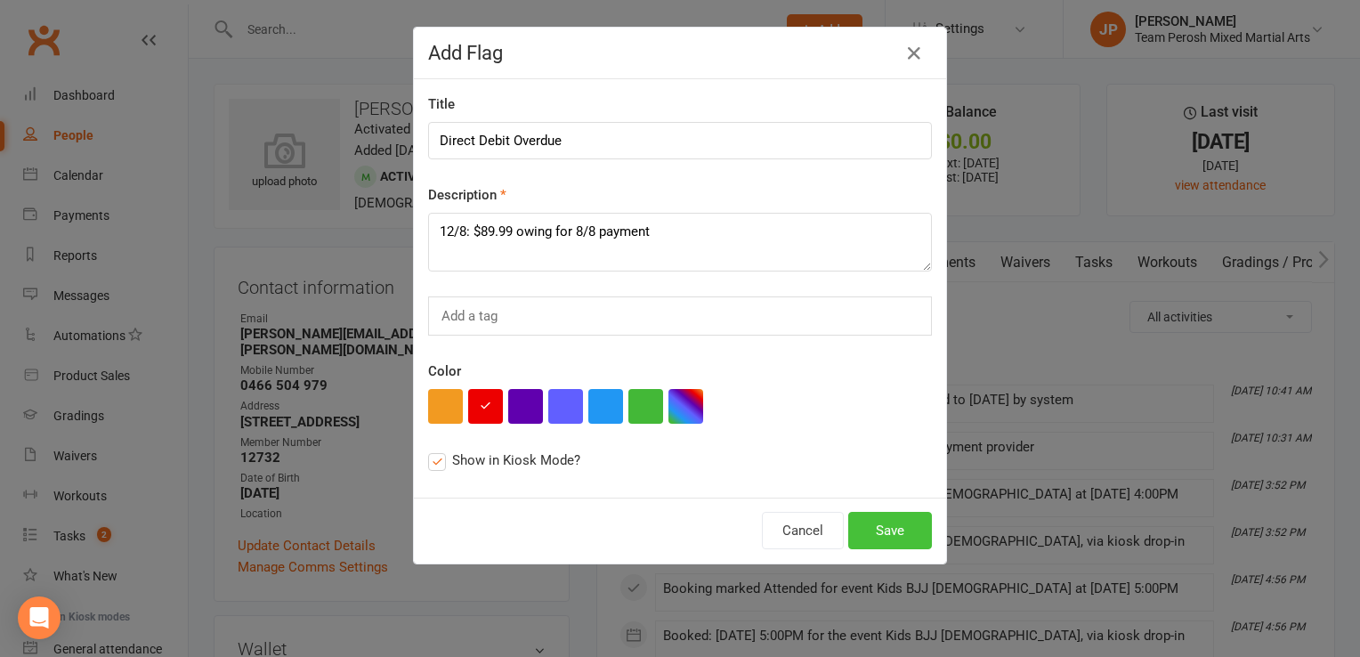
click at [876, 531] on button "Save" at bounding box center [890, 530] width 84 height 37
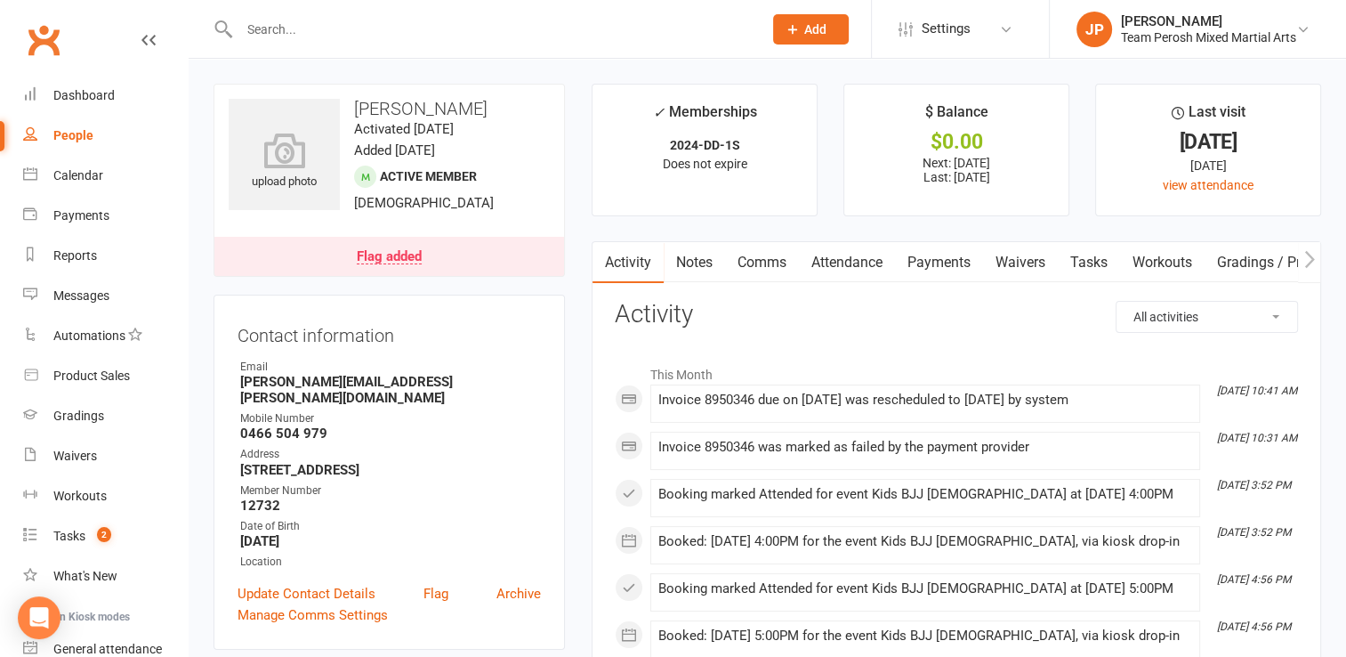
click at [399, 34] on input "text" at bounding box center [492, 29] width 516 height 25
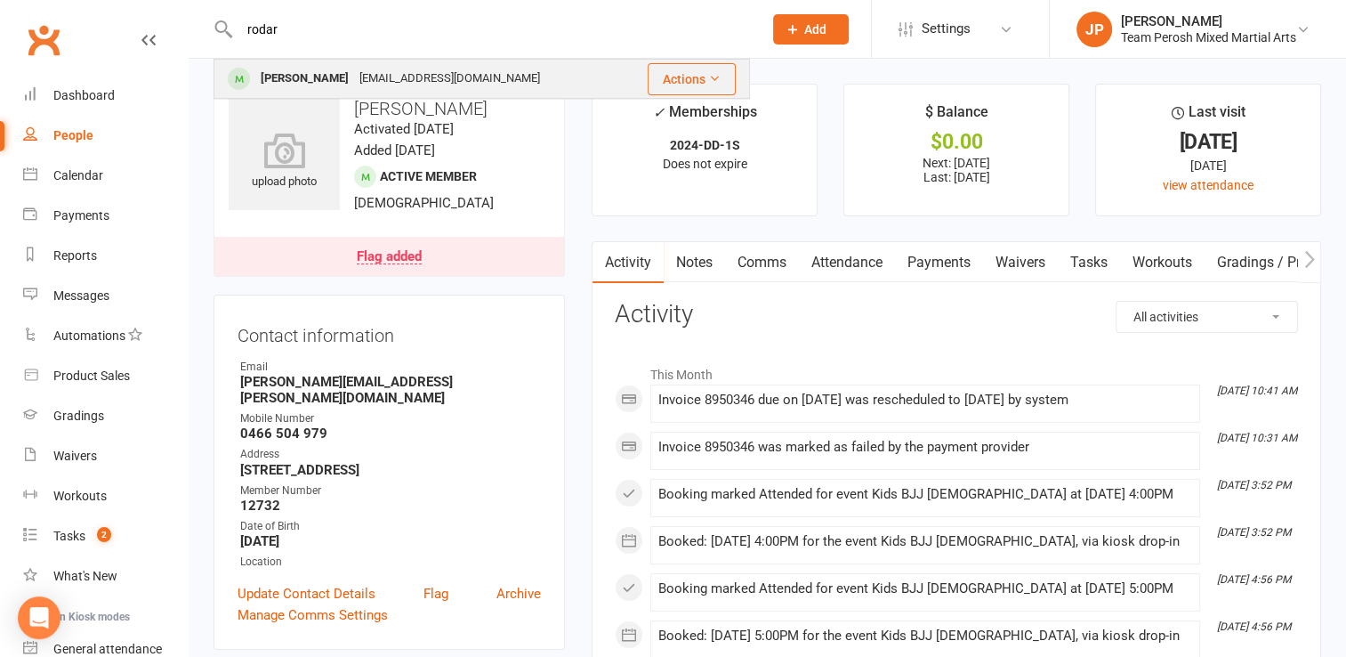
type input "rodar"
click at [369, 75] on div "nrod2709@gmail.com" at bounding box center [449, 79] width 191 height 26
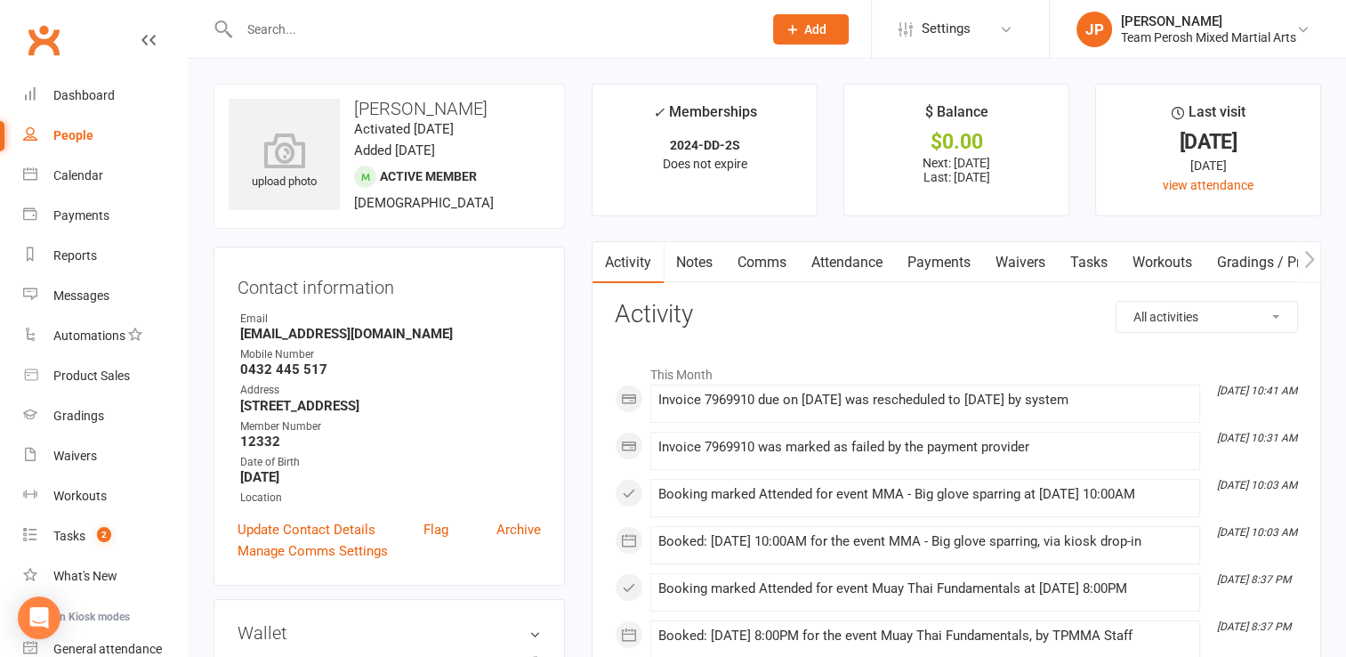
click at [949, 263] on link "Payments" at bounding box center [939, 262] width 88 height 41
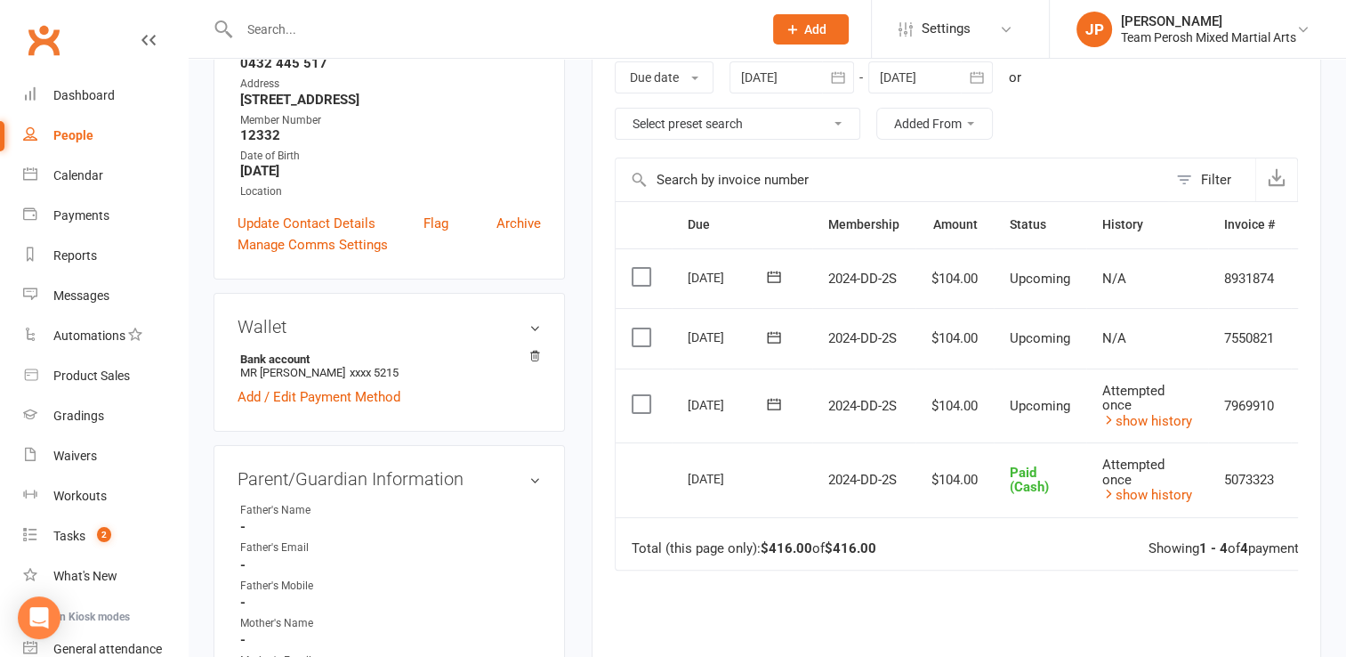
scroll to position [345, 0]
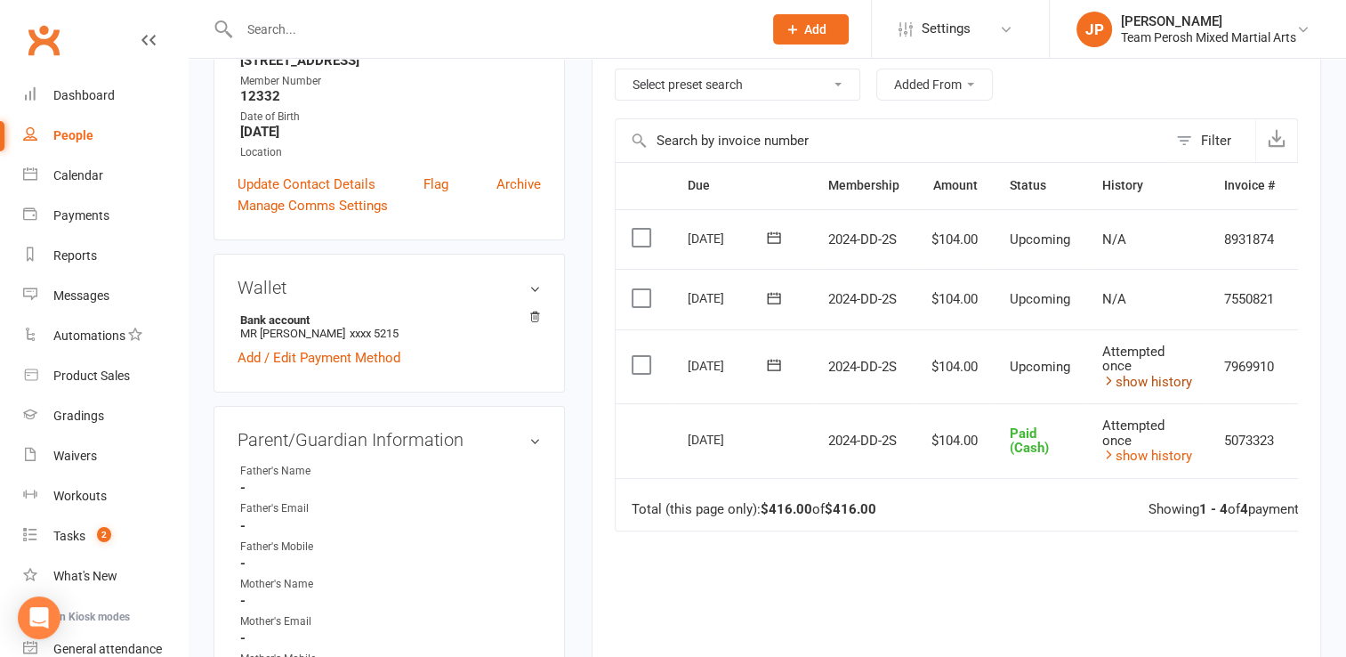
click at [1153, 376] on link "show history" at bounding box center [1147, 382] width 90 height 16
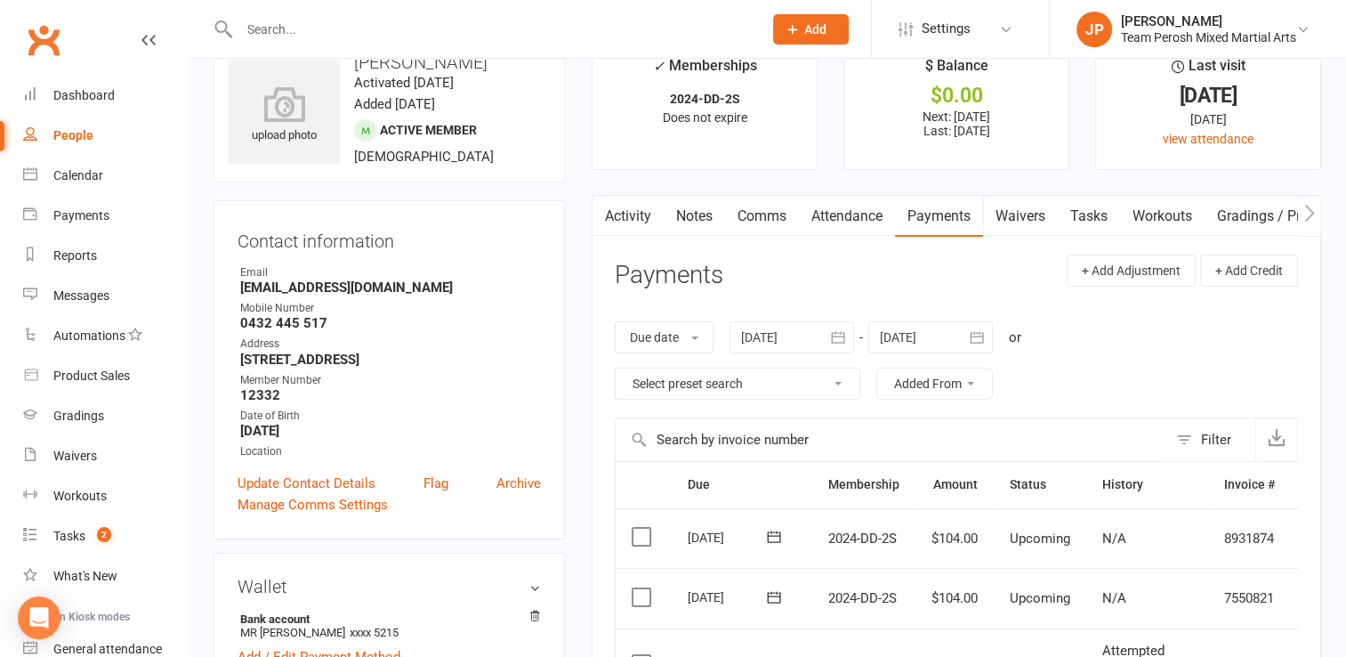
scroll to position [44, 0]
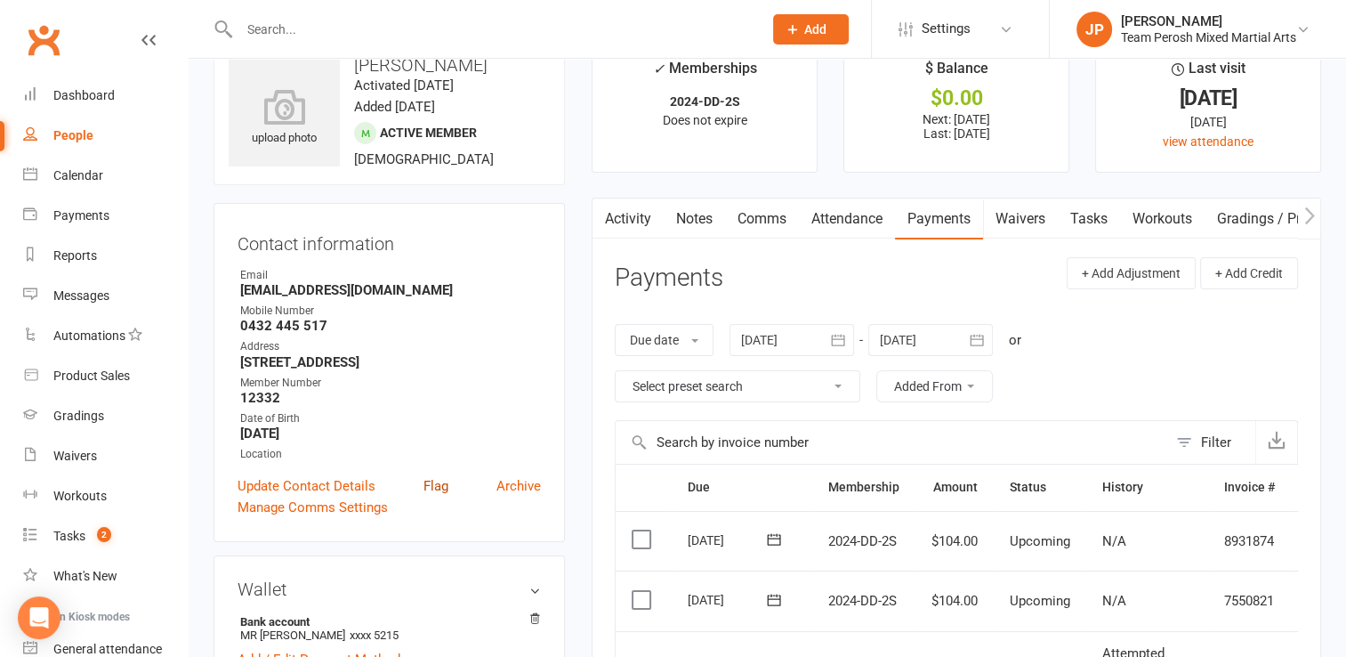
click at [440, 496] on link "Flag" at bounding box center [436, 485] width 25 height 21
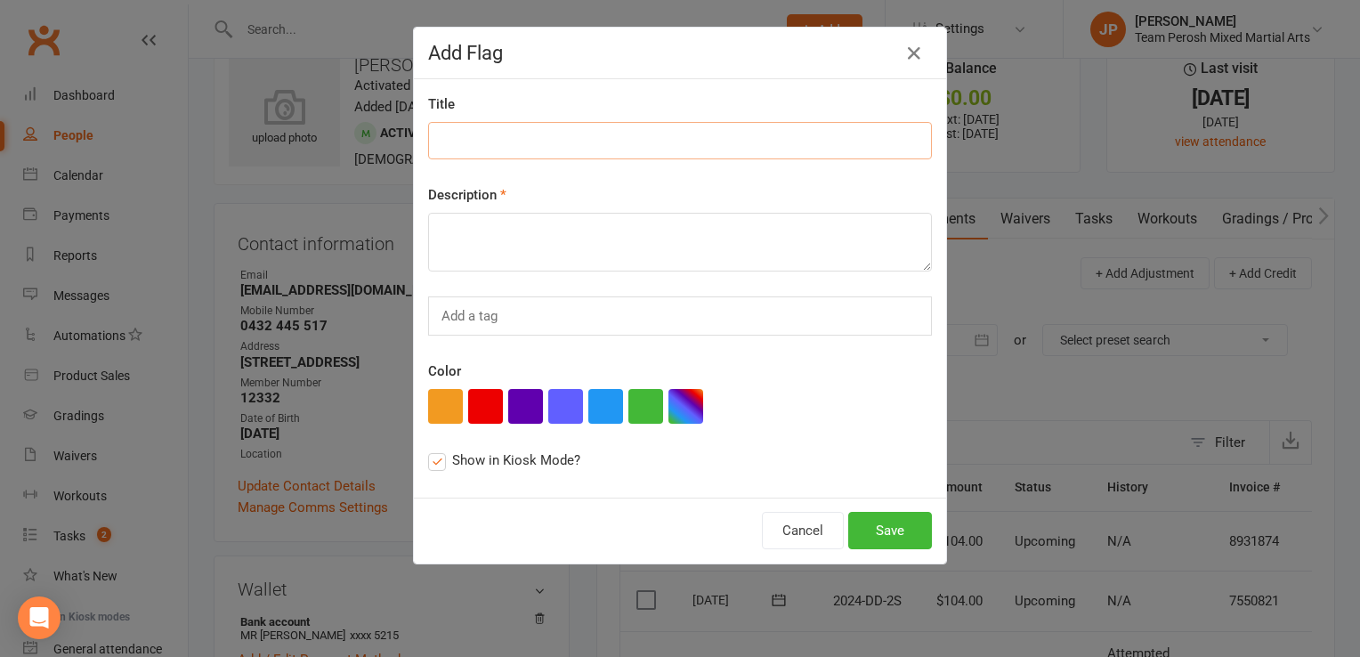
click at [507, 141] on input at bounding box center [680, 140] width 504 height 37
type input "Direct Debit Overdue"
click at [509, 244] on textarea at bounding box center [680, 242] width 504 height 59
type textarea "12/8: $104.99 owing for 8/8 payment"
click at [872, 520] on button "Save" at bounding box center [890, 530] width 84 height 37
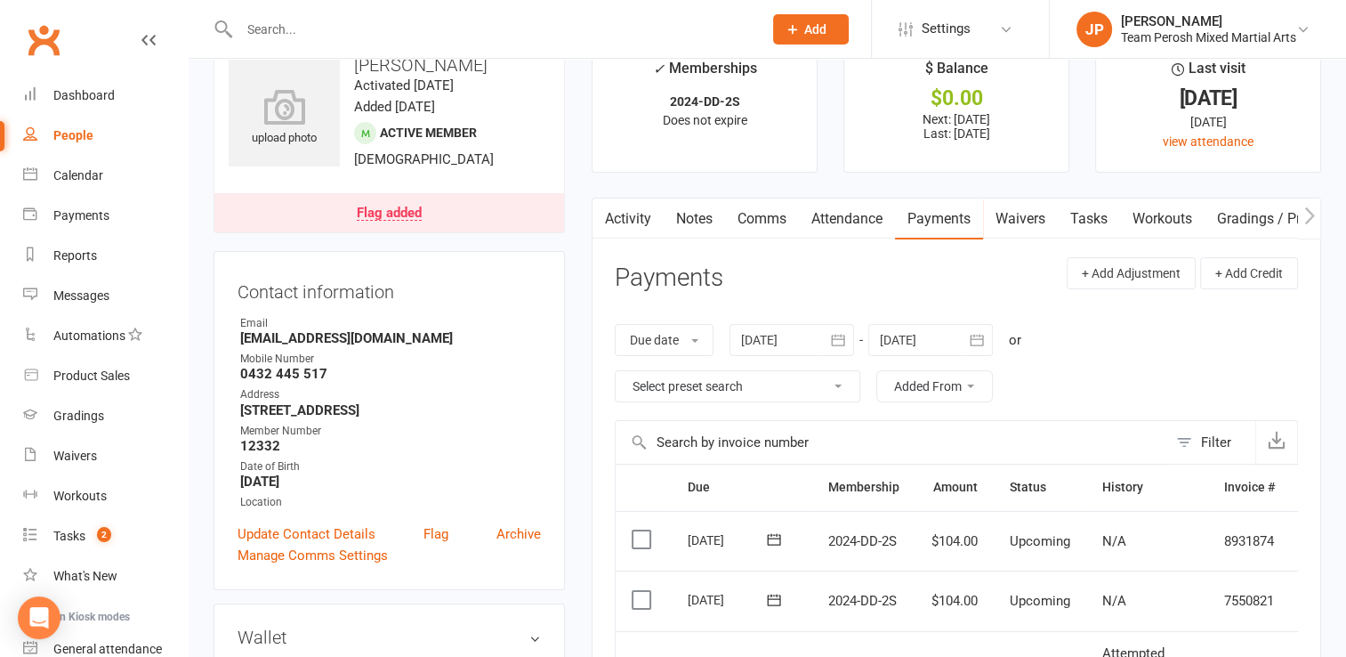
click at [431, 28] on input "text" at bounding box center [492, 29] width 516 height 25
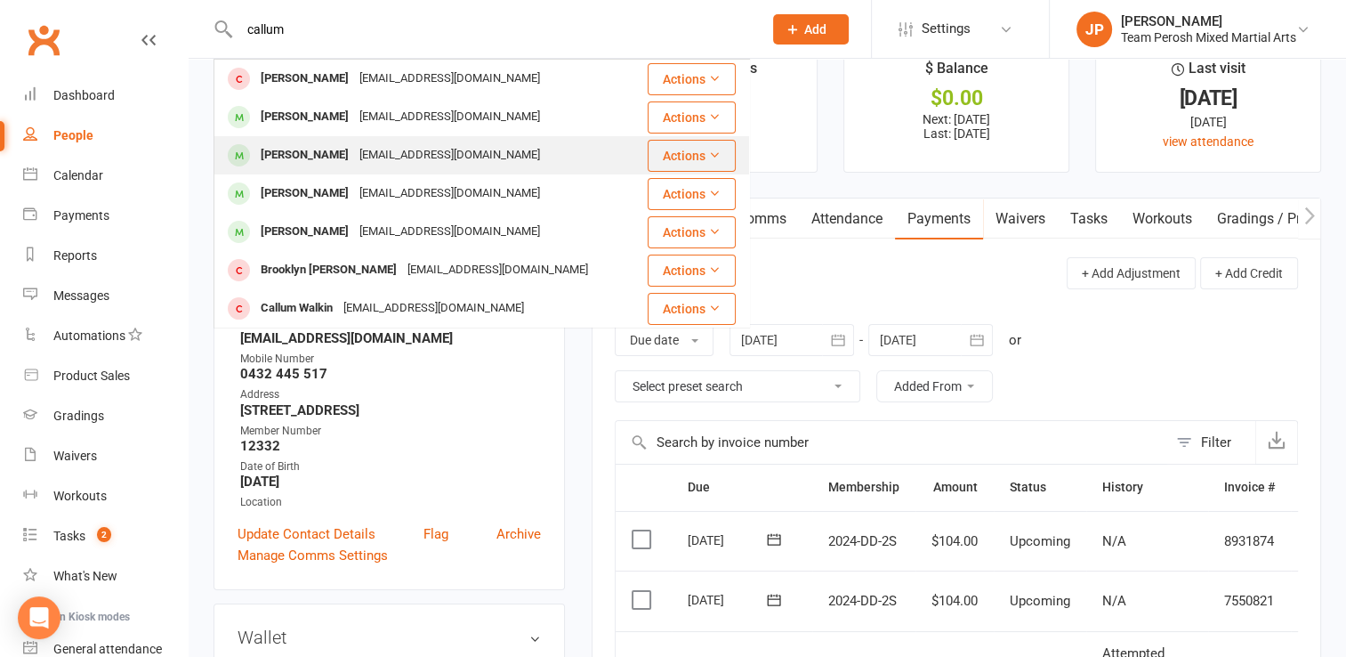
type input "callum"
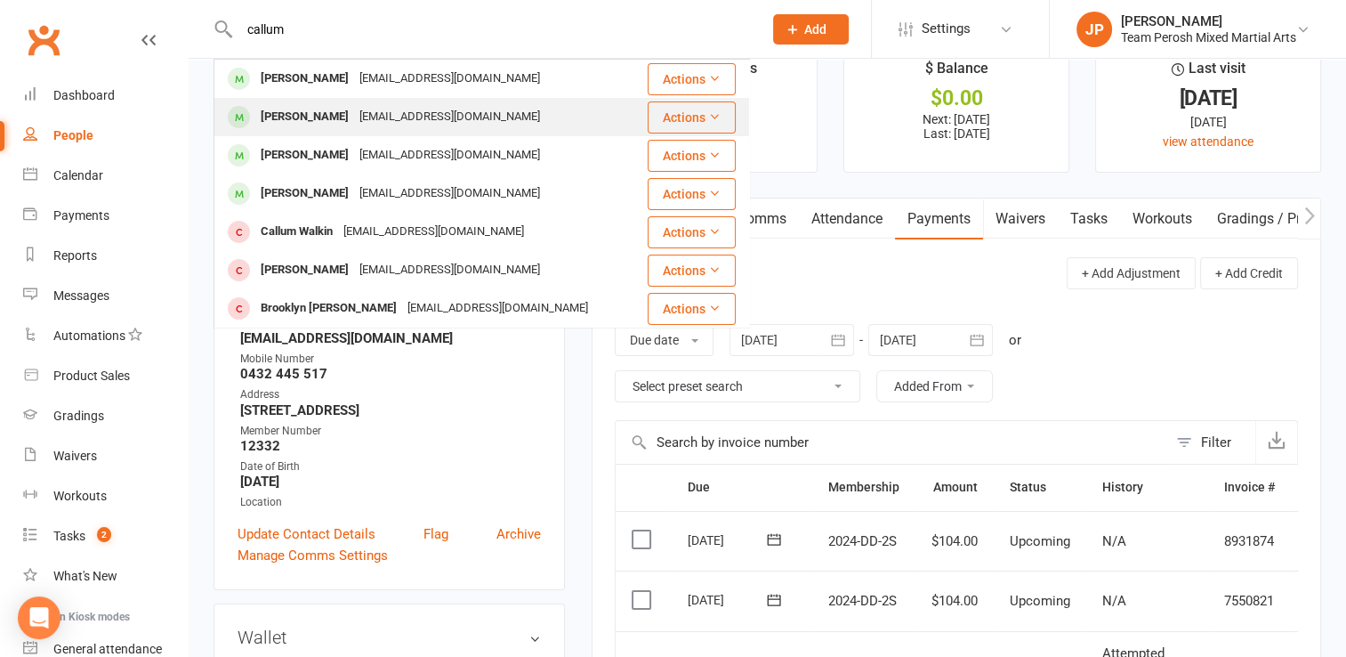
click at [423, 112] on div "callumfitzsimons12@gmail.com" at bounding box center [449, 117] width 191 height 26
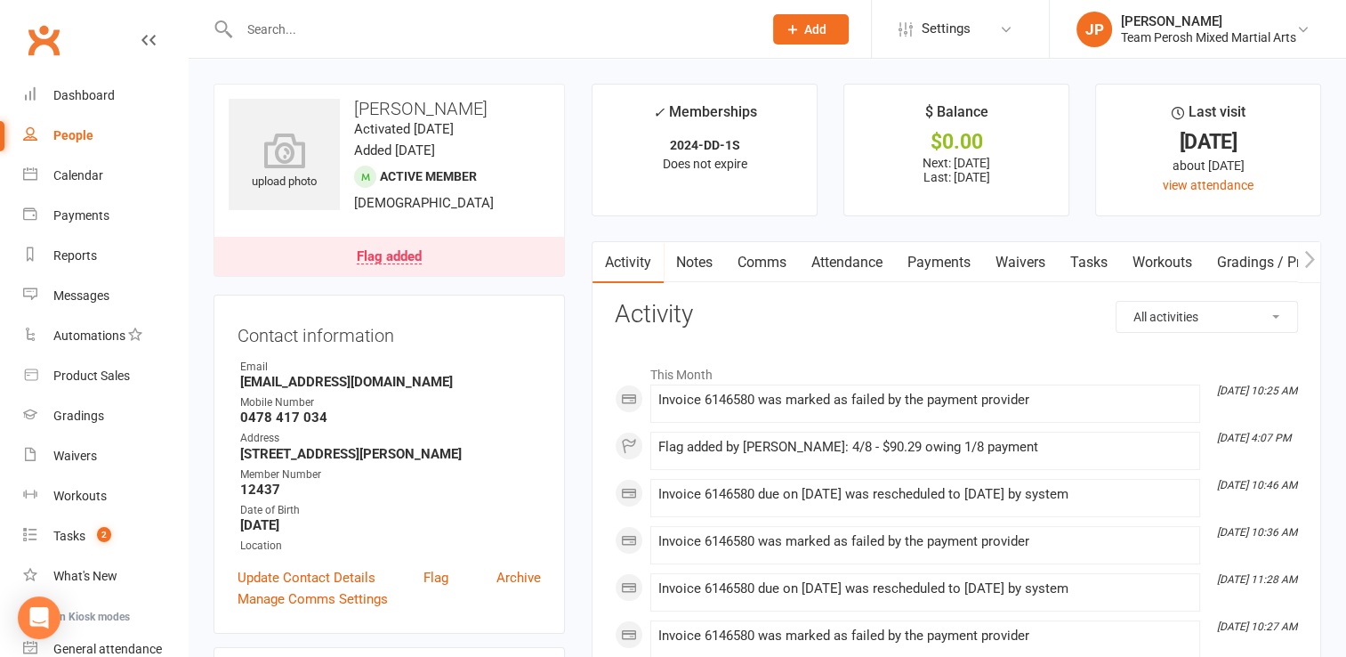
click at [349, 28] on input "text" at bounding box center [492, 29] width 516 height 25
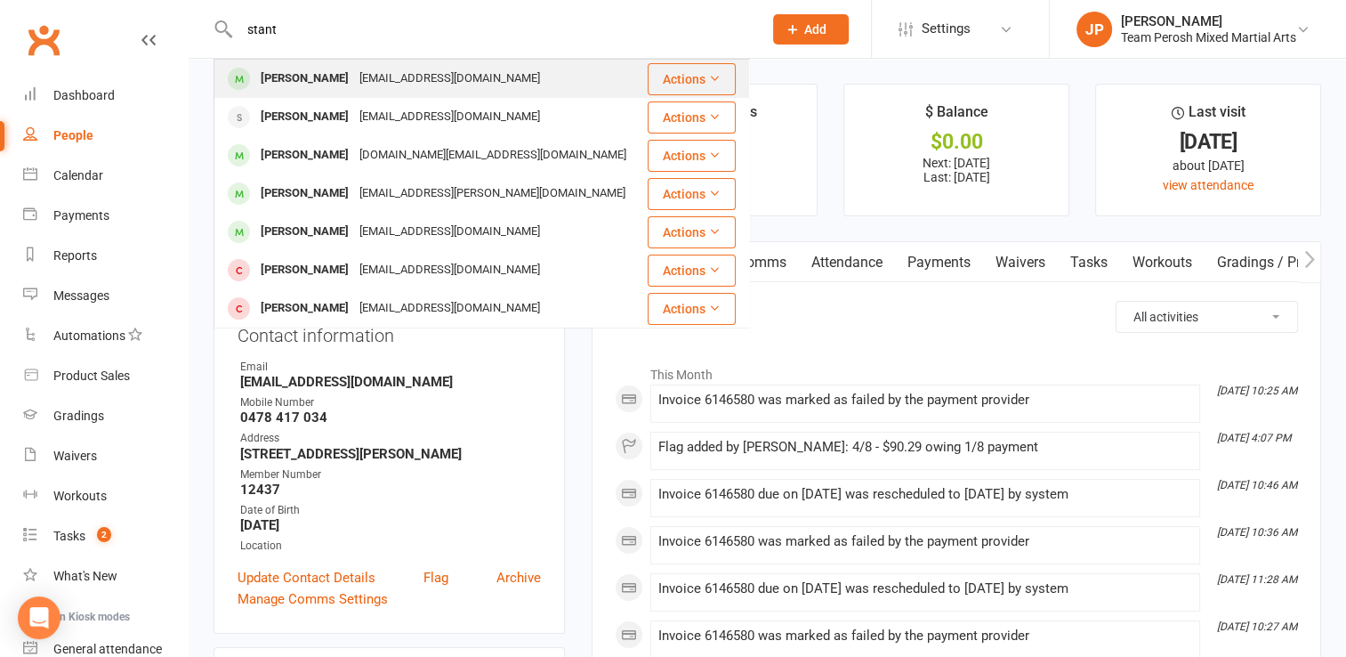
type input "stant"
click at [335, 74] on div "Callum Stanton" at bounding box center [304, 79] width 99 height 26
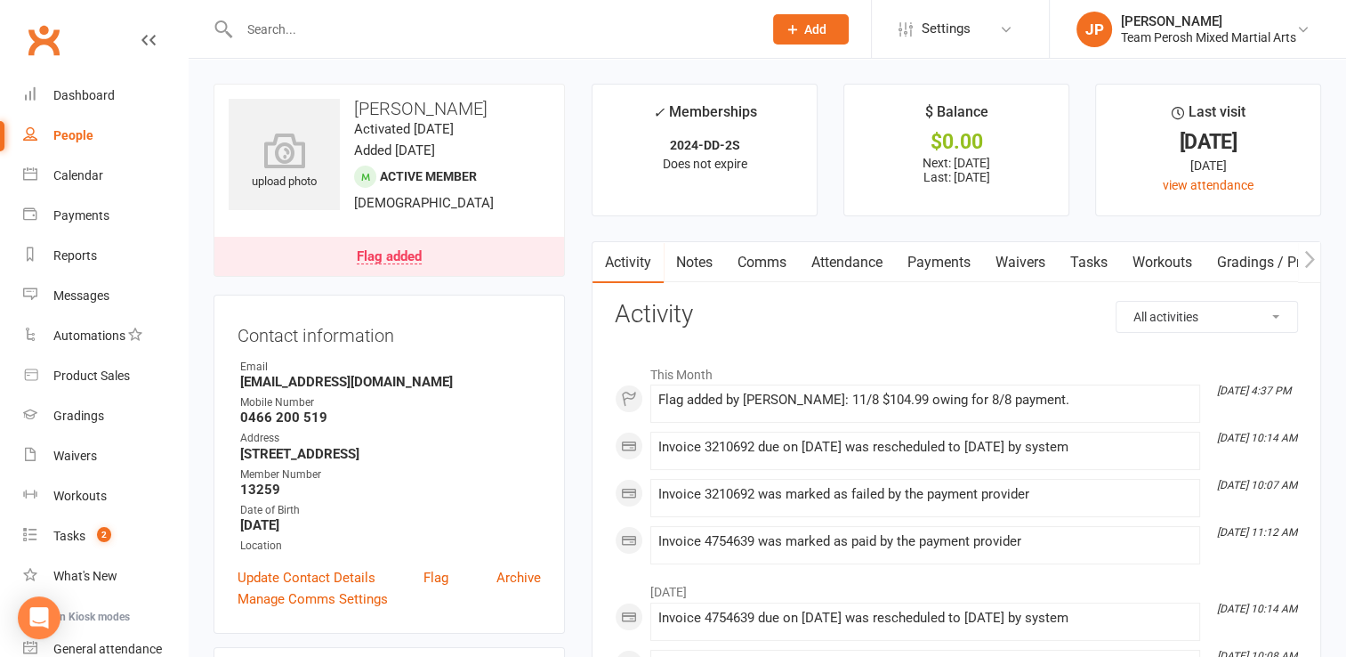
click at [416, 34] on input "text" at bounding box center [492, 29] width 516 height 25
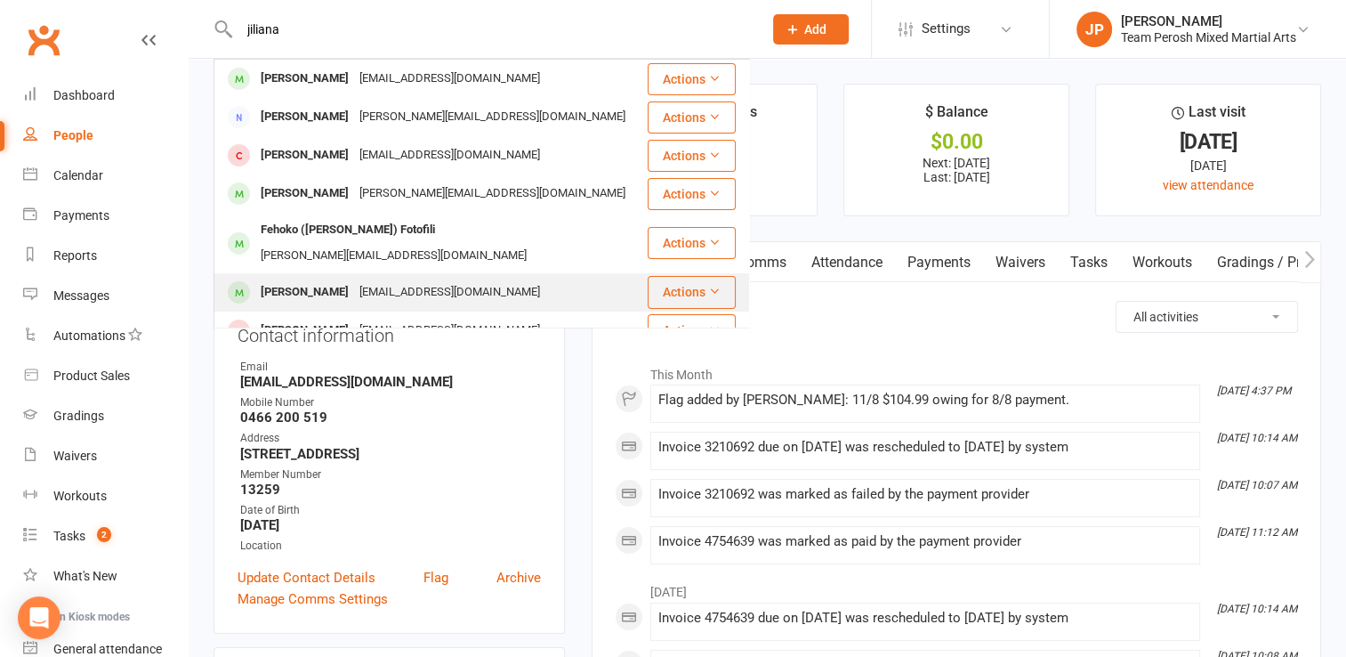
type input "jiliana"
click at [308, 279] on div "[PERSON_NAME]" at bounding box center [304, 292] width 99 height 26
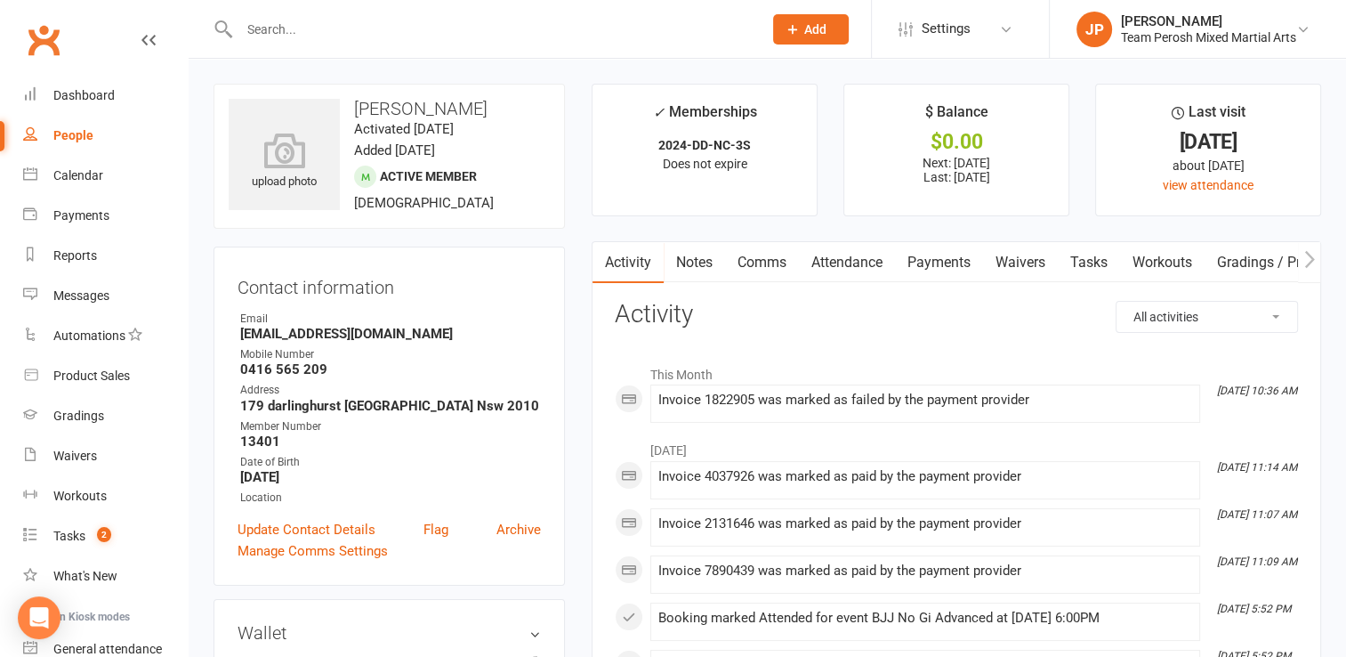
click at [948, 260] on link "Payments" at bounding box center [939, 262] width 88 height 41
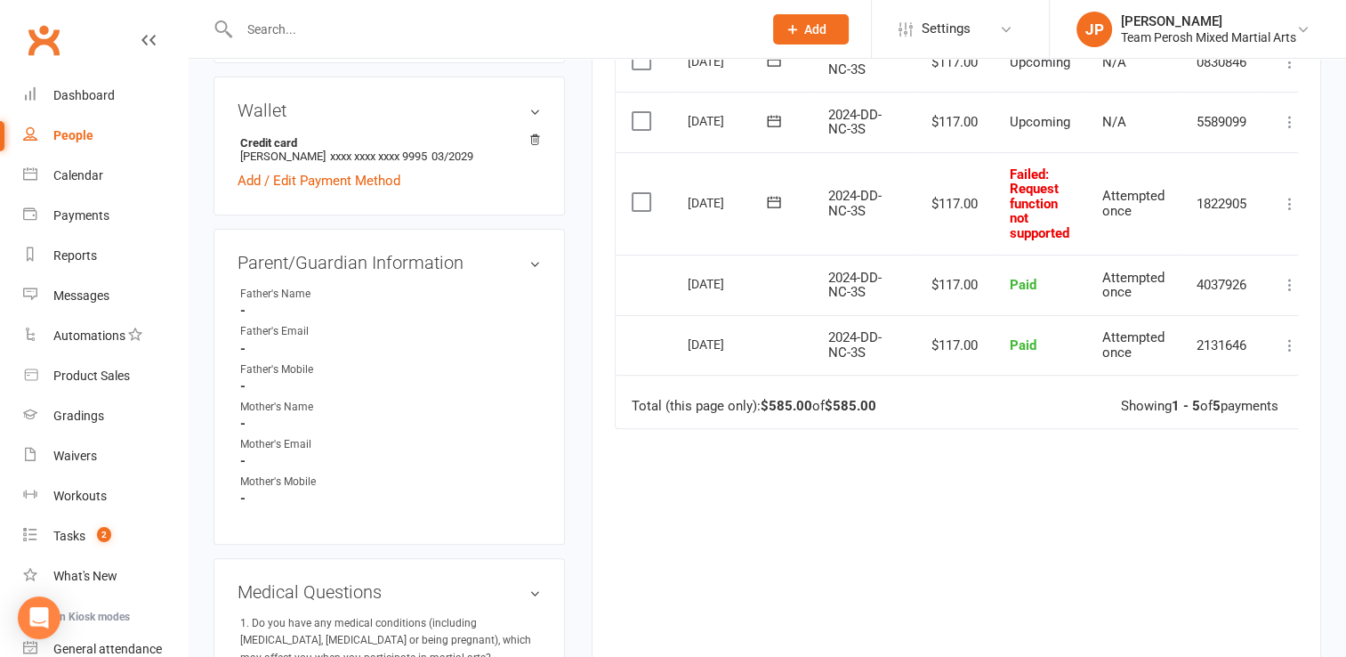
scroll to position [525, 0]
click at [1285, 201] on icon at bounding box center [1290, 201] width 18 height 18
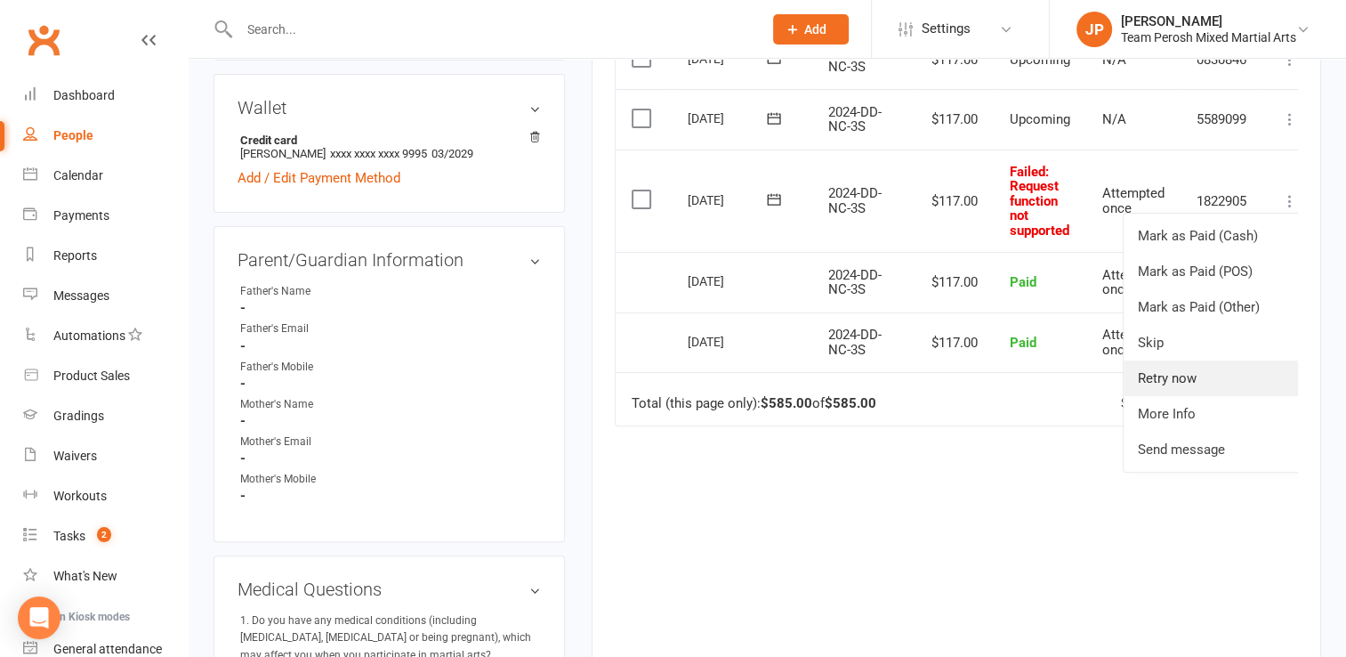
click at [1159, 376] on link "Retry now" at bounding box center [1212, 378] width 176 height 36
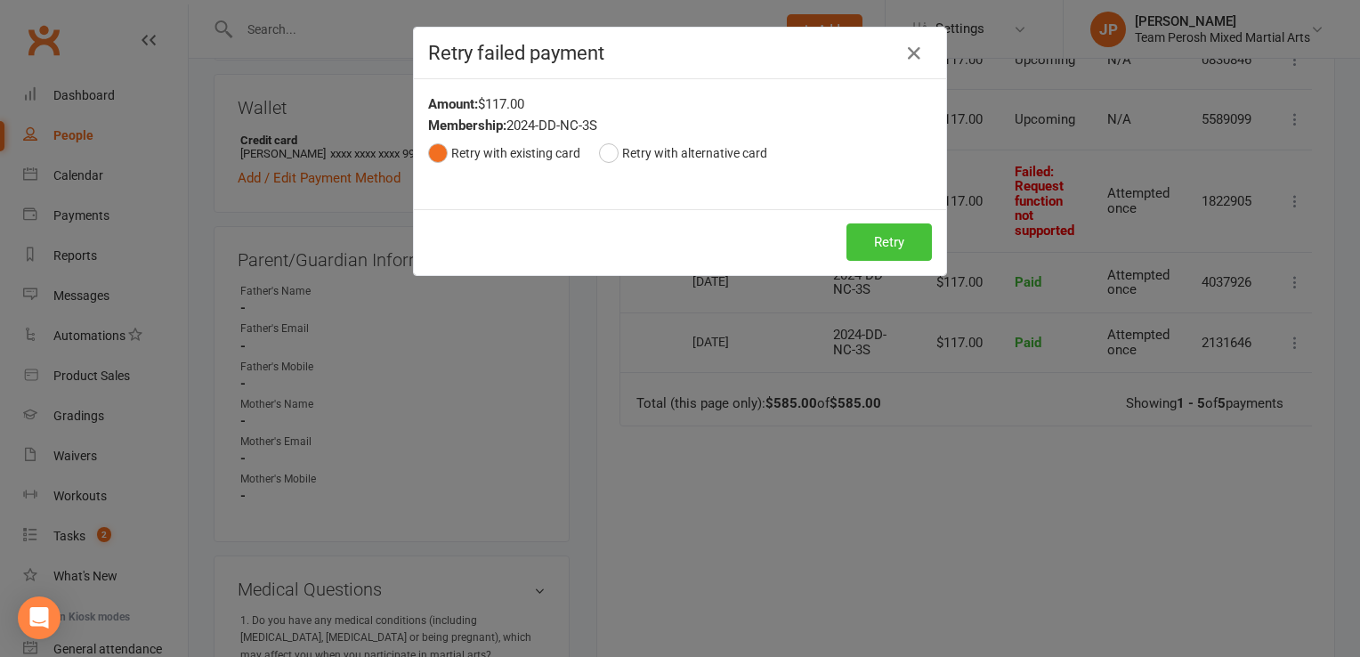
click at [881, 244] on button "Retry" at bounding box center [888, 241] width 85 height 37
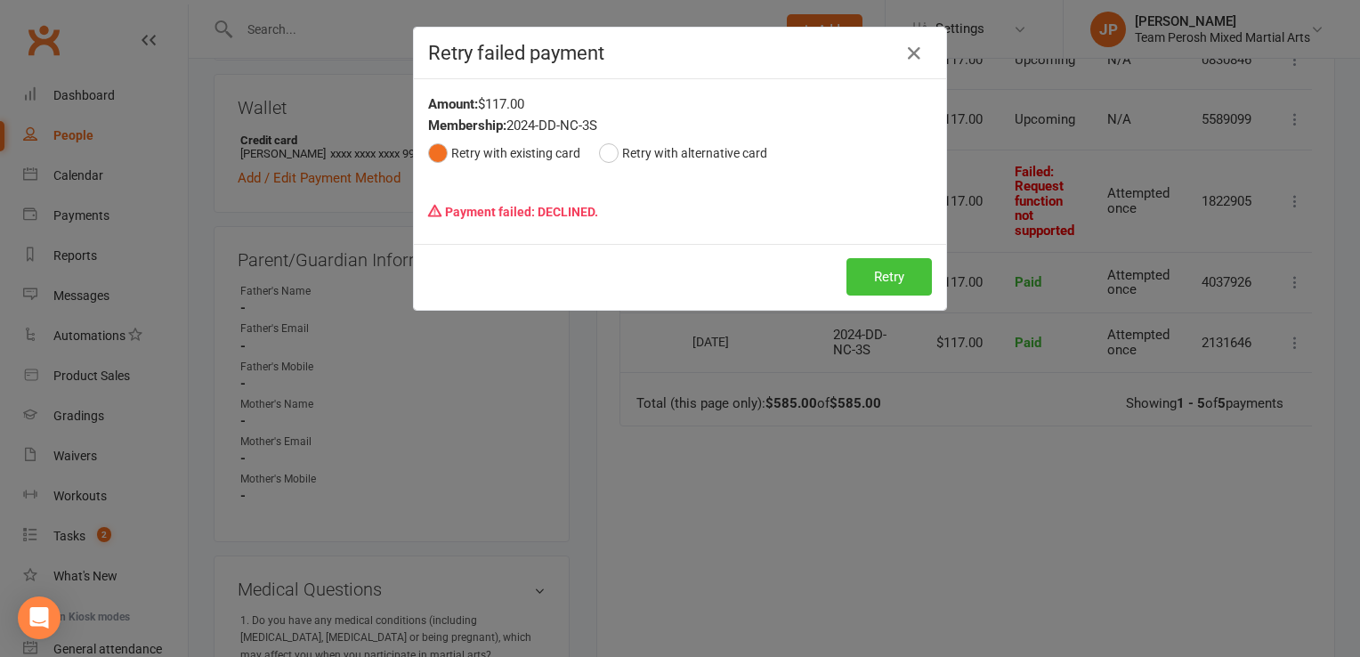
click at [861, 271] on button "Retry" at bounding box center [888, 276] width 85 height 37
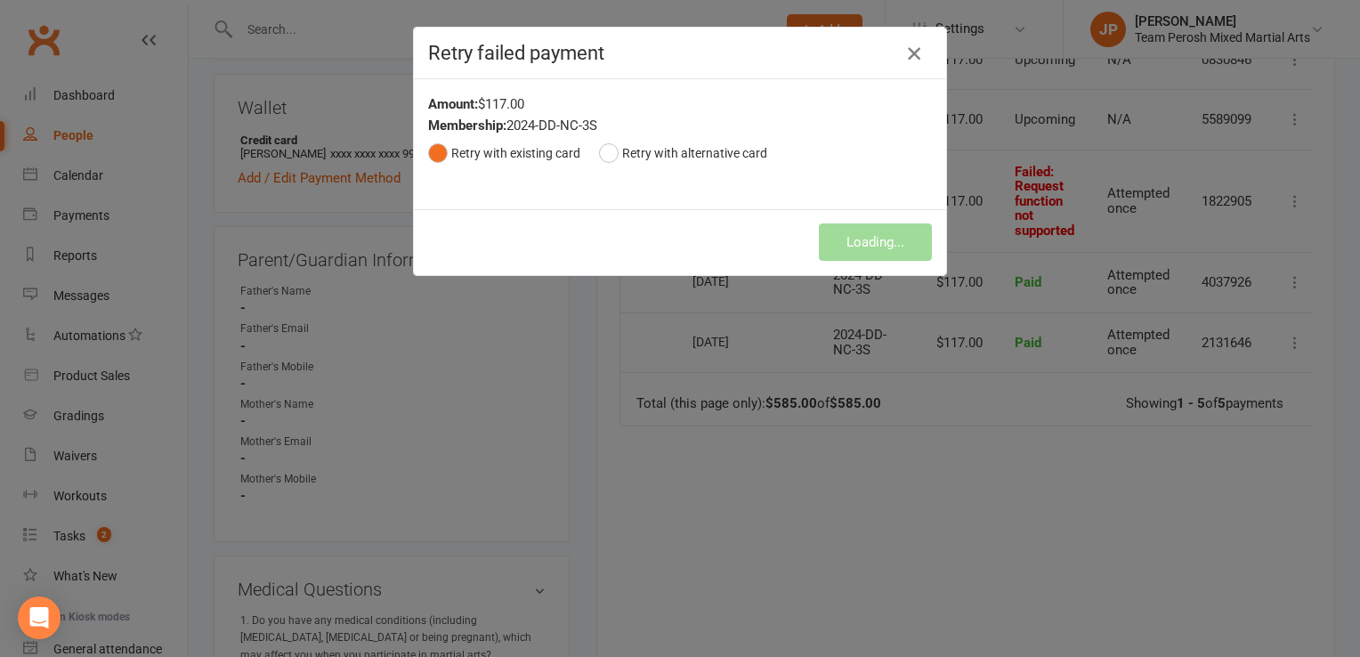
click at [905, 53] on icon "button" at bounding box center [913, 53] width 21 height 21
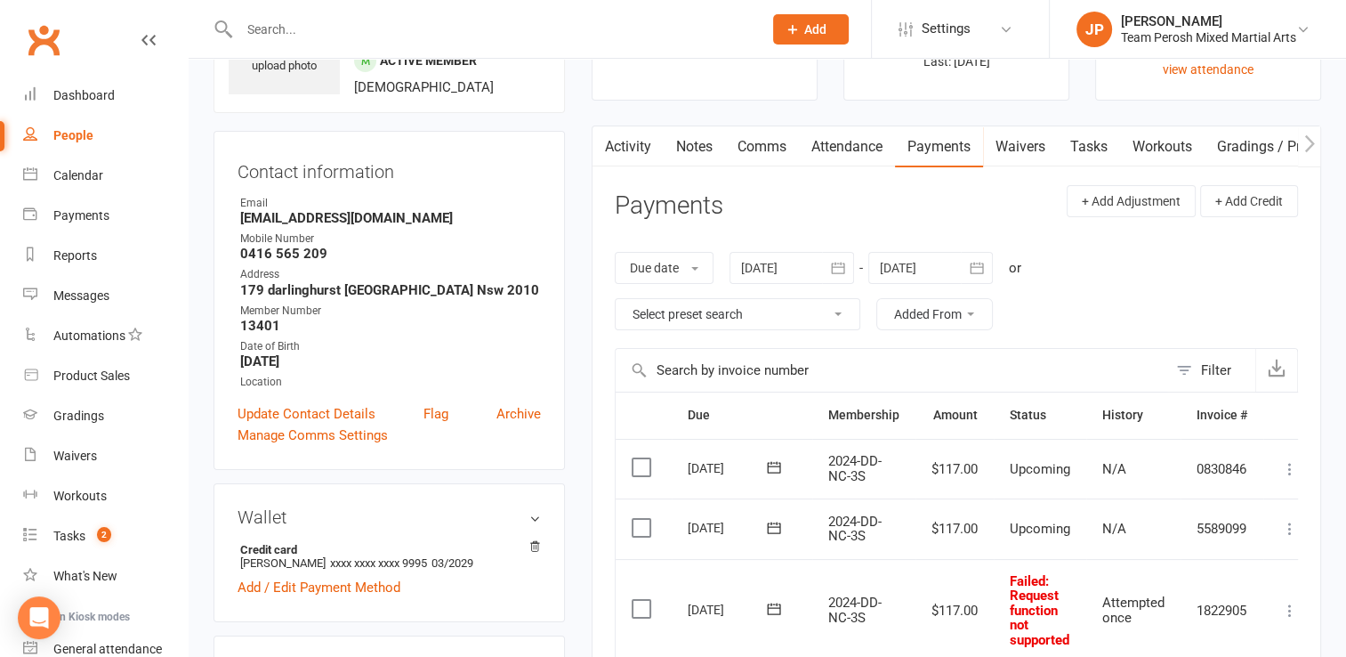
scroll to position [124, 0]
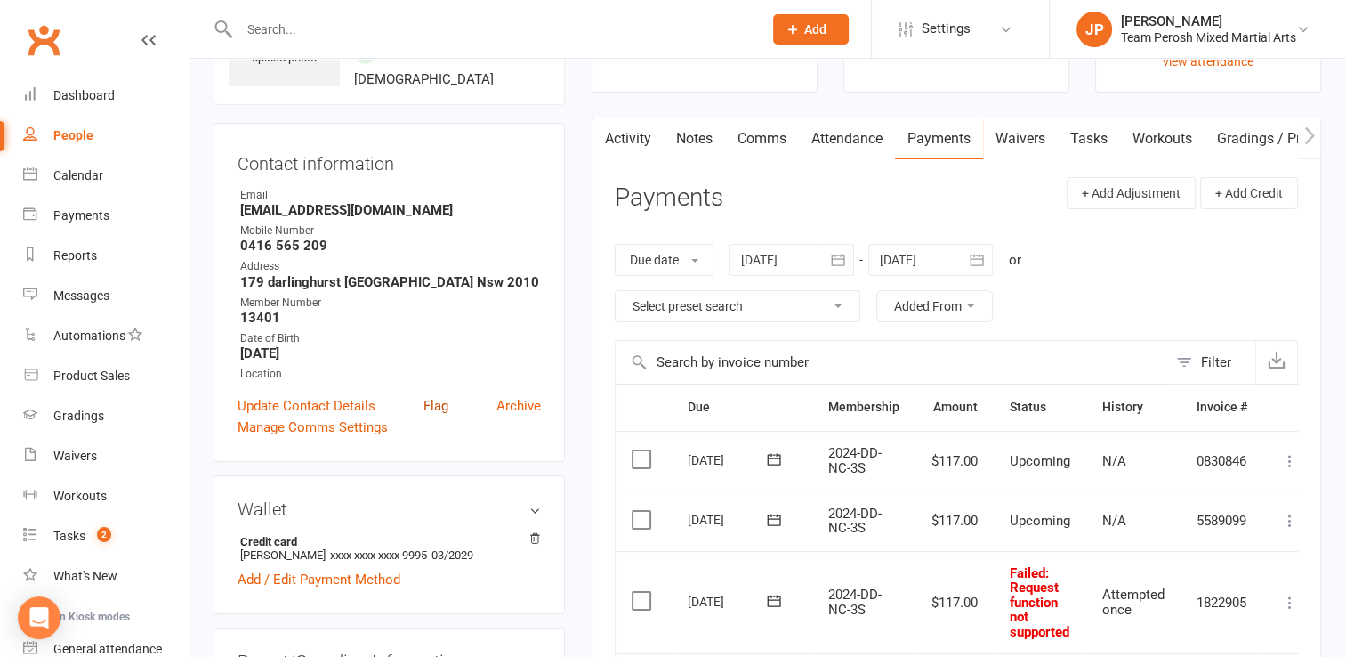
click at [428, 408] on link "Flag" at bounding box center [436, 405] width 25 height 21
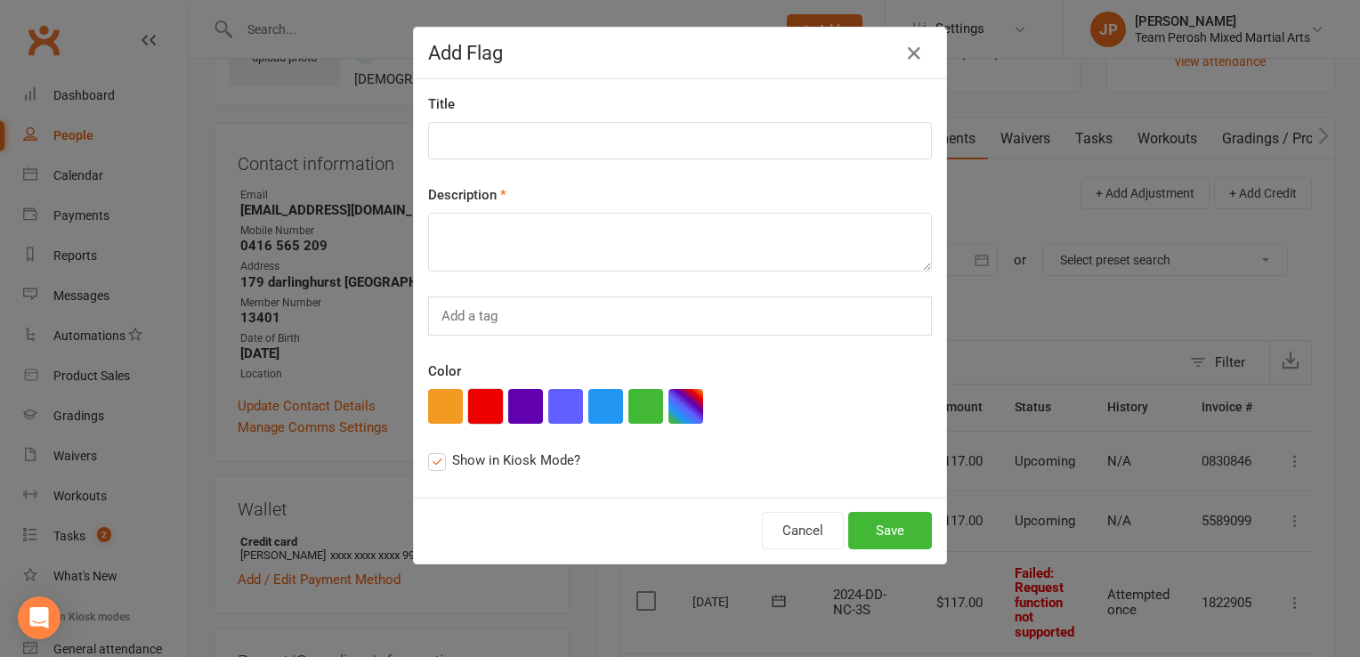
click at [471, 411] on button "button" at bounding box center [485, 406] width 35 height 35
click at [458, 139] on input at bounding box center [680, 140] width 504 height 37
type input "Direct Debit Overdue"
click at [449, 247] on textarea at bounding box center [680, 242] width 504 height 59
type textarea "12/8 $117.99 owing for 8/8. New card details needed."
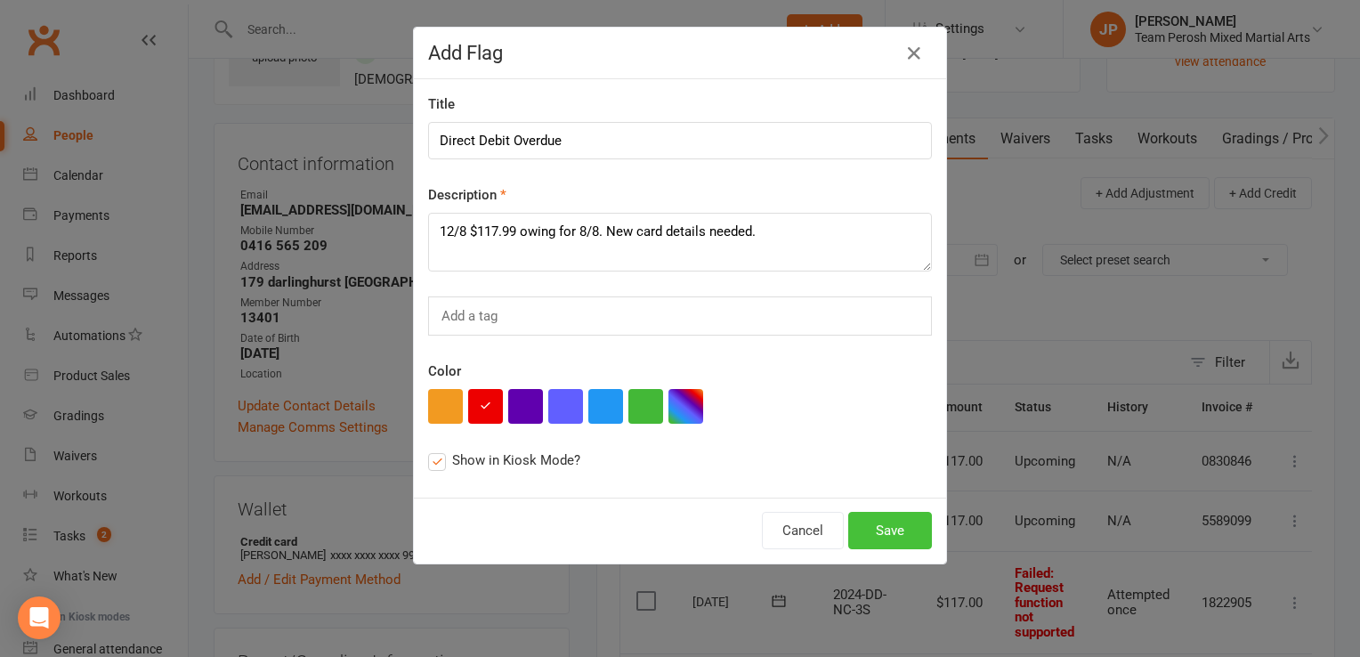
click at [868, 524] on button "Save" at bounding box center [890, 530] width 84 height 37
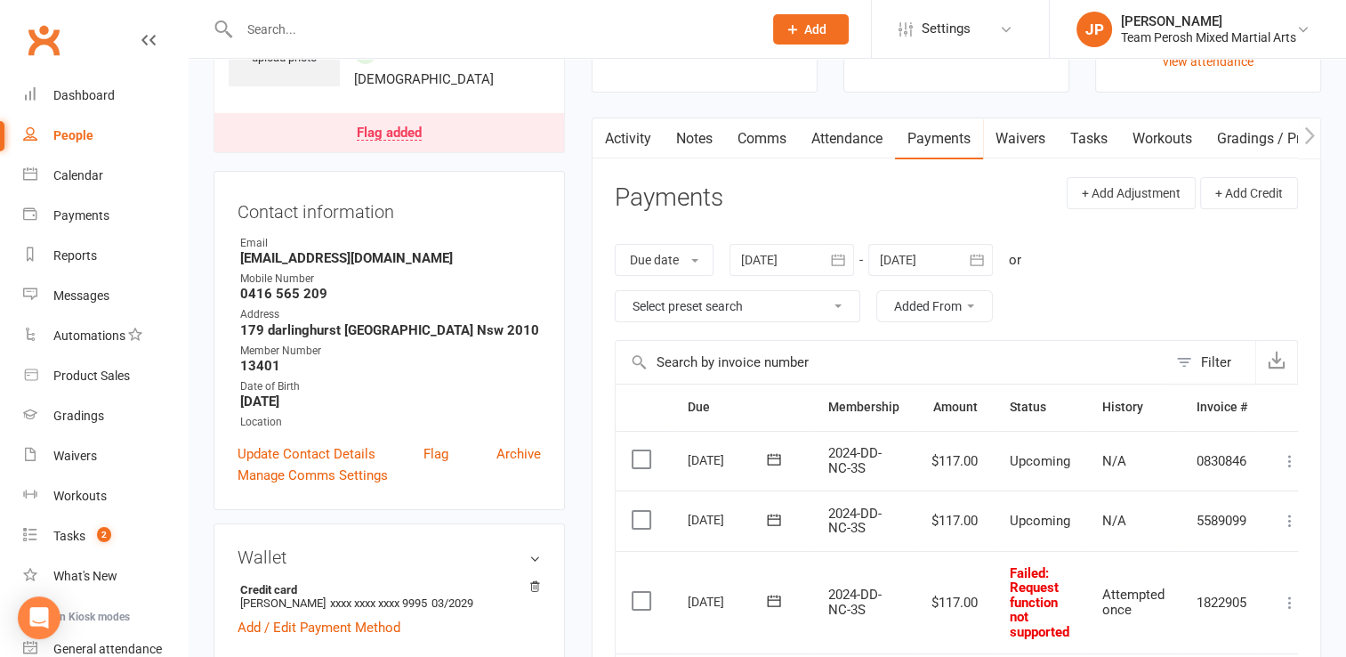
scroll to position [0, 0]
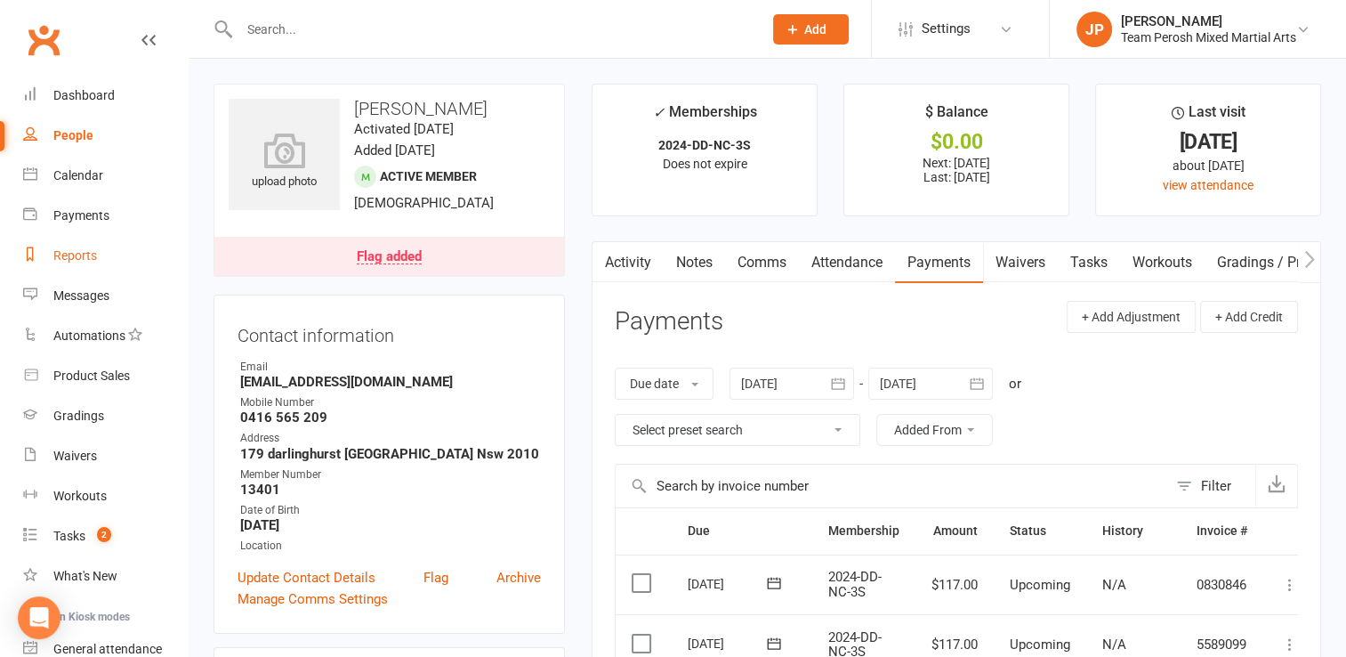
click at [82, 248] on div "Reports" at bounding box center [75, 255] width 44 height 14
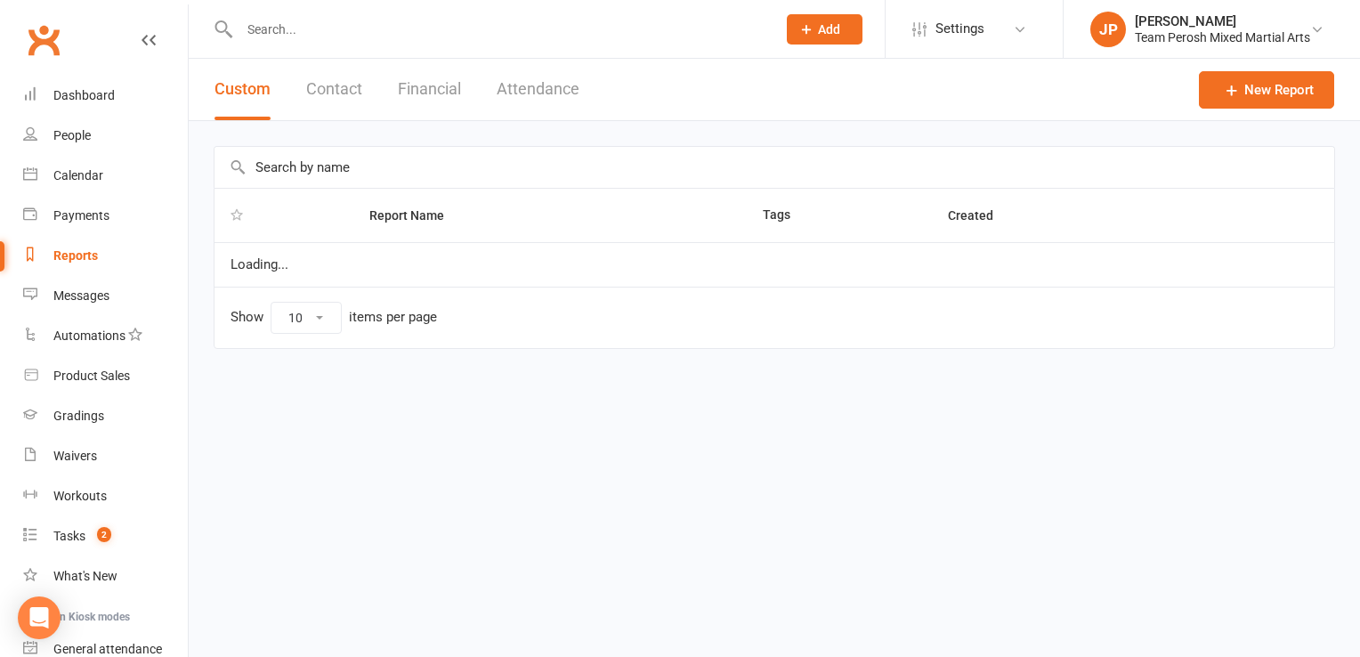
select select "100"
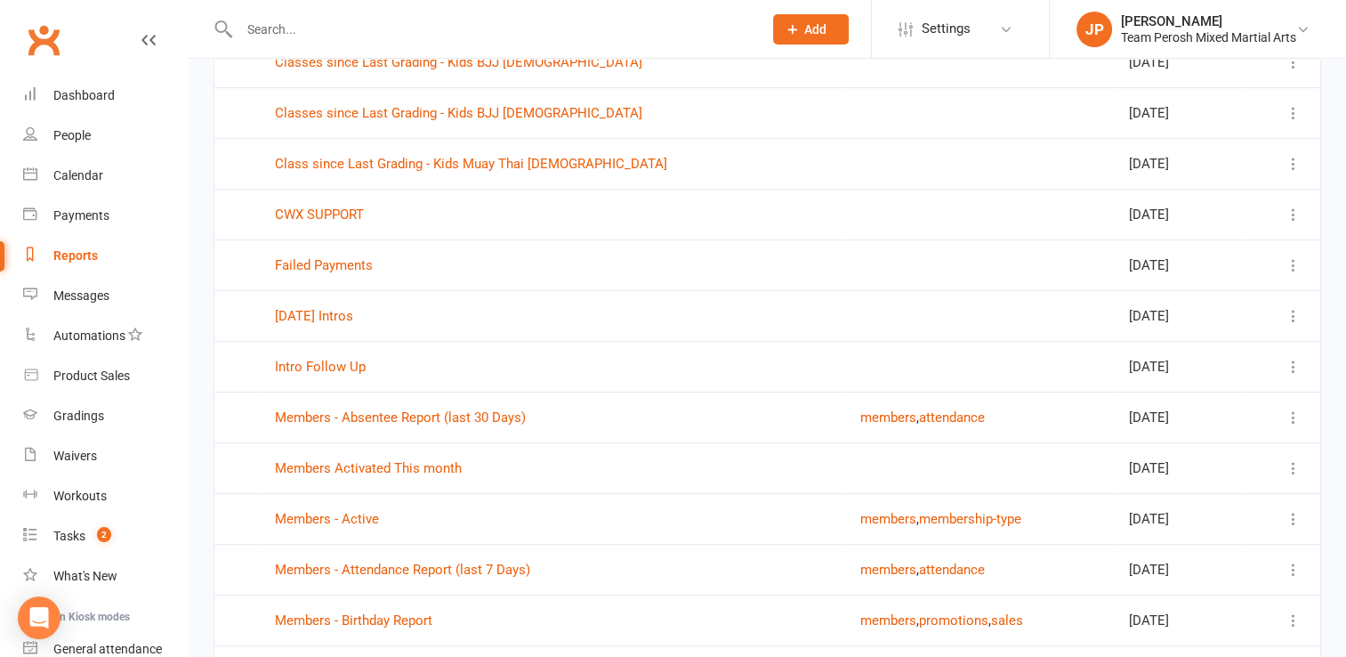
scroll to position [514, 0]
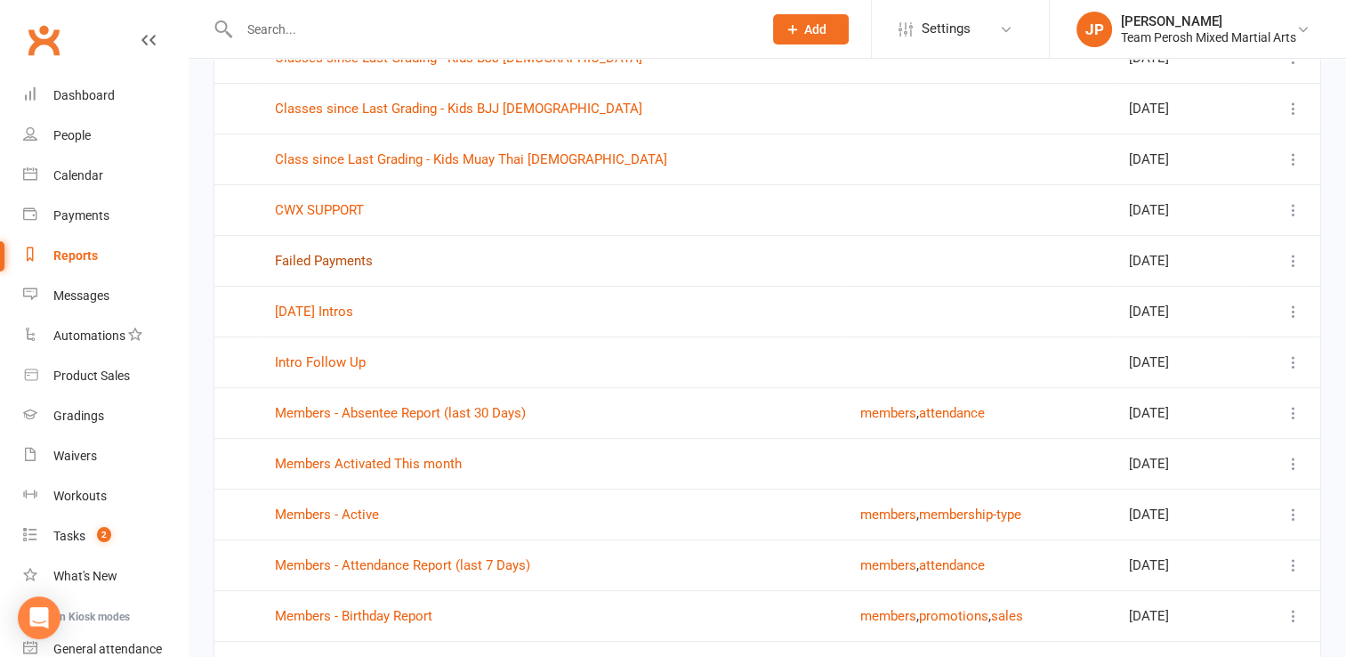
click at [351, 262] on link "Failed Payments" at bounding box center [324, 261] width 98 height 16
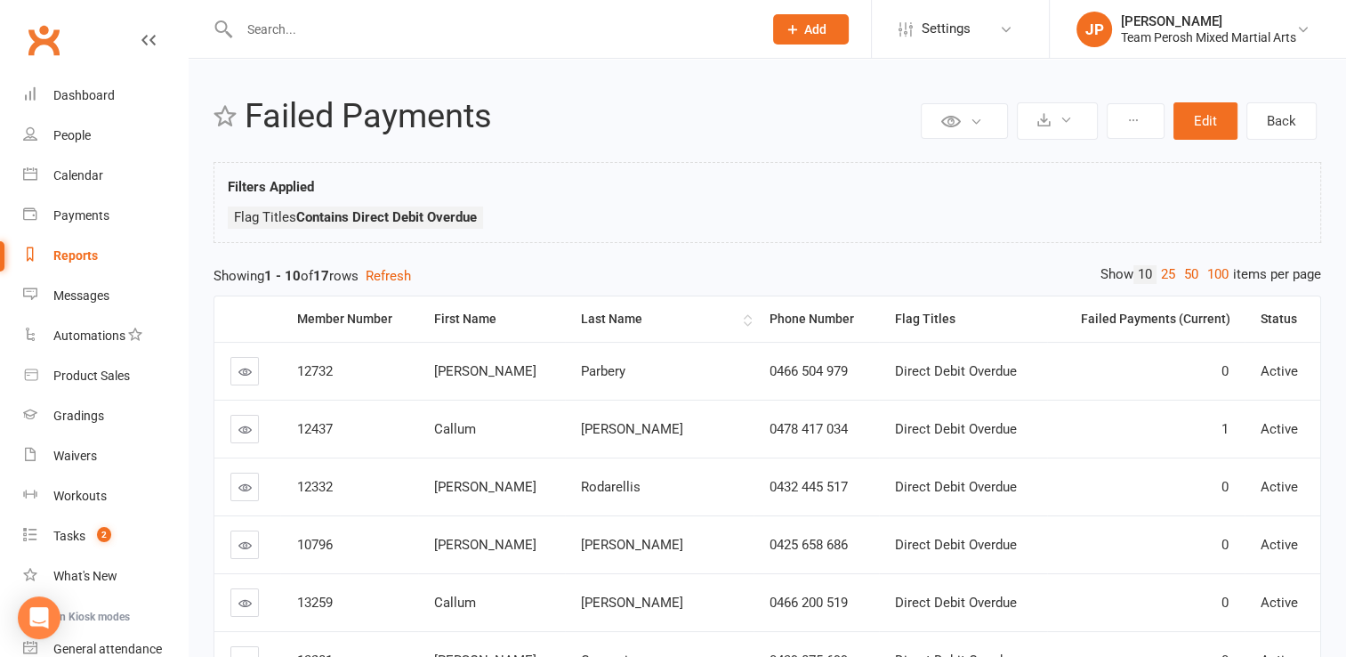
click at [609, 320] on div "Last Name" at bounding box center [659, 318] width 157 height 13
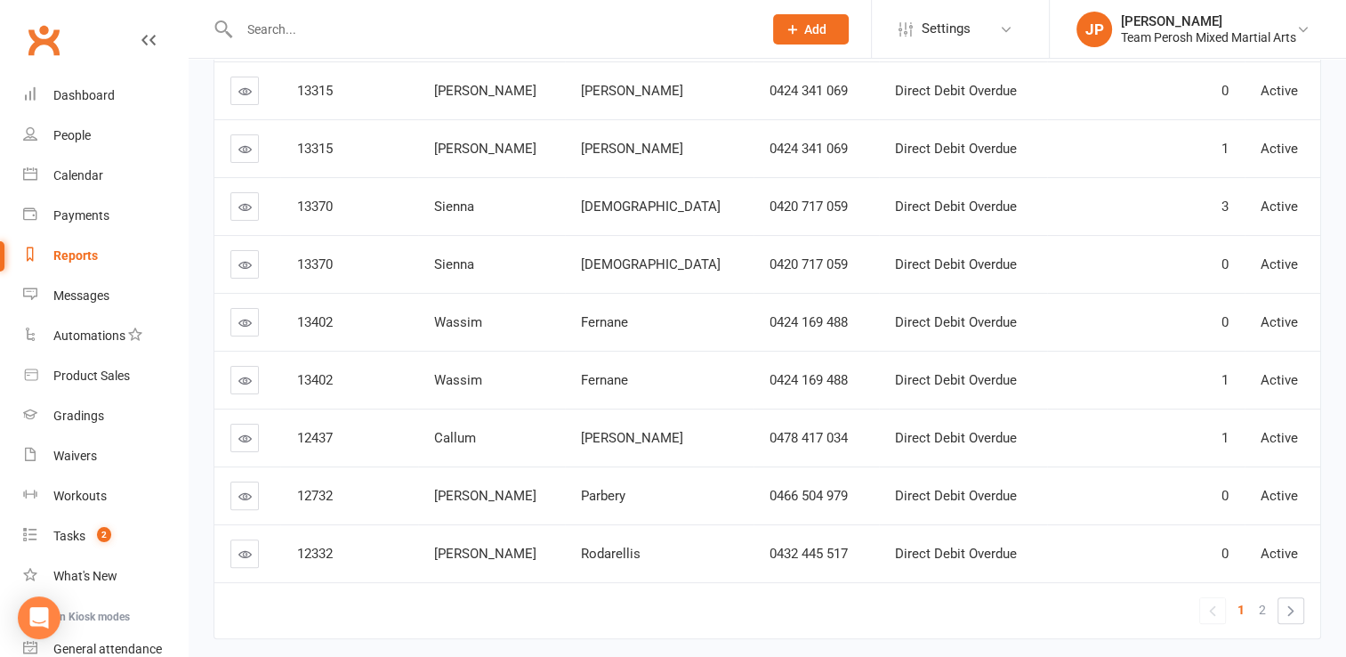
scroll to position [401, 0]
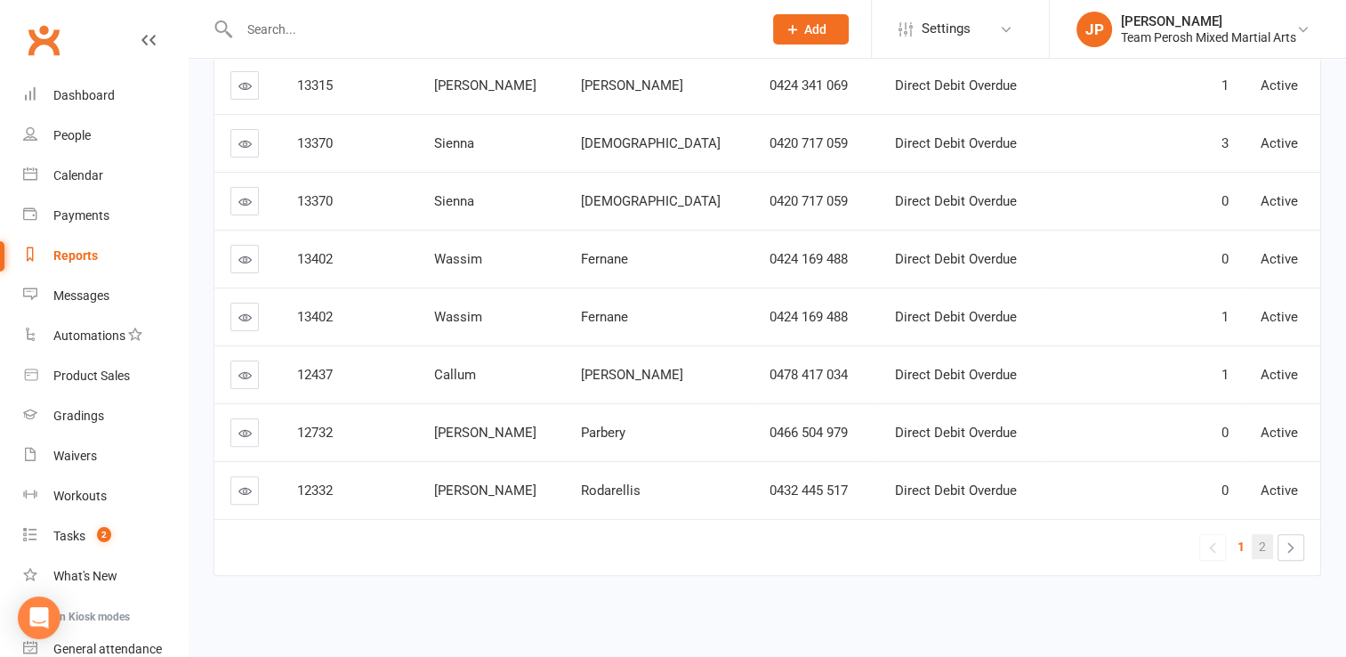
click at [1264, 545] on span "2" at bounding box center [1262, 546] width 7 height 25
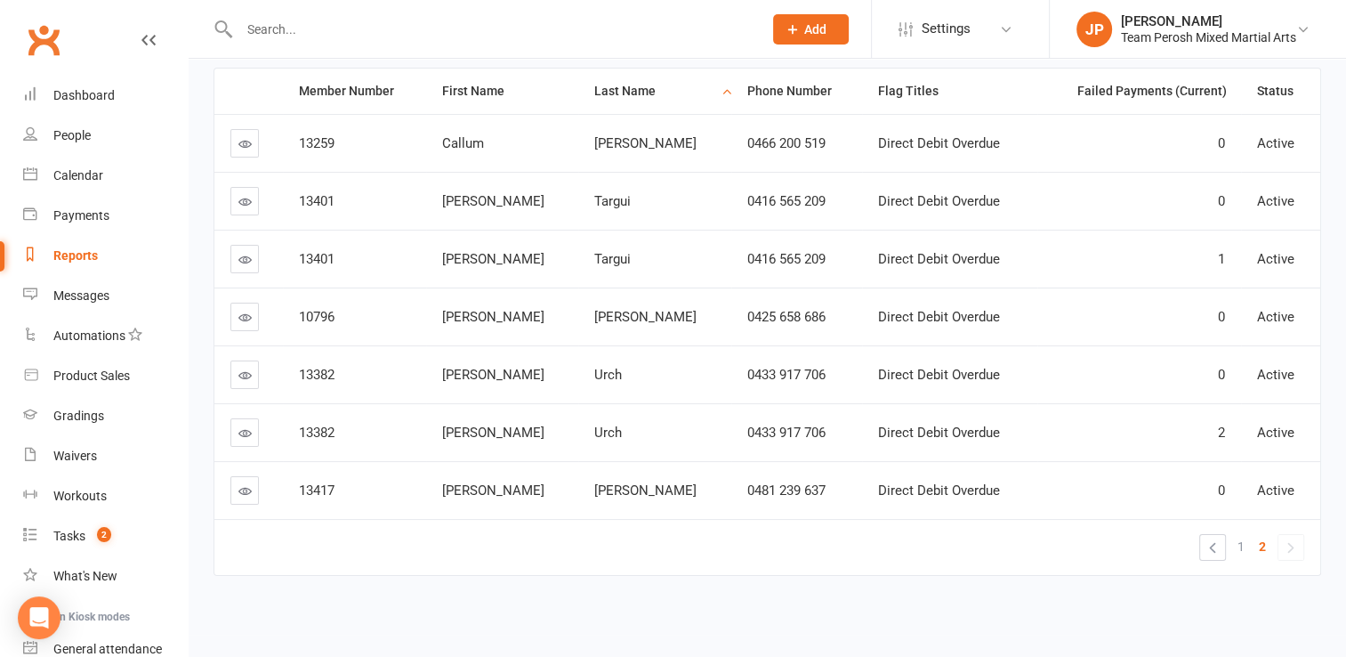
scroll to position [0, 0]
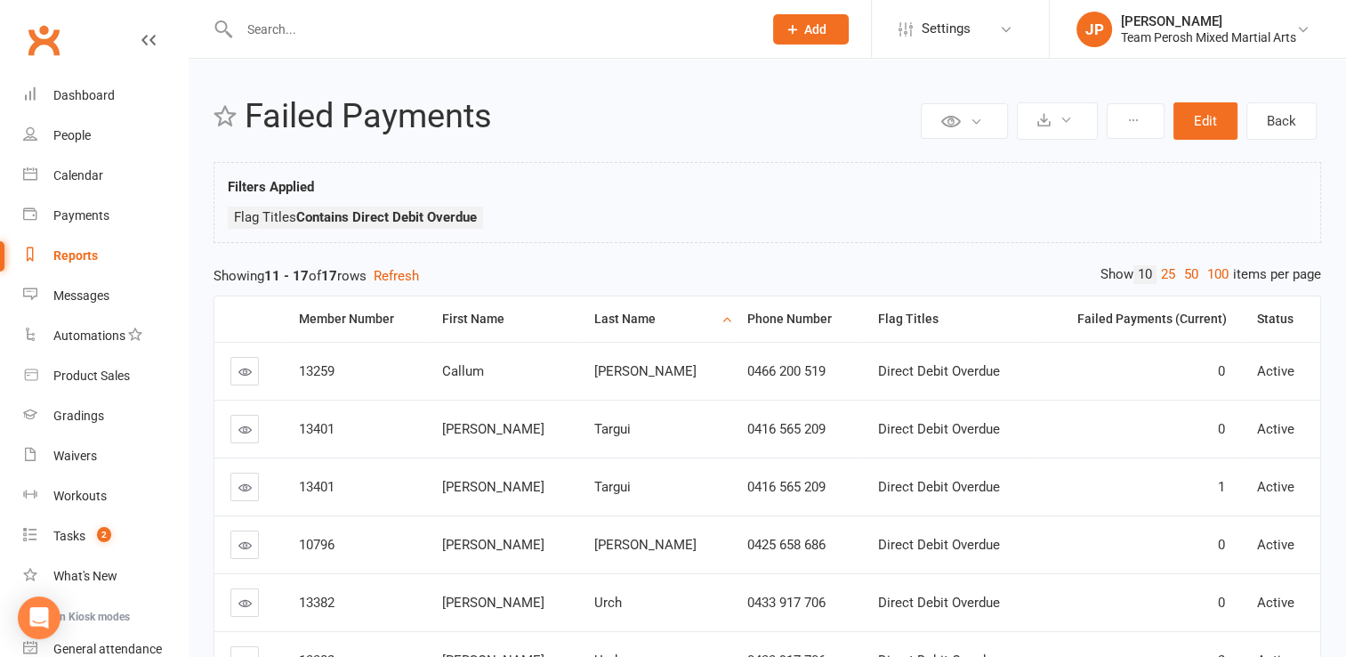
click at [1141, 266] on link "10" at bounding box center [1145, 274] width 23 height 19
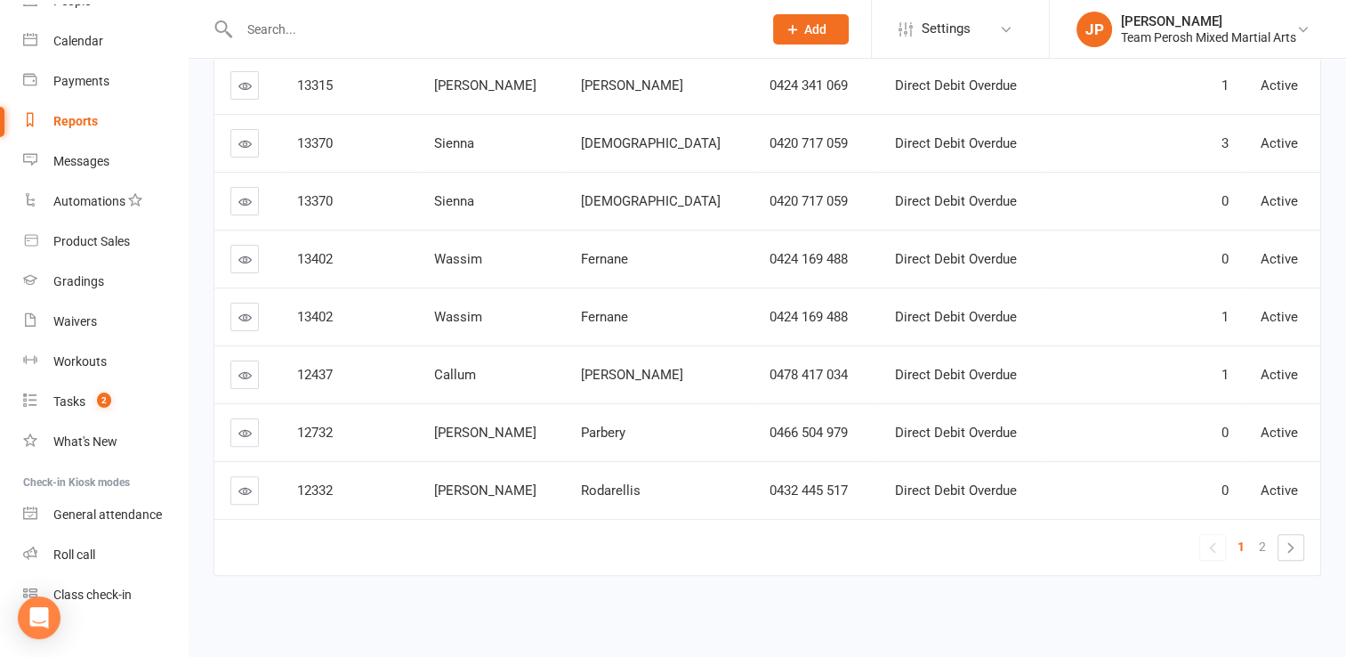
scroll to position [158, 0]
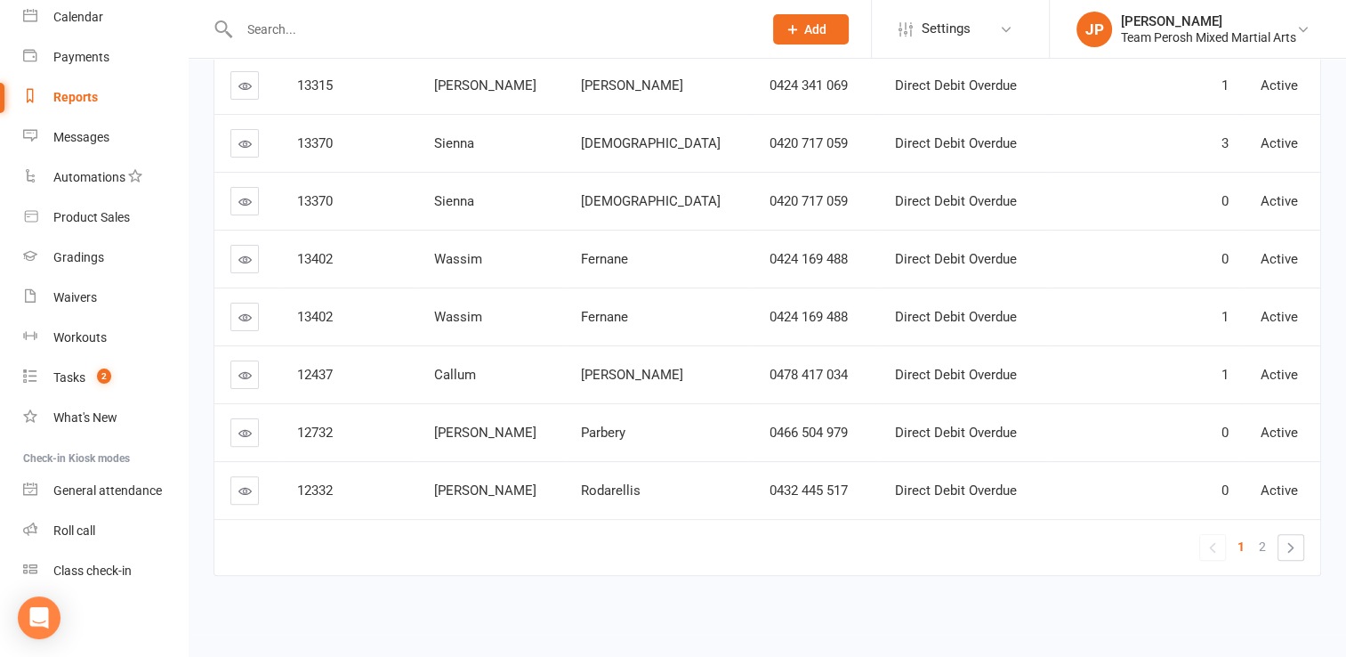
click at [79, 93] on div "Reports" at bounding box center [75, 97] width 44 height 14
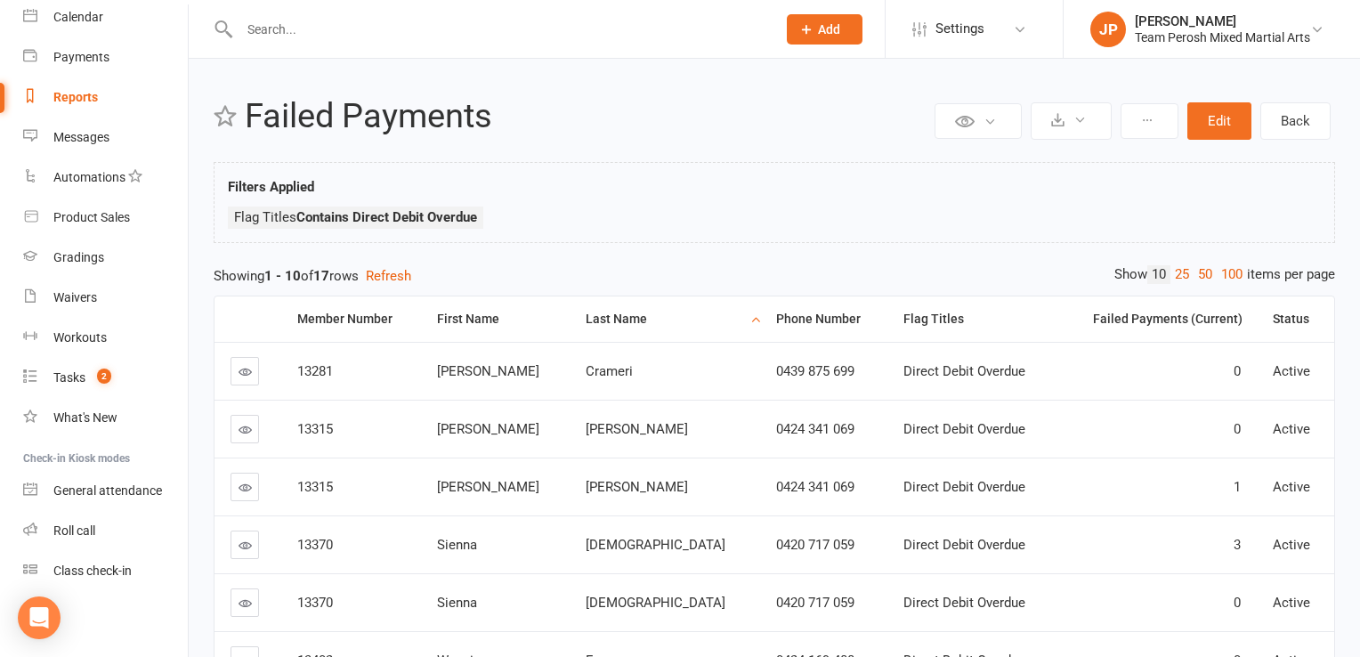
select select "100"
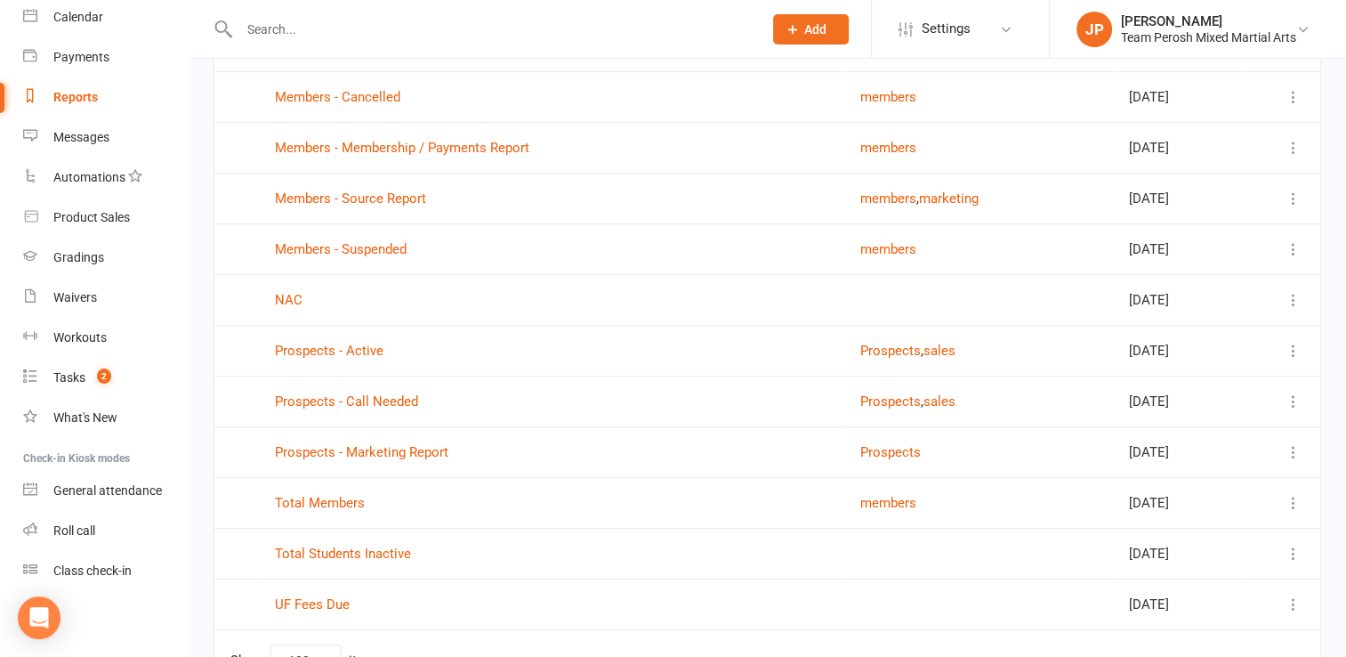
scroll to position [1082, 0]
click at [341, 606] on link "UF Fees Due" at bounding box center [312, 606] width 75 height 16
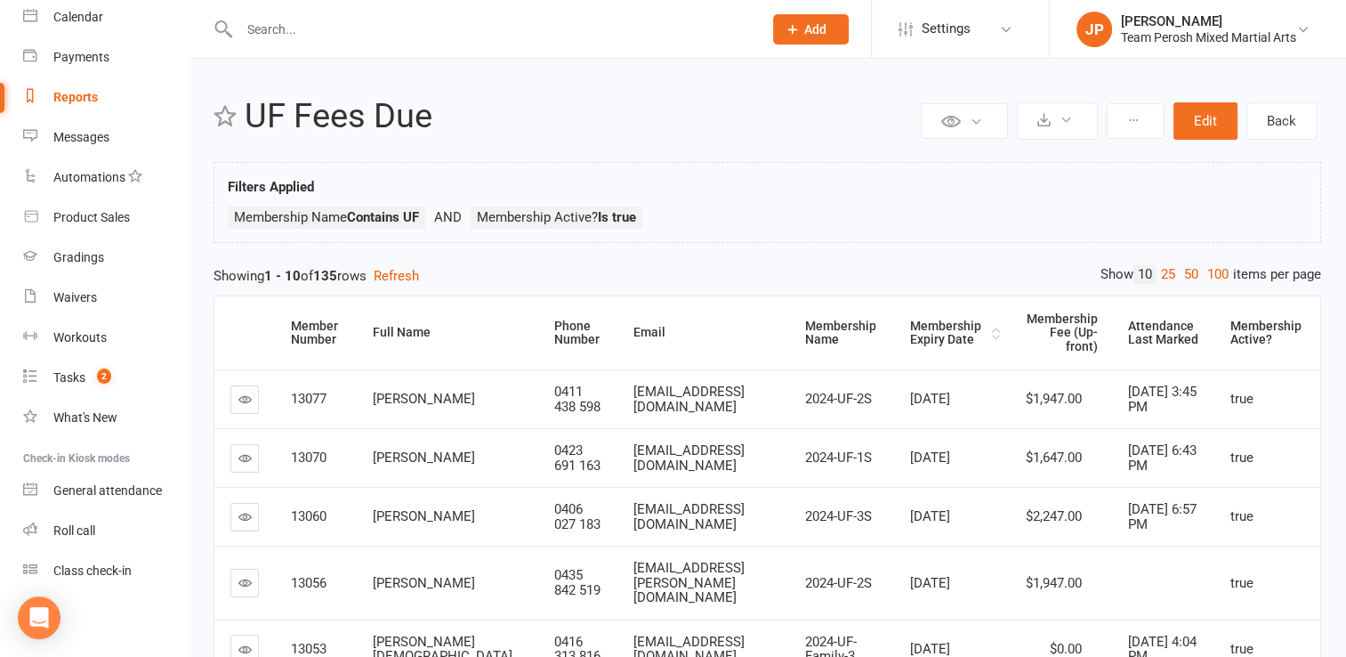
click at [925, 331] on div "Membership Expiry Date" at bounding box center [948, 333] width 77 height 28
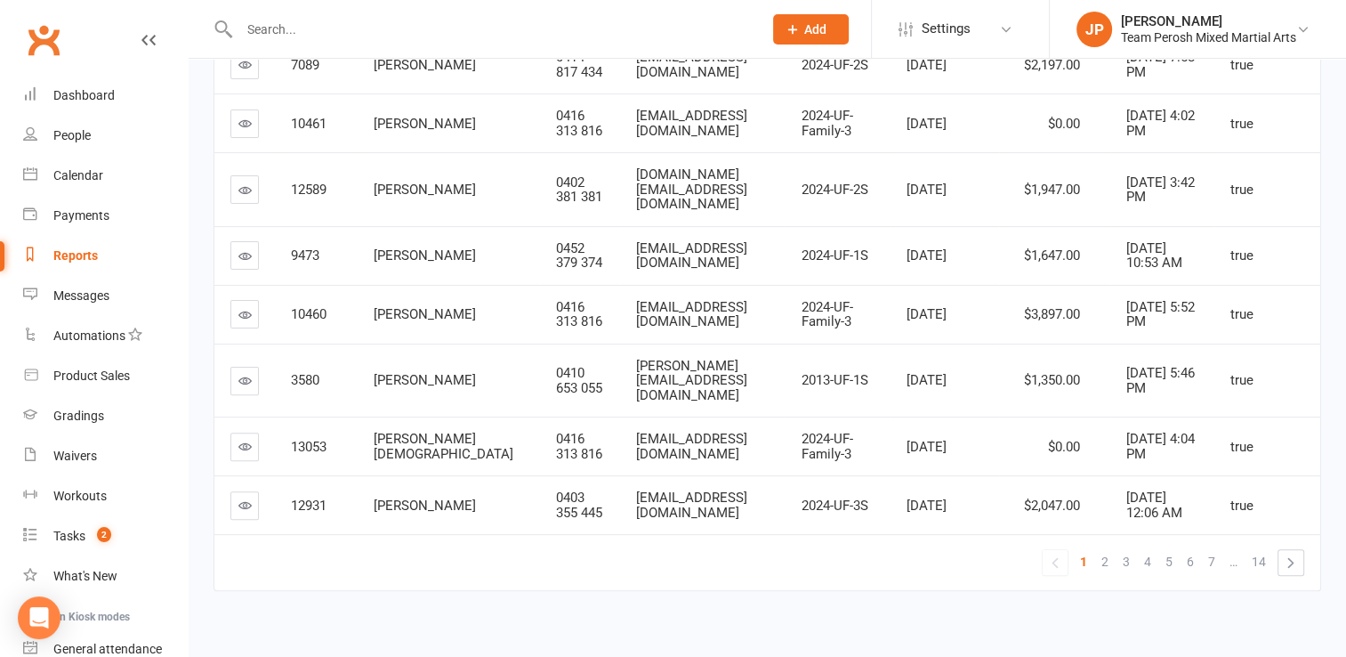
click at [356, 30] on input "text" at bounding box center [492, 29] width 516 height 25
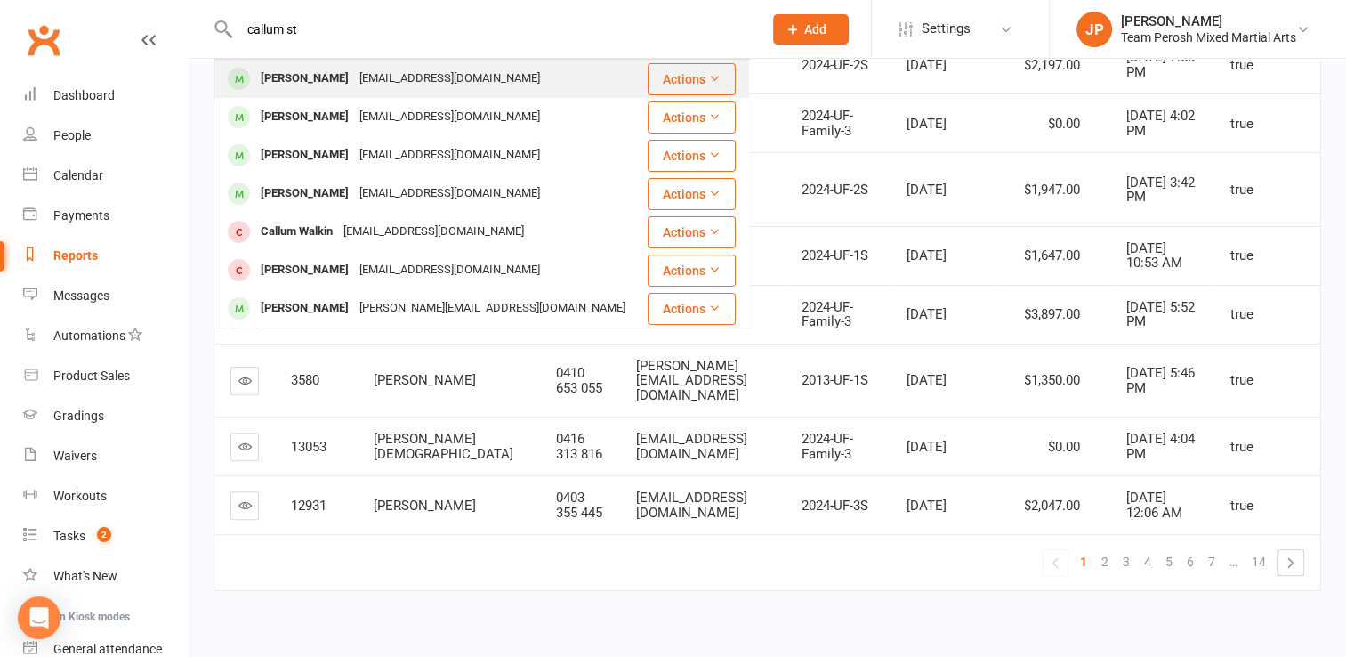
type input "callum st"
click at [311, 75] on div "Callum Stanton" at bounding box center [304, 79] width 99 height 26
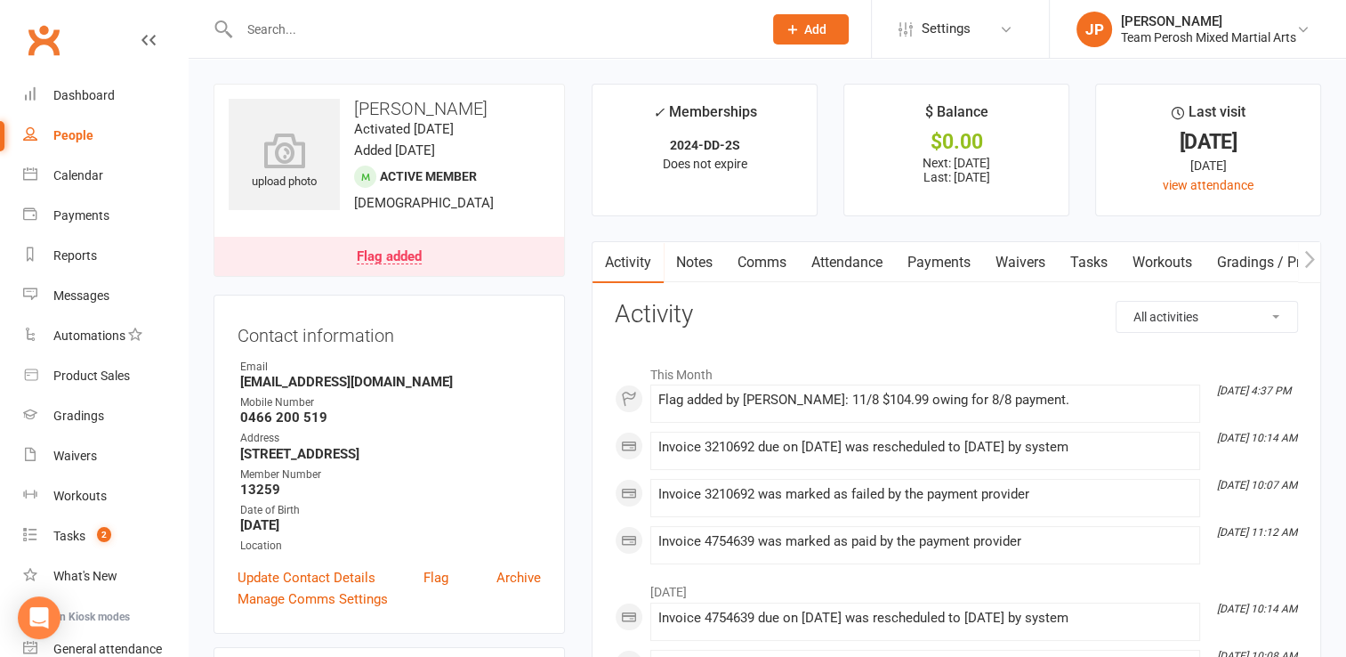
click at [371, 258] on div "Flag added" at bounding box center [389, 257] width 65 height 14
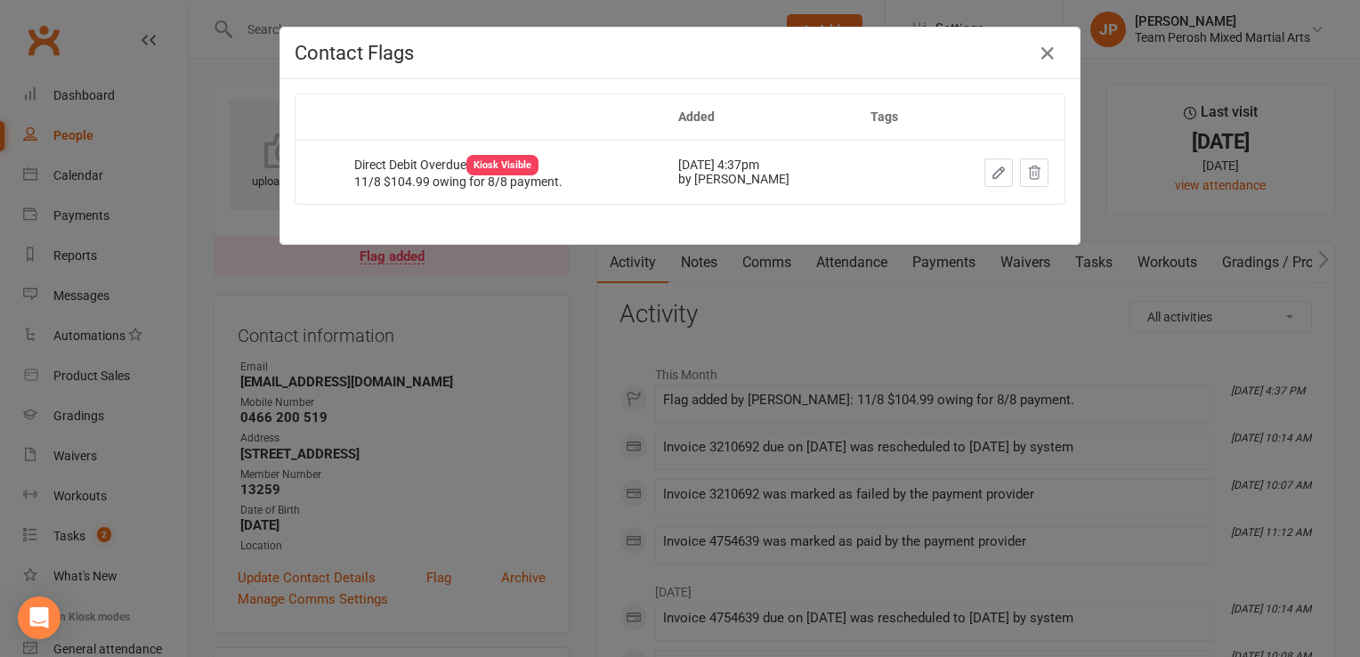
click at [990, 174] on icon "button" at bounding box center [998, 173] width 16 height 16
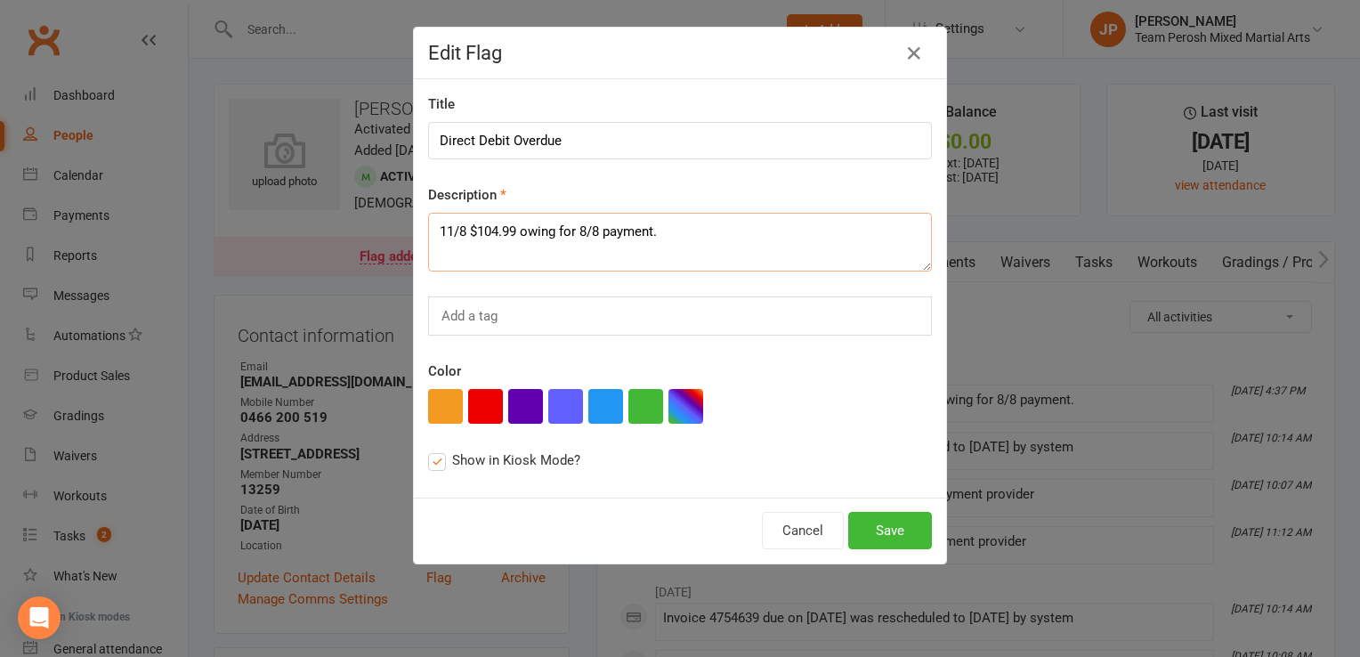
click at [432, 228] on textarea "11/8 $104.99 owing for 8/8 payment." at bounding box center [680, 242] width 504 height 59
click at [432, 223] on textarea "11/8 $104.99 owing for 8/8 payment." at bounding box center [680, 242] width 504 height 59
type textarea "12/8 Don't call re-debited today pending processing, 11/8 $104.99 owing for 8/8…"
click at [868, 528] on button "Save" at bounding box center [890, 530] width 84 height 37
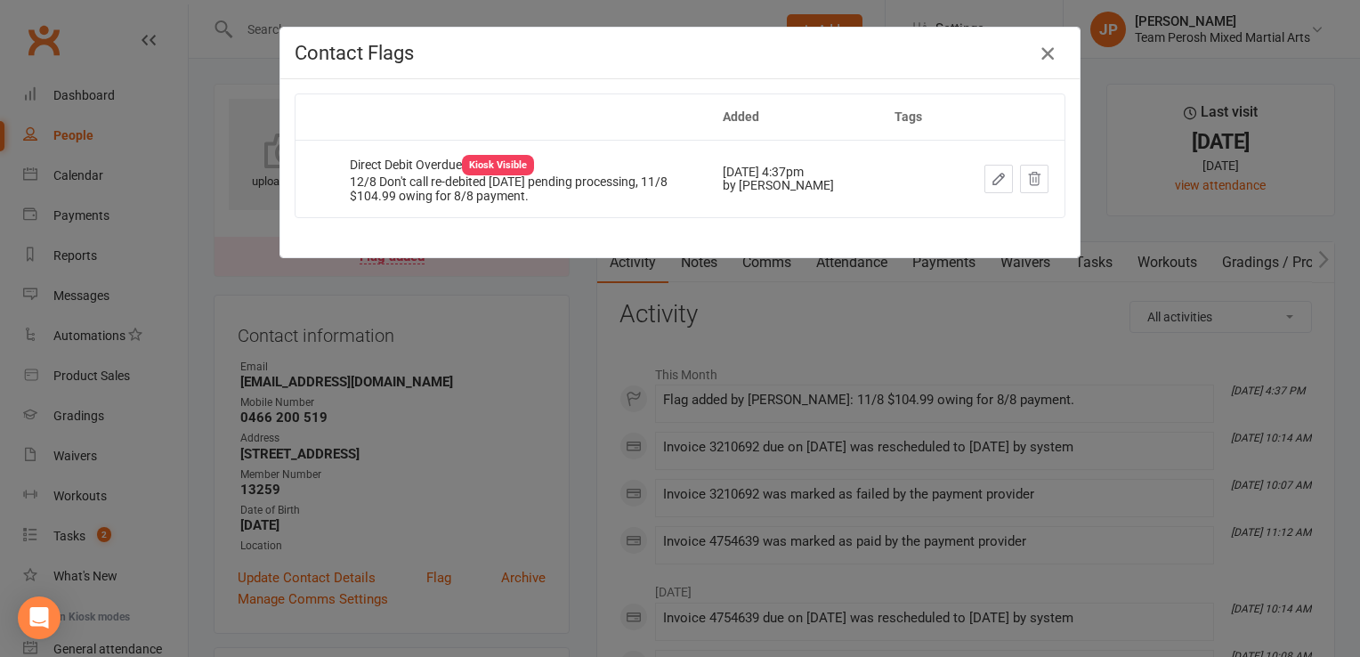
click at [1052, 52] on button "button" at bounding box center [1047, 53] width 28 height 28
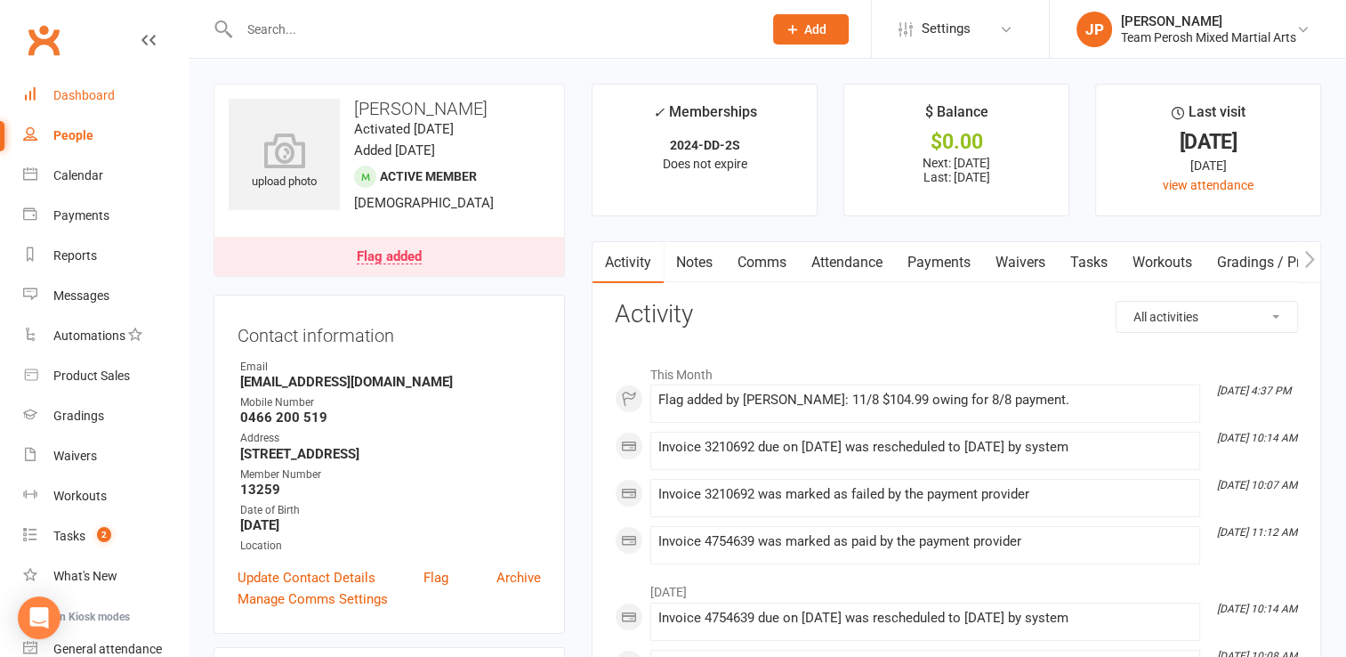
click at [62, 92] on div "Dashboard" at bounding box center [83, 95] width 61 height 14
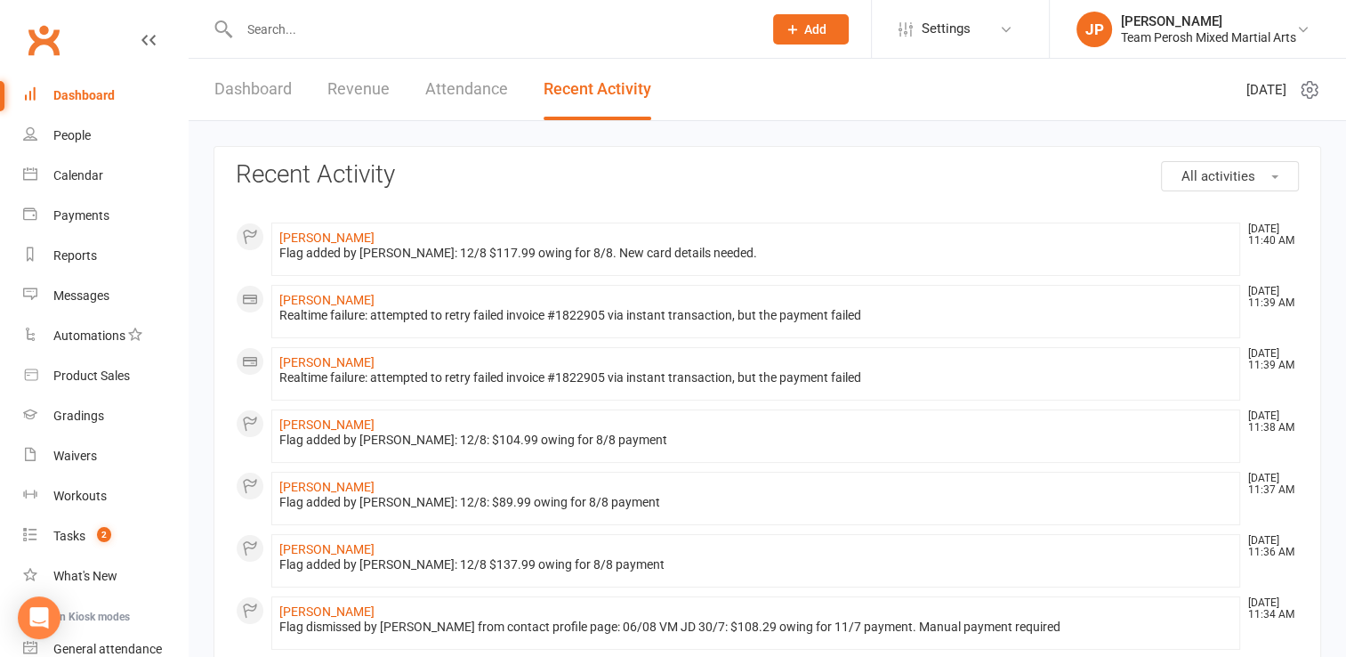
click at [348, 18] on input "text" at bounding box center [492, 29] width 516 height 25
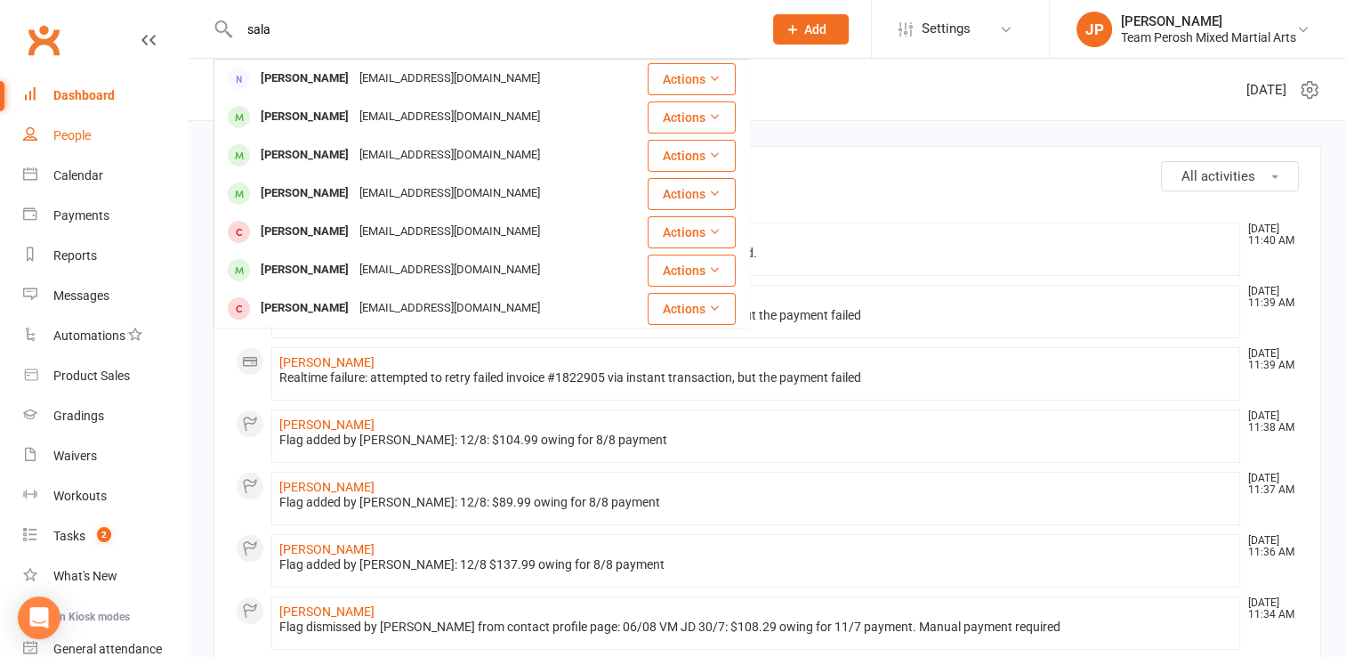
type input "sala"
click at [71, 130] on div "People" at bounding box center [71, 135] width 37 height 14
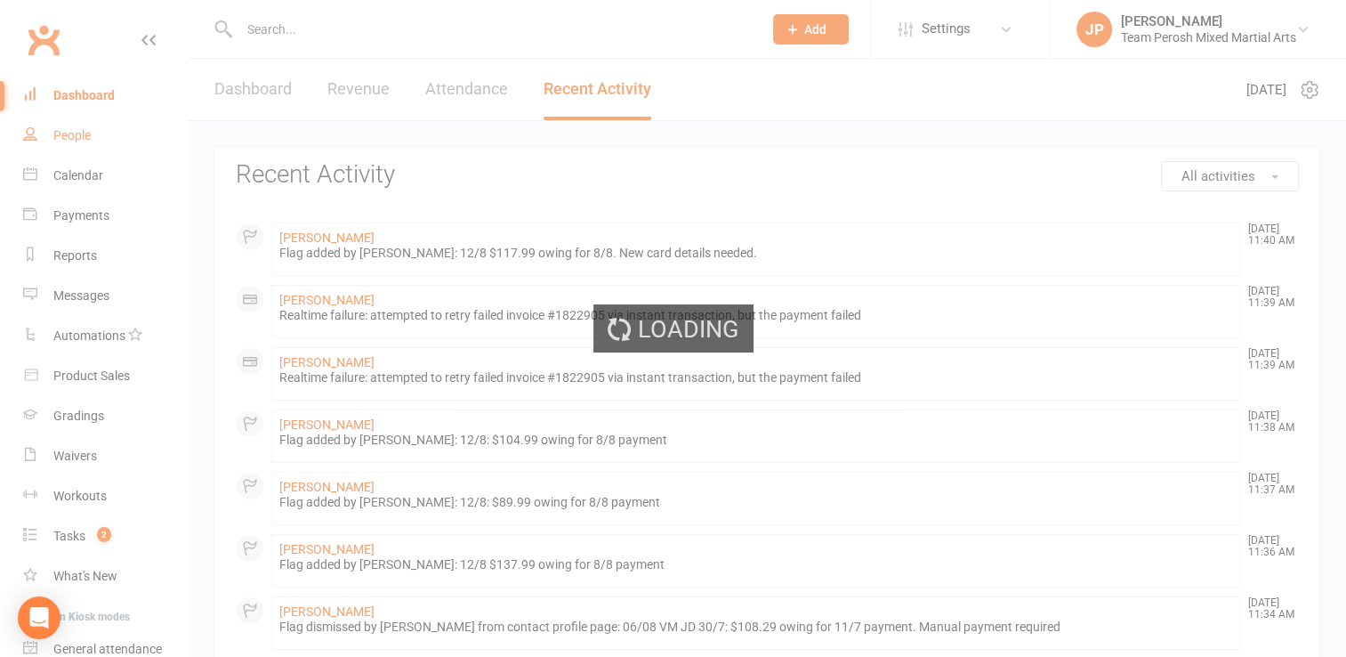
select select "100"
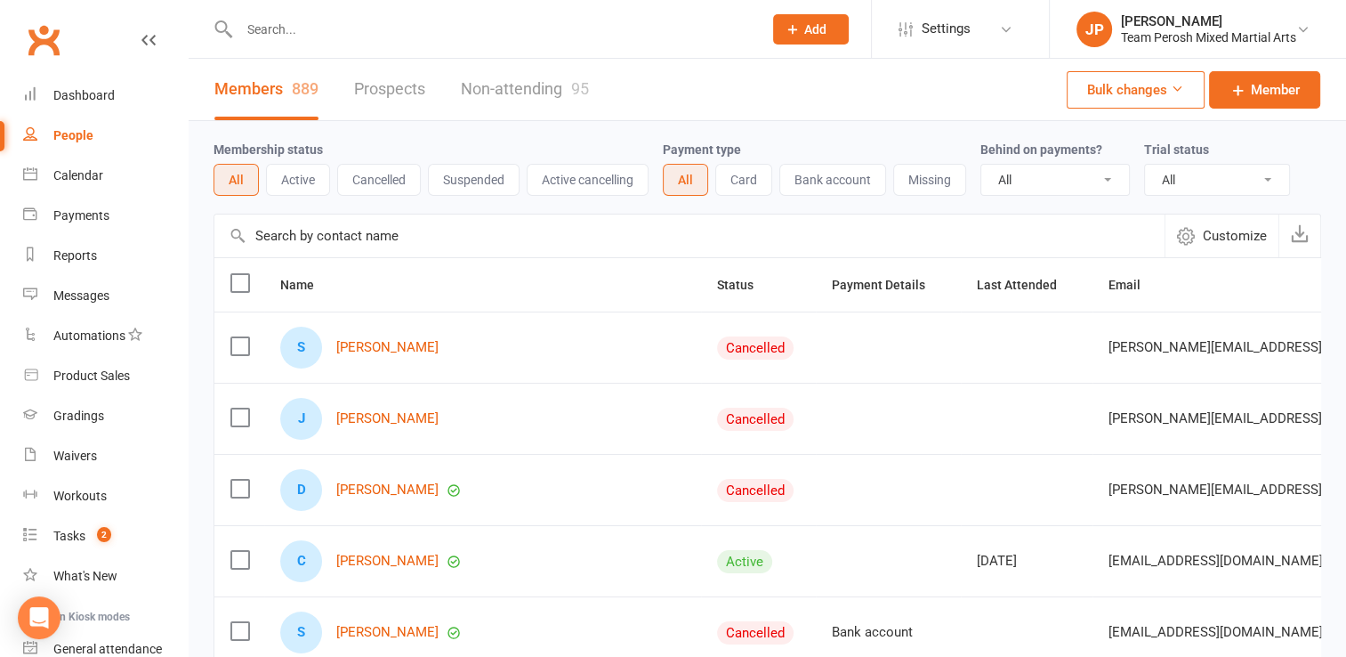
click at [1232, 177] on select "All Active and expired trials All active trials Active trial (no other membersh…" at bounding box center [1217, 180] width 144 height 30
select select "active_trial"
click at [1145, 165] on select "All Active and expired trials All active trials Active trial (no other membersh…" at bounding box center [1217, 180] width 144 height 30
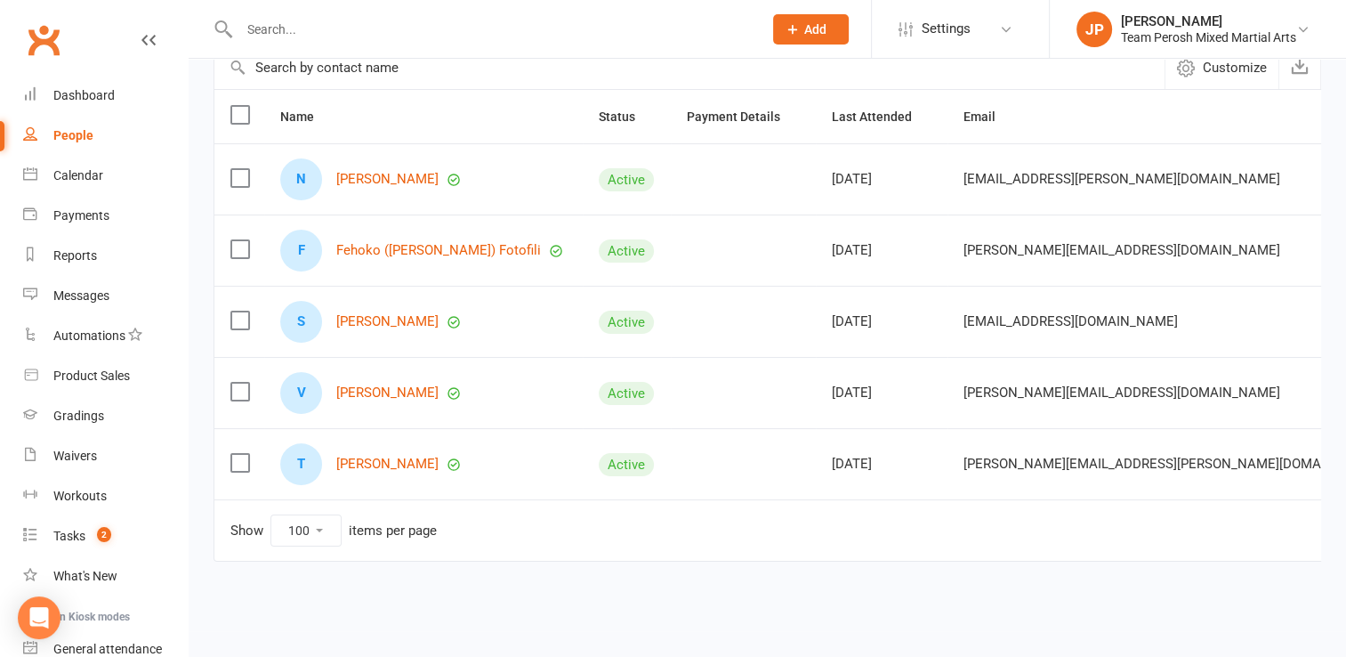
scroll to position [178, 0]
click at [832, 109] on span "Last Attended" at bounding box center [882, 116] width 100 height 14
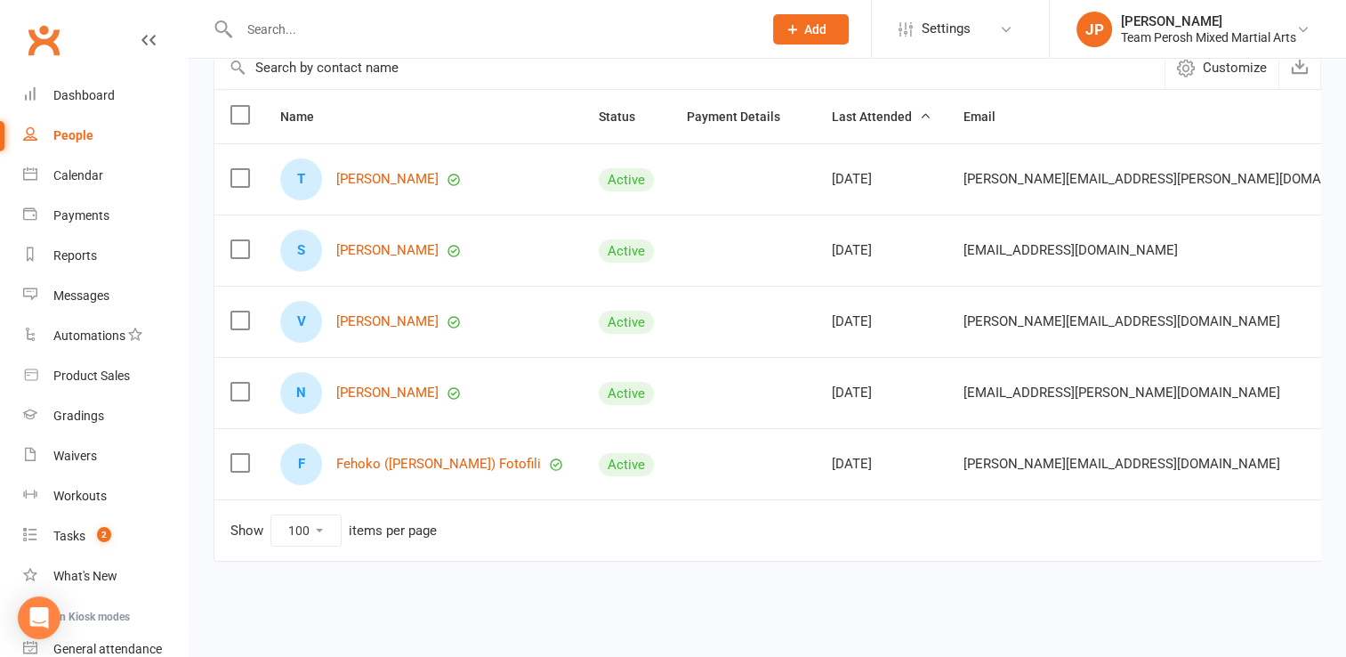
click at [832, 109] on span "Last Attended" at bounding box center [882, 116] width 100 height 14
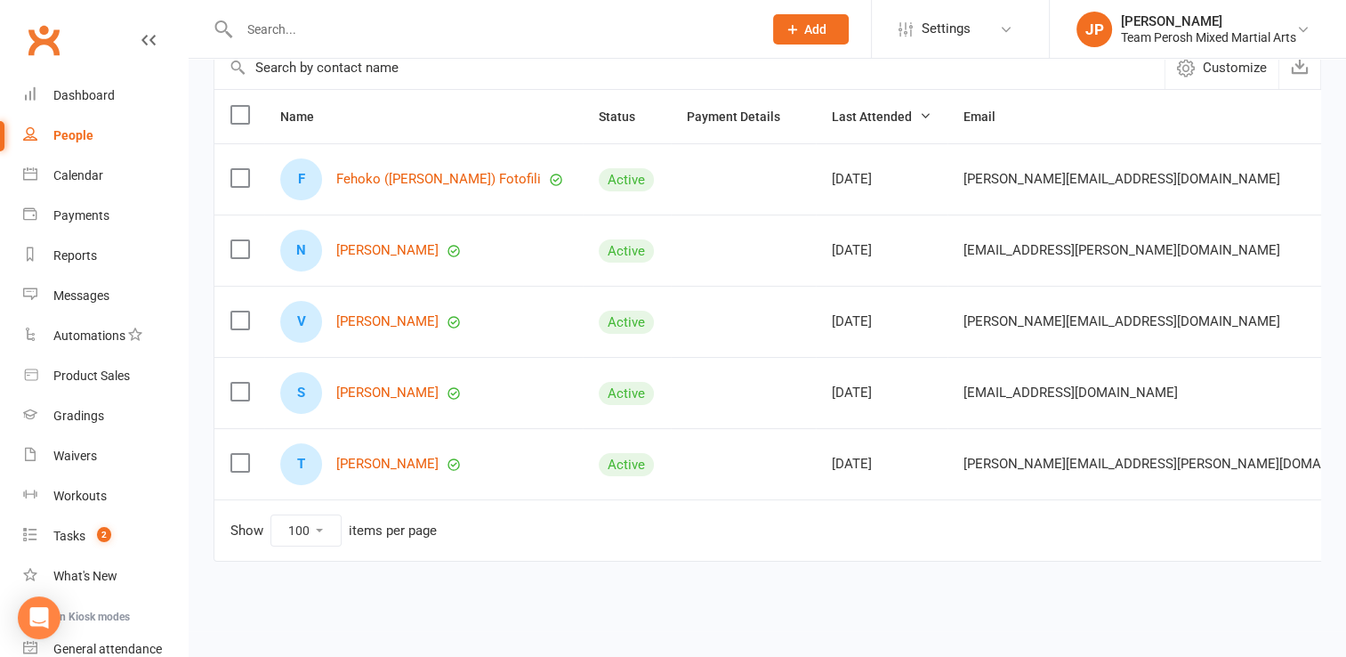
scroll to position [0, 0]
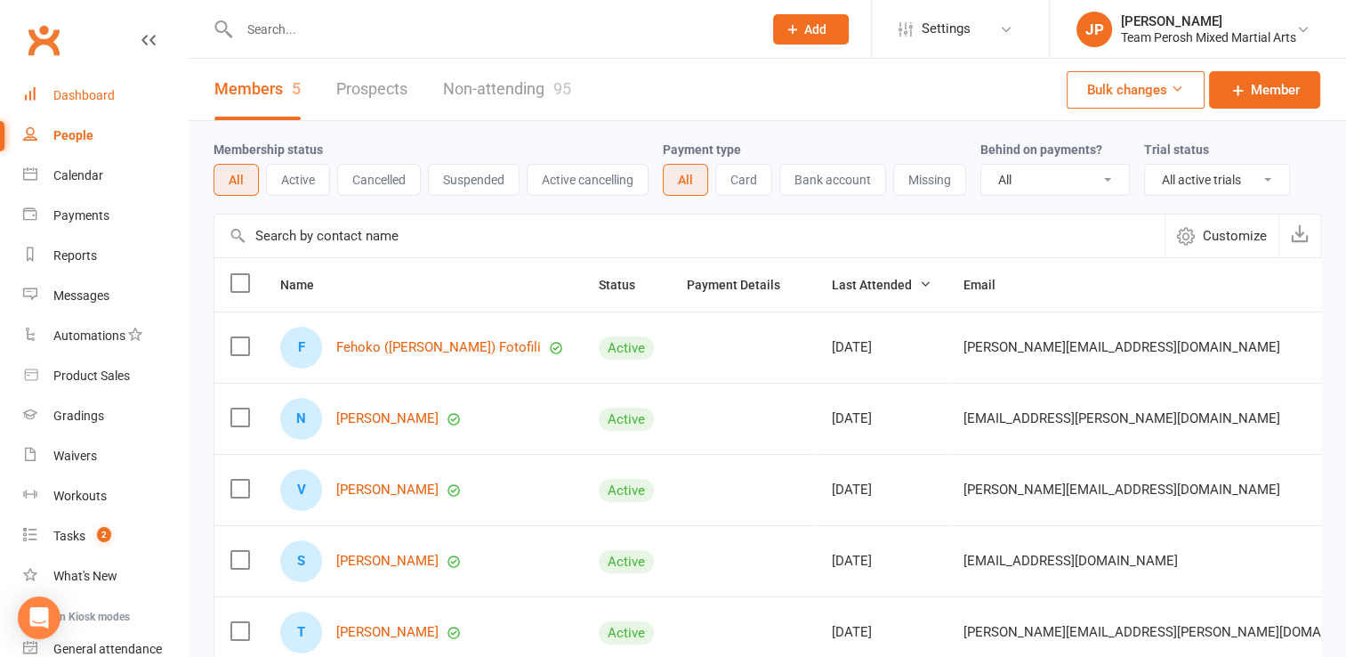
click at [89, 91] on div "Dashboard" at bounding box center [83, 95] width 61 height 14
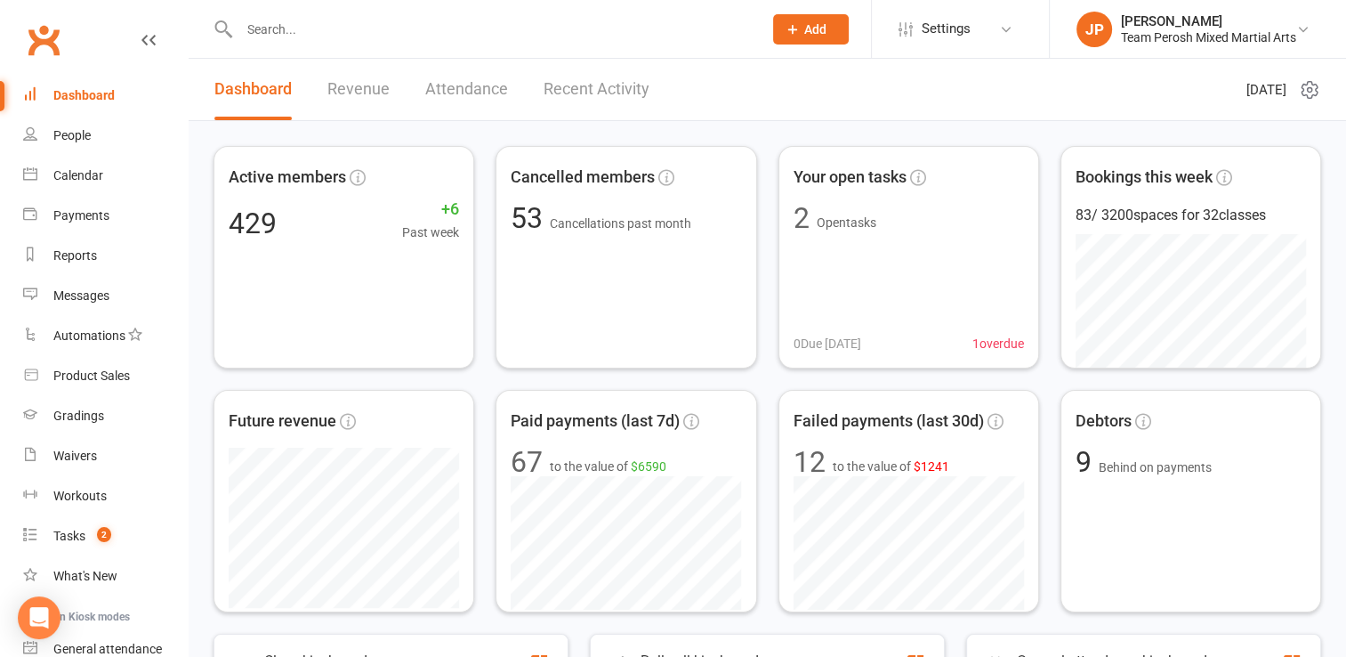
click at [70, 89] on div "Dashboard" at bounding box center [83, 95] width 61 height 14
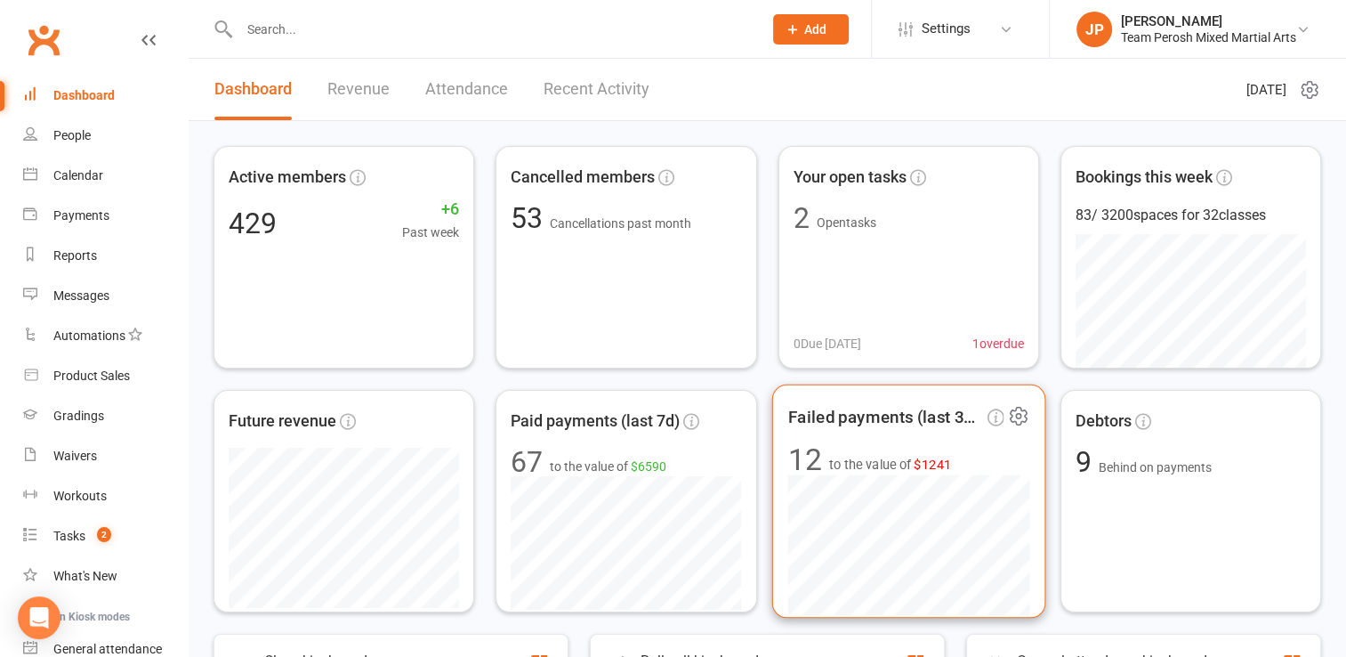
click at [867, 418] on span "Failed payments (last 30d)" at bounding box center [885, 416] width 196 height 27
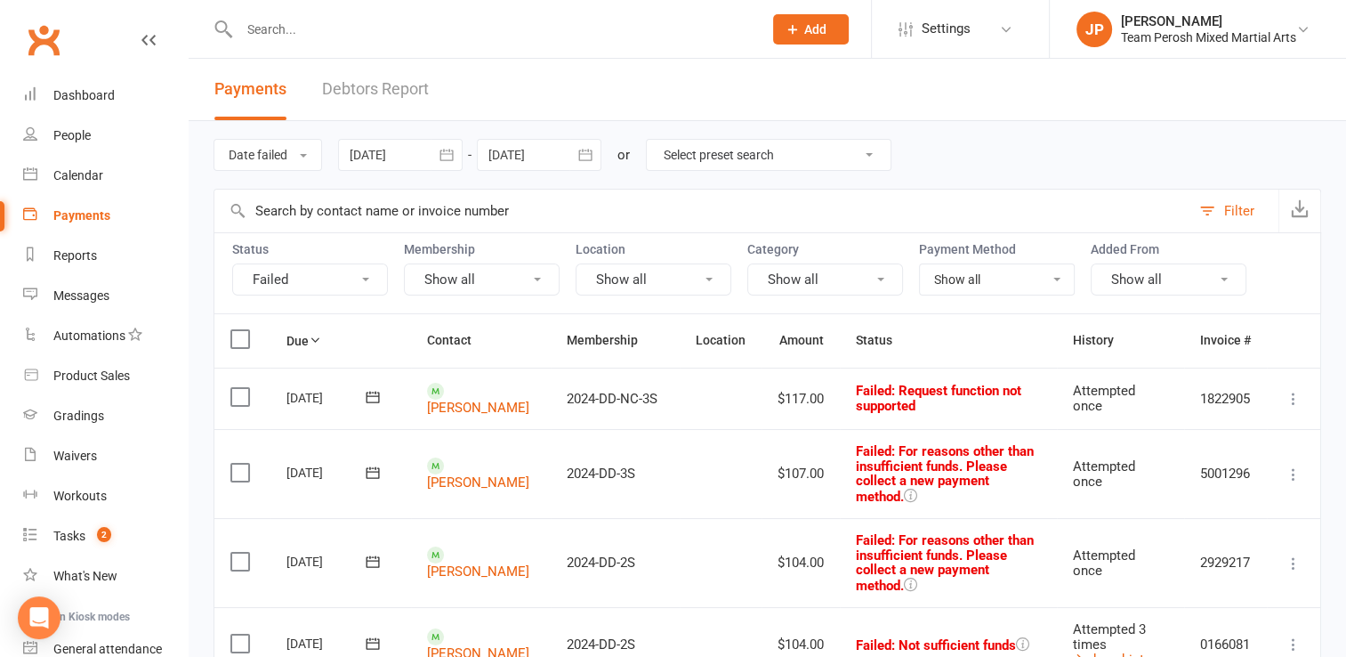
click at [381, 80] on link "Debtors Report" at bounding box center [375, 89] width 107 height 61
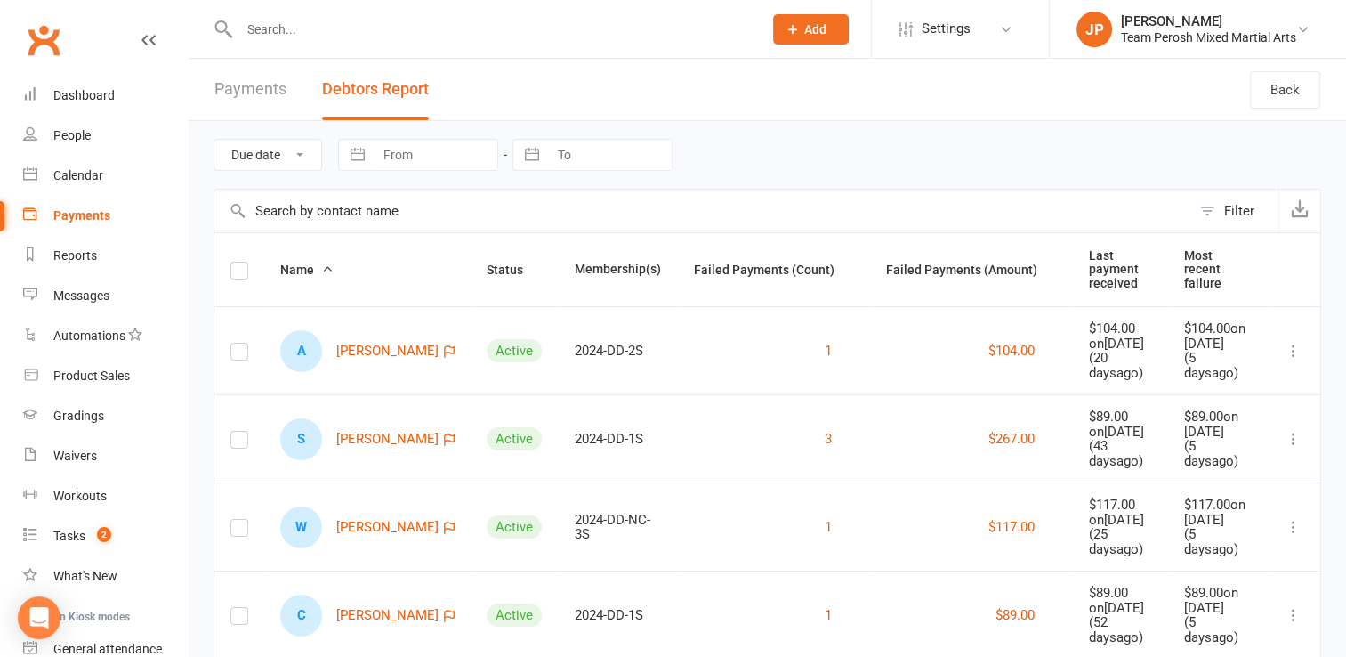
click at [243, 80] on link "Payments" at bounding box center [250, 89] width 72 height 61
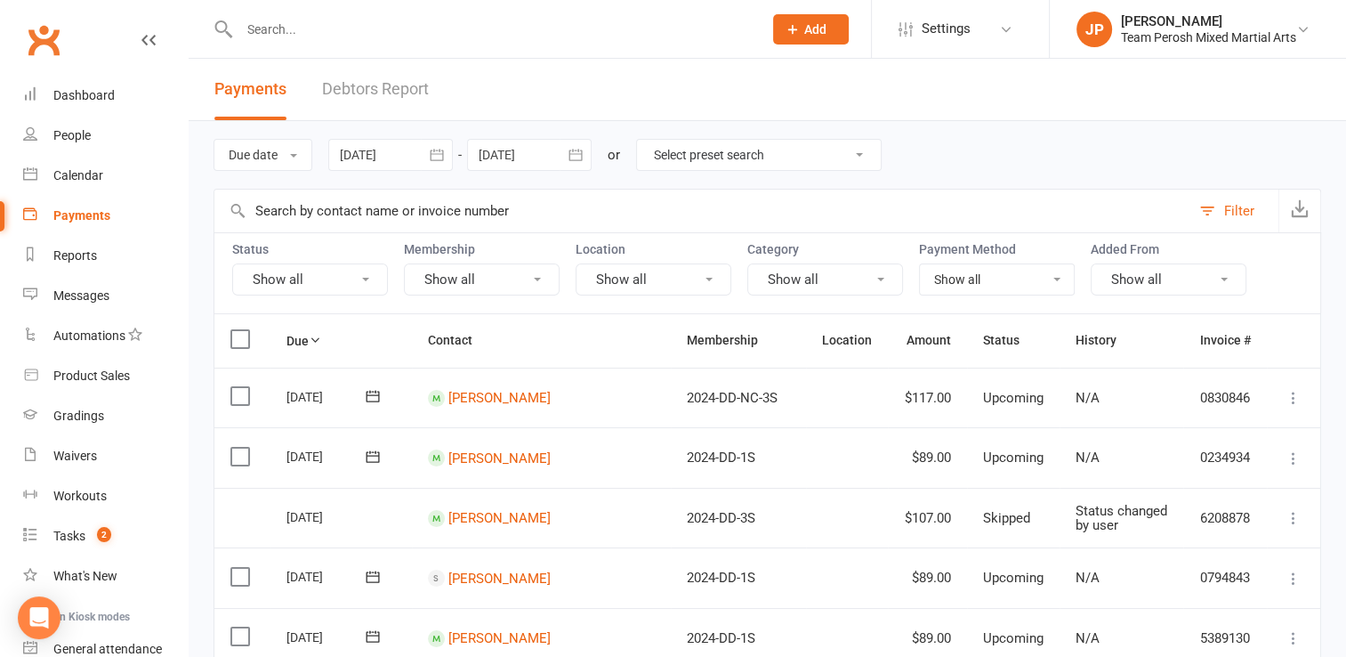
click at [375, 85] on link "Debtors Report" at bounding box center [375, 89] width 107 height 61
